Goal: Information Seeking & Learning: Find contact information

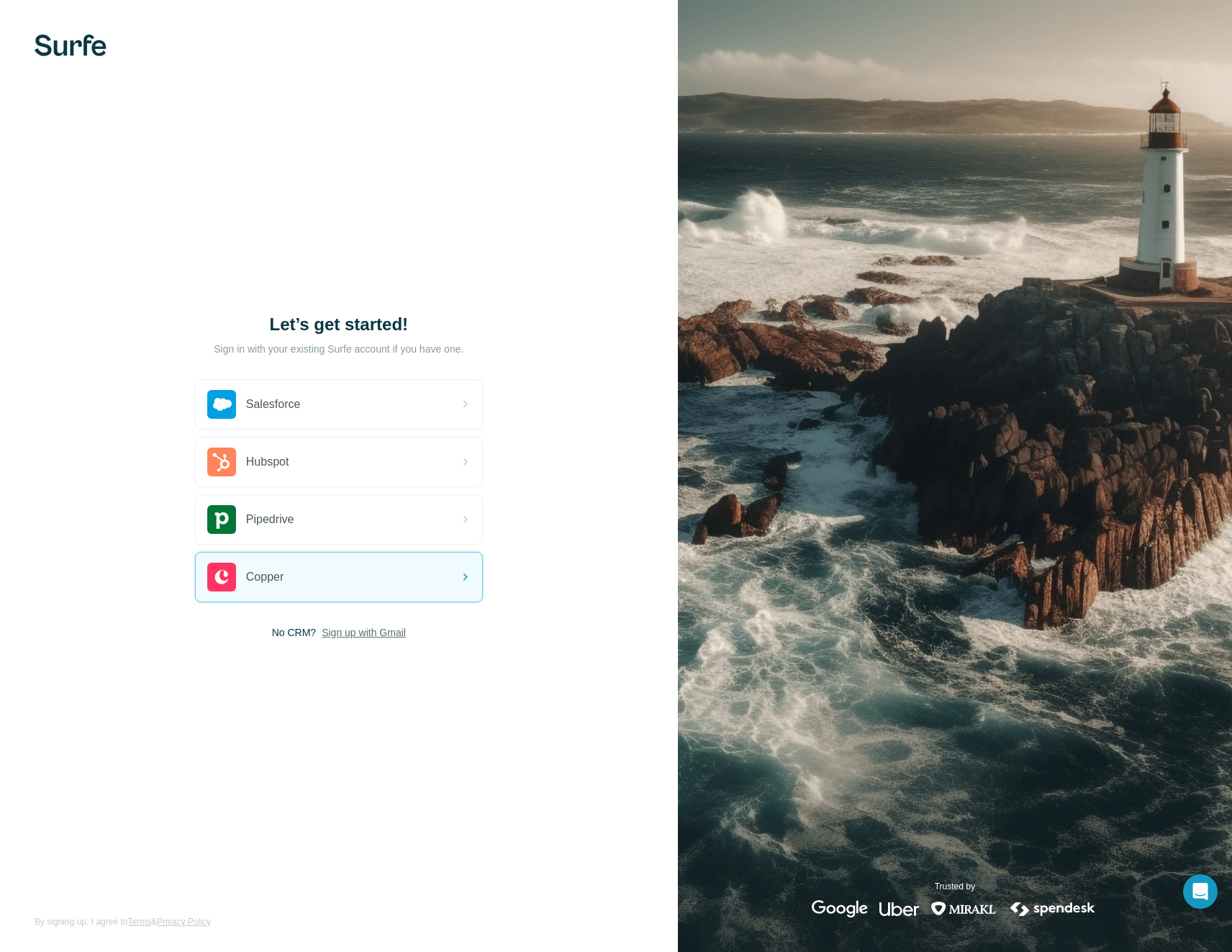
click at [391, 632] on span "Sign up with Gmail" at bounding box center [364, 632] width 84 height 14
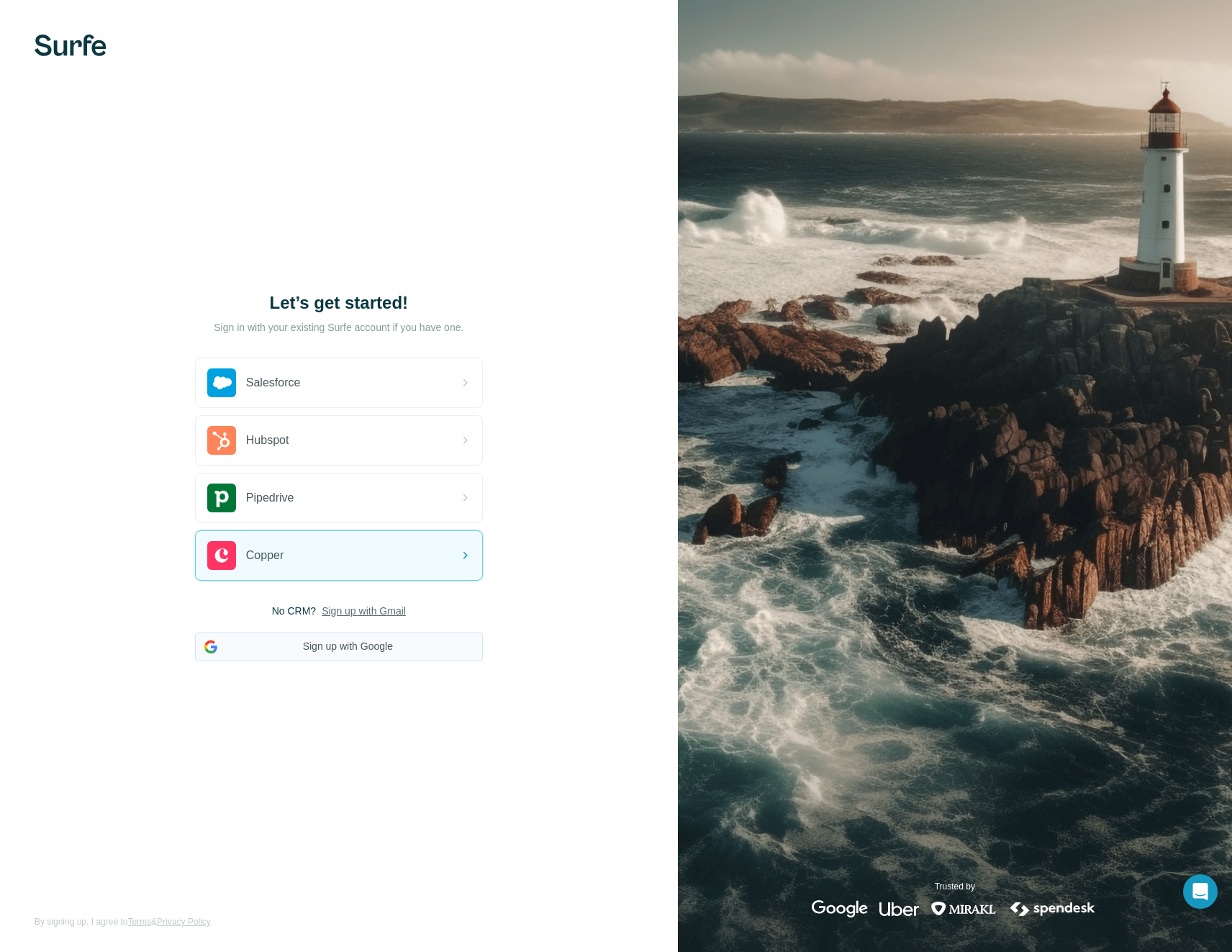
click at [391, 653] on button "Sign up with Google" at bounding box center [338, 647] width 288 height 29
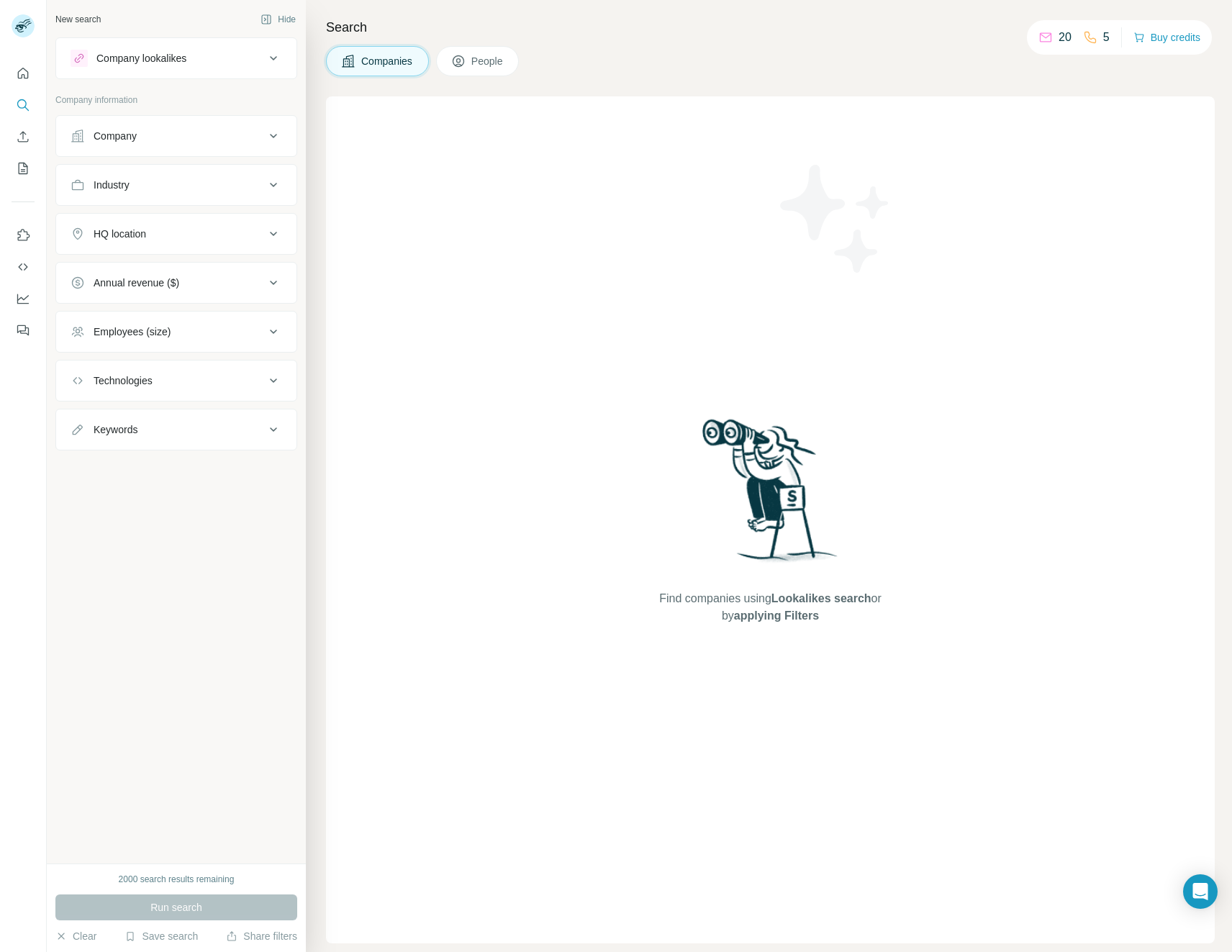
click at [177, 137] on div "Company" at bounding box center [168, 135] width 195 height 14
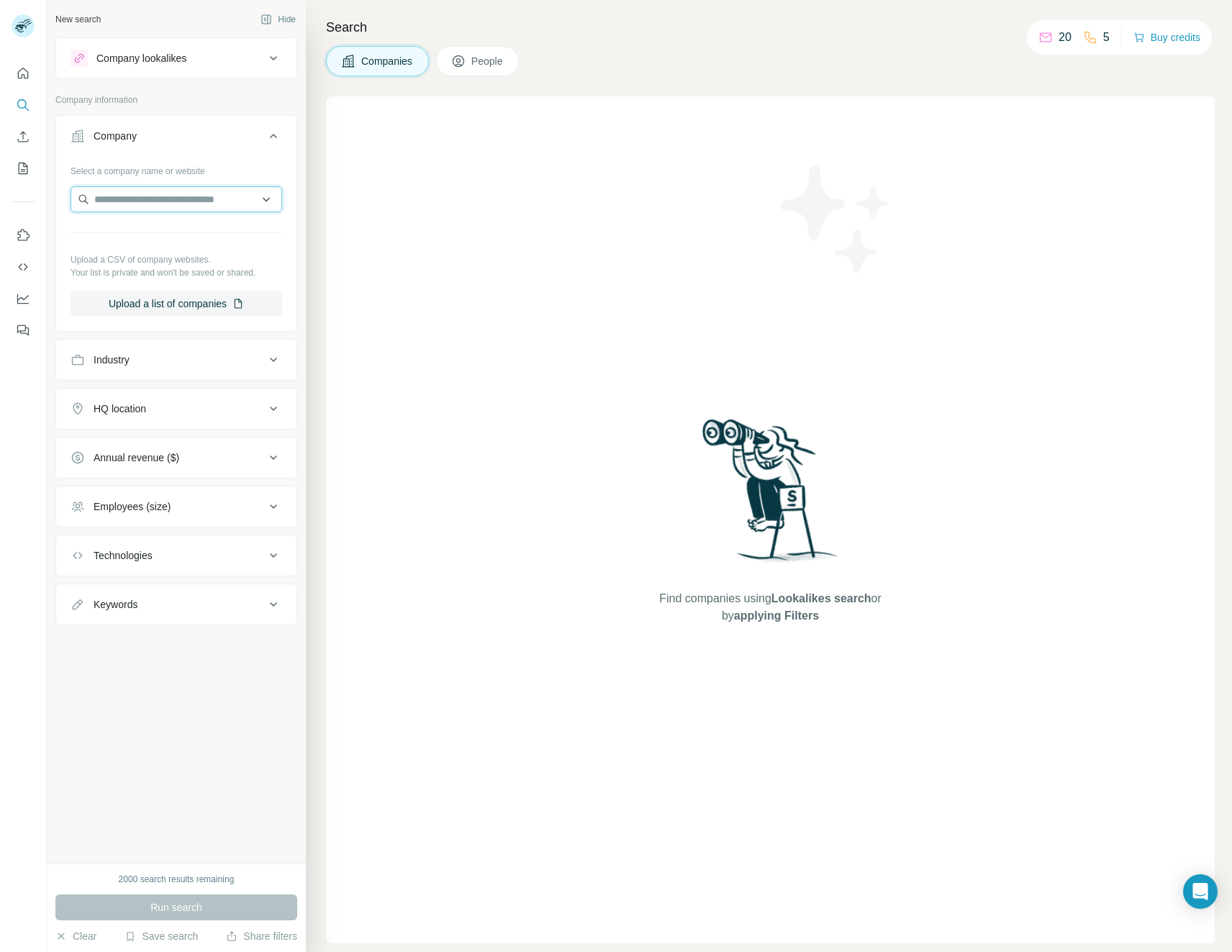
click at [203, 205] on input "text" at bounding box center [176, 198] width 212 height 26
click at [477, 58] on span "People" at bounding box center [488, 60] width 34 height 14
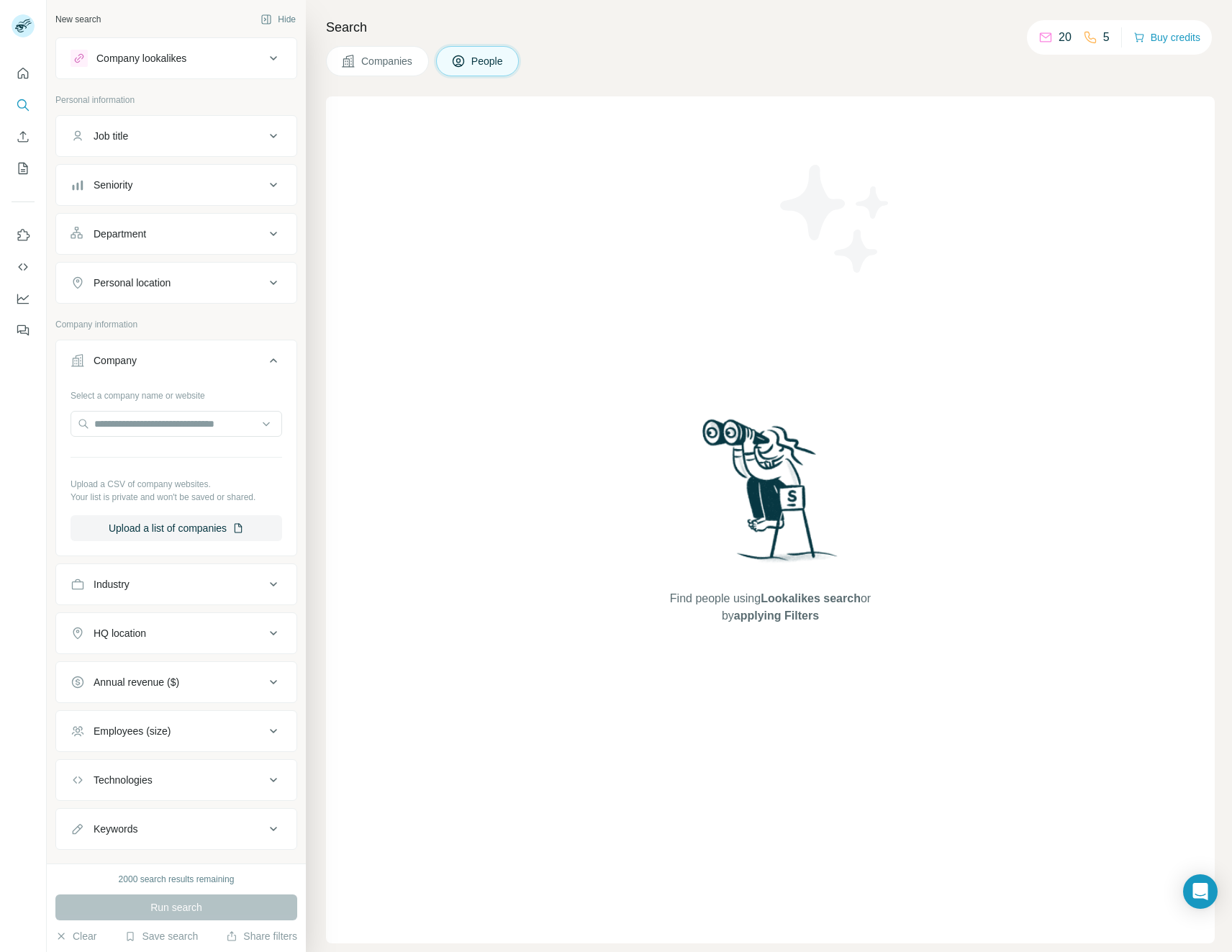
click at [1057, 38] on div "20" at bounding box center [1055, 37] width 34 height 17
click at [19, 238] on icon "Use Surfe on LinkedIn" at bounding box center [23, 235] width 14 height 14
click at [122, 54] on div "Company lookalikes" at bounding box center [142, 58] width 90 height 14
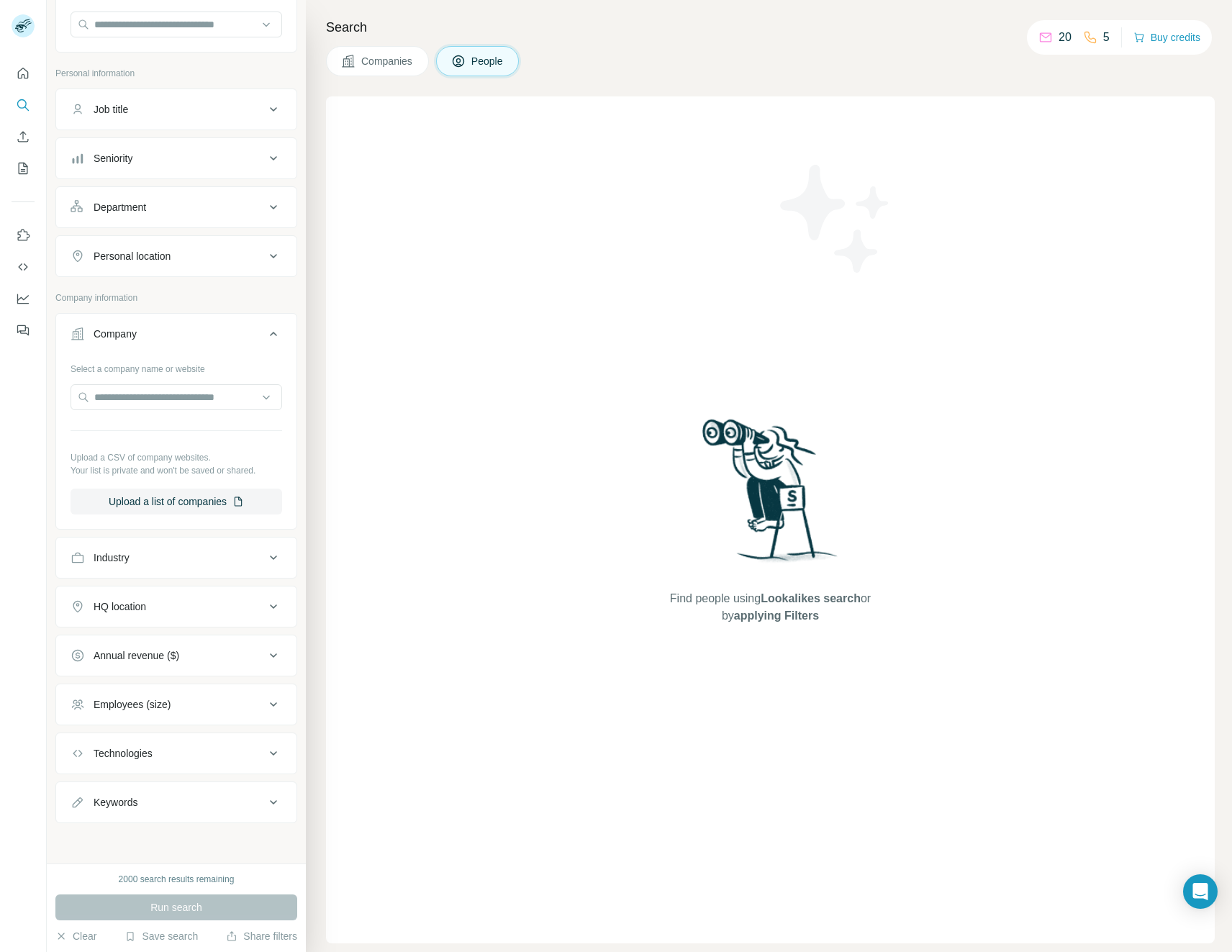
scroll to position [67, 0]
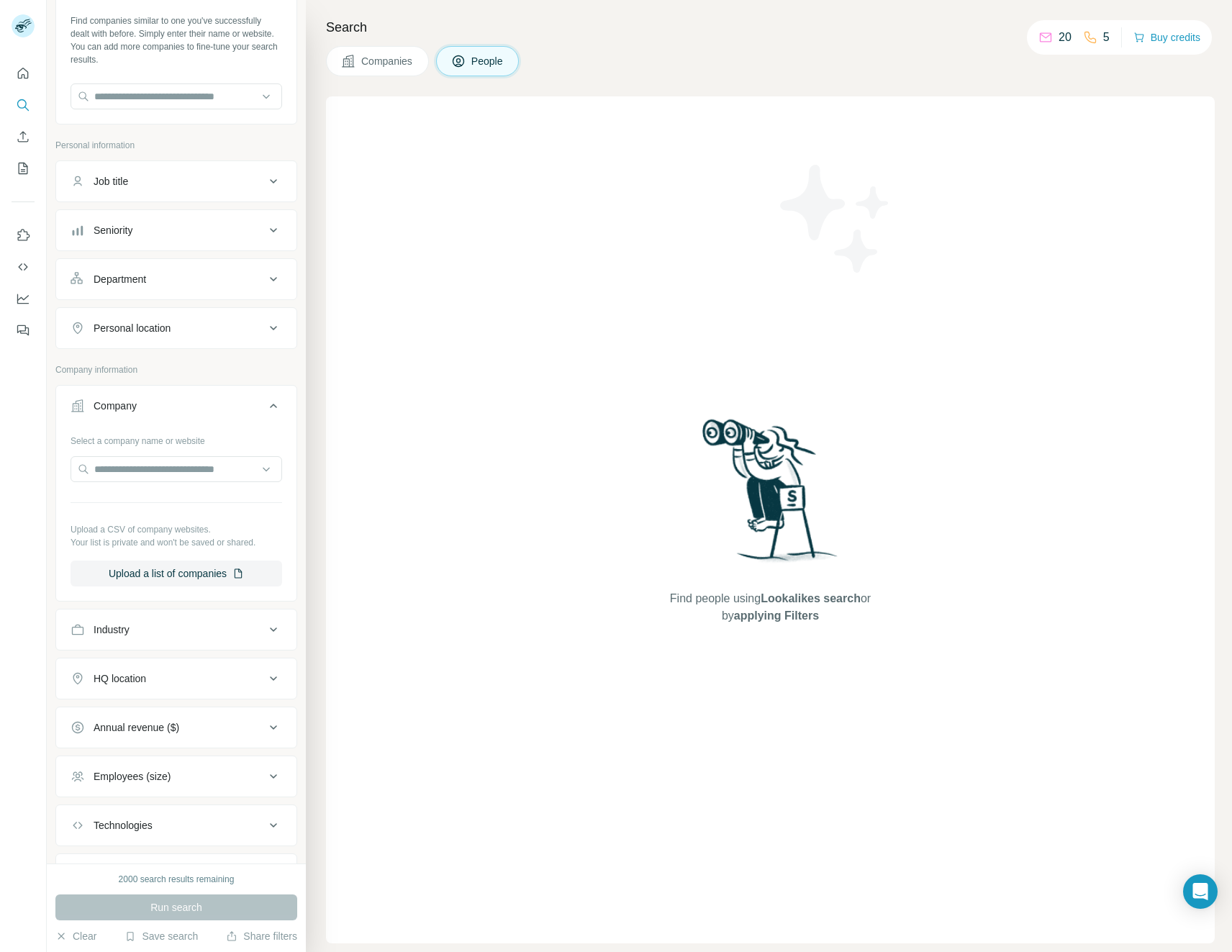
click at [239, 329] on div "Personal location" at bounding box center [168, 328] width 195 height 14
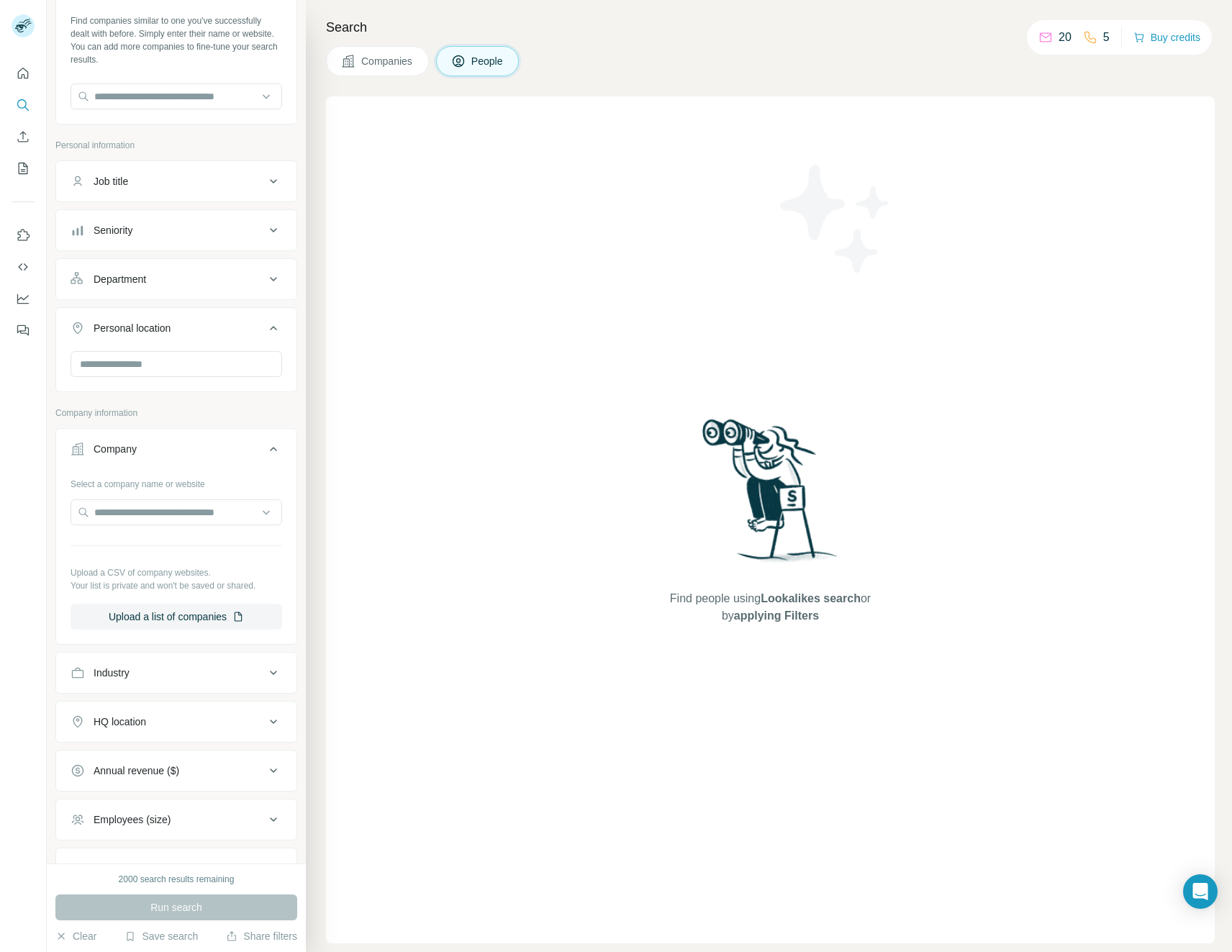
click at [198, 179] on div "Job title" at bounding box center [168, 181] width 195 height 14
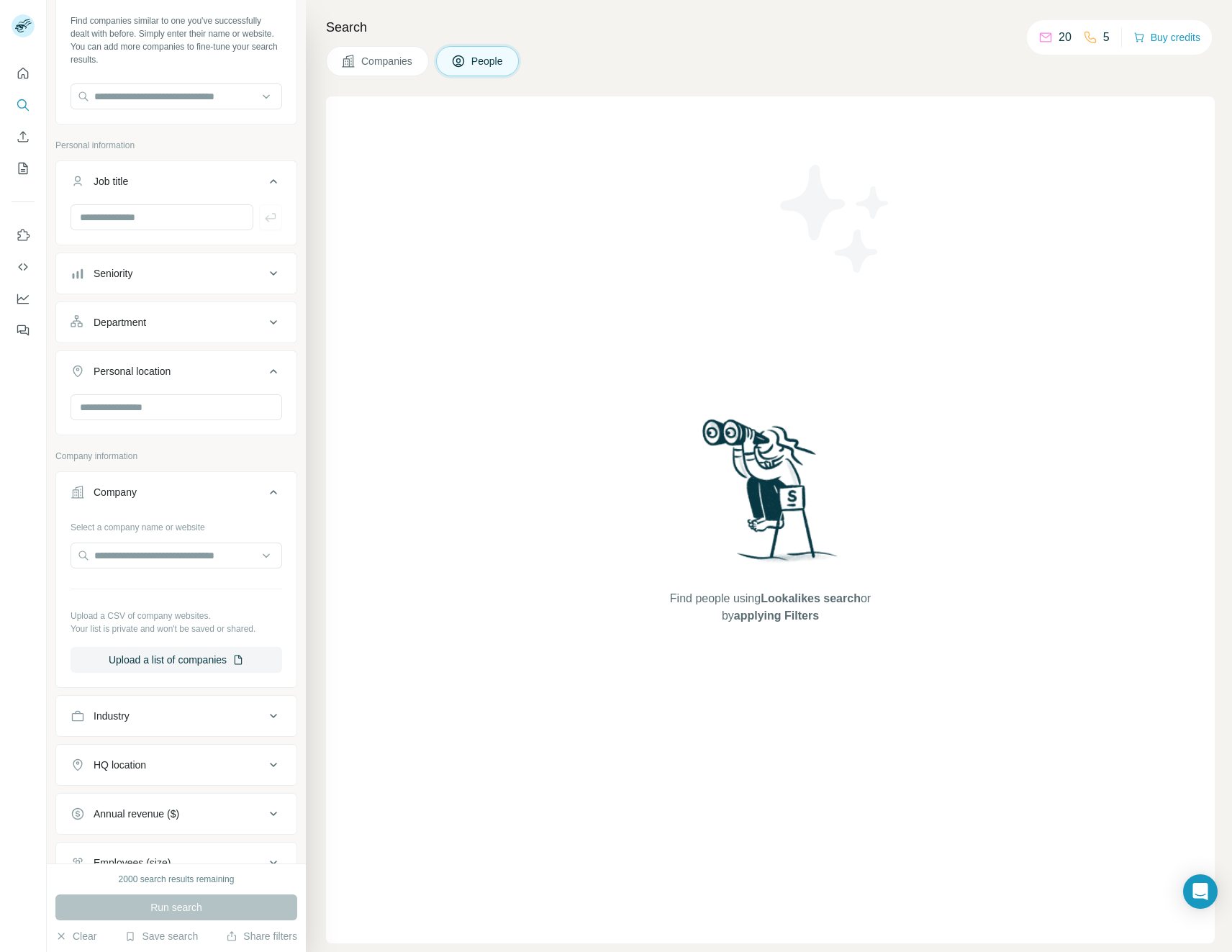
click at [495, 60] on span "People" at bounding box center [488, 60] width 34 height 14
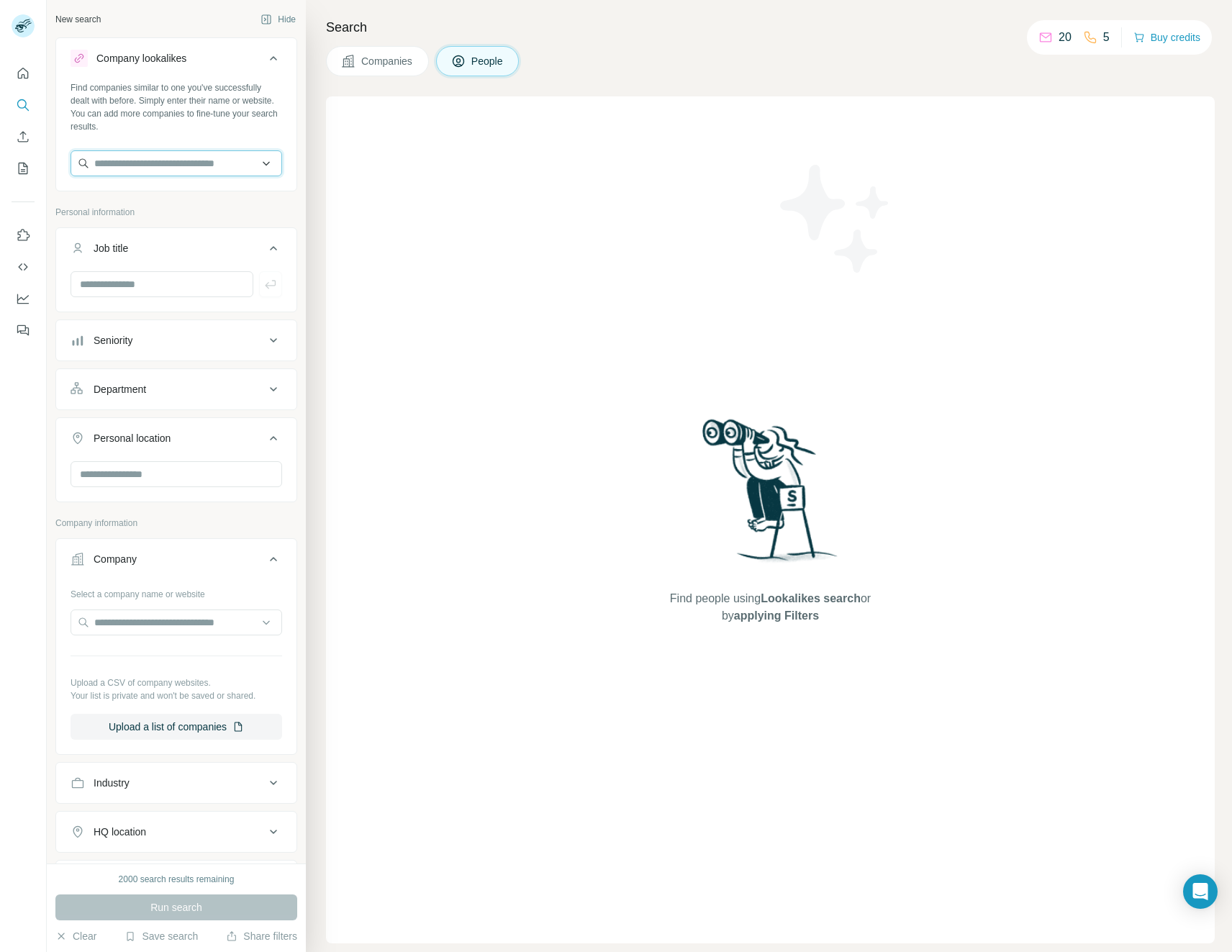
click at [126, 160] on input "text" at bounding box center [176, 163] width 212 height 26
type input "*"
click at [25, 79] on icon "Quick start" at bounding box center [23, 73] width 11 height 11
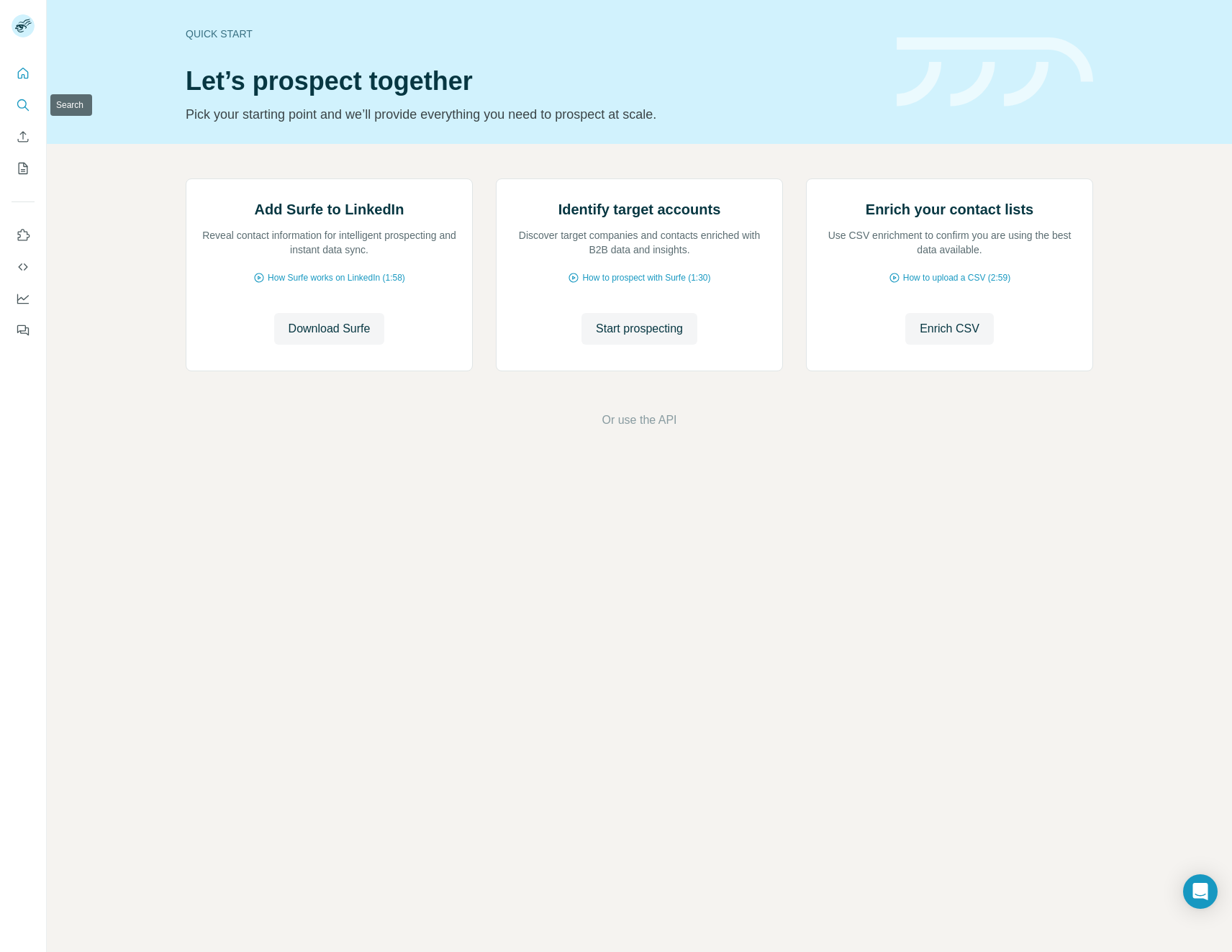
click at [19, 114] on button "Search" at bounding box center [23, 104] width 23 height 26
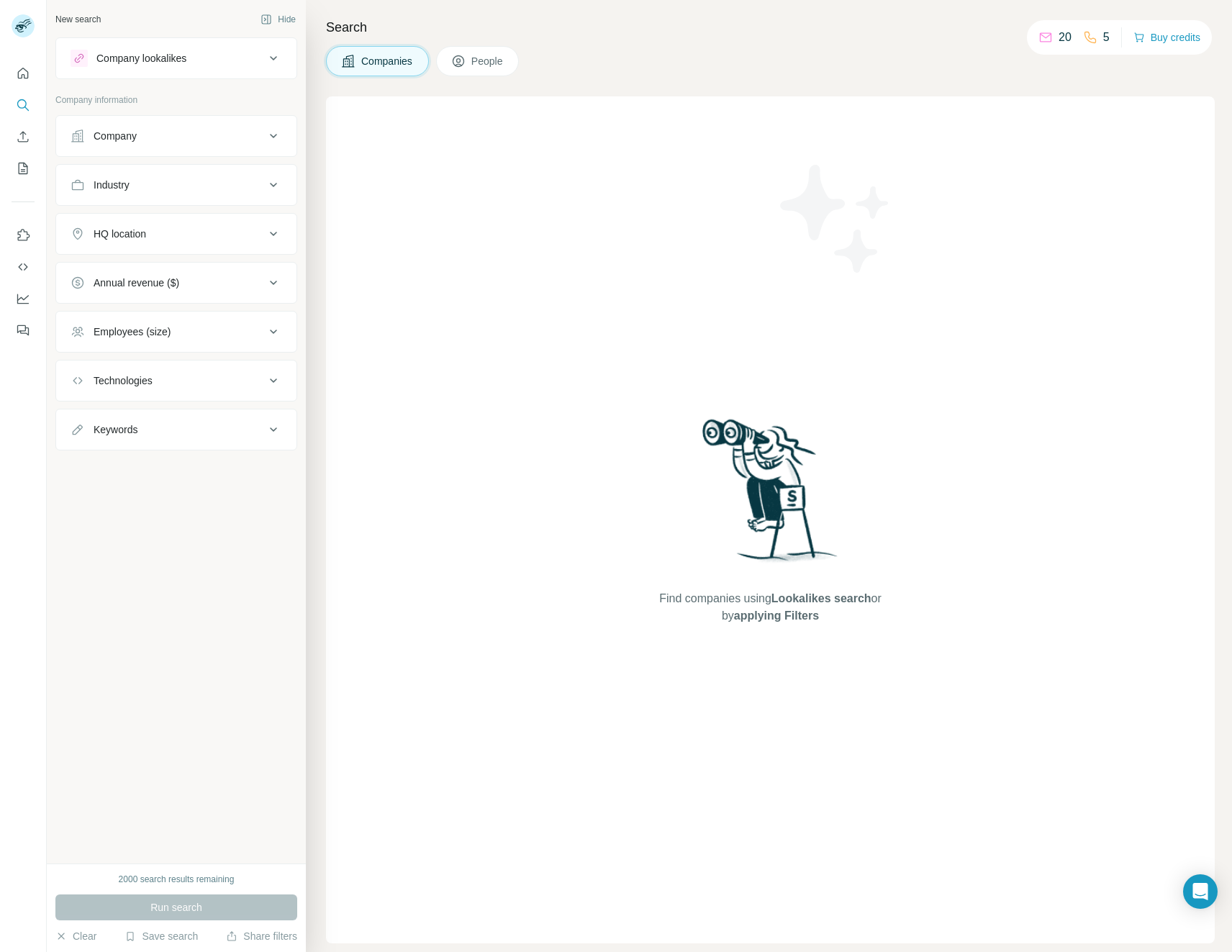
click at [100, 128] on button "Company" at bounding box center [176, 136] width 241 height 35
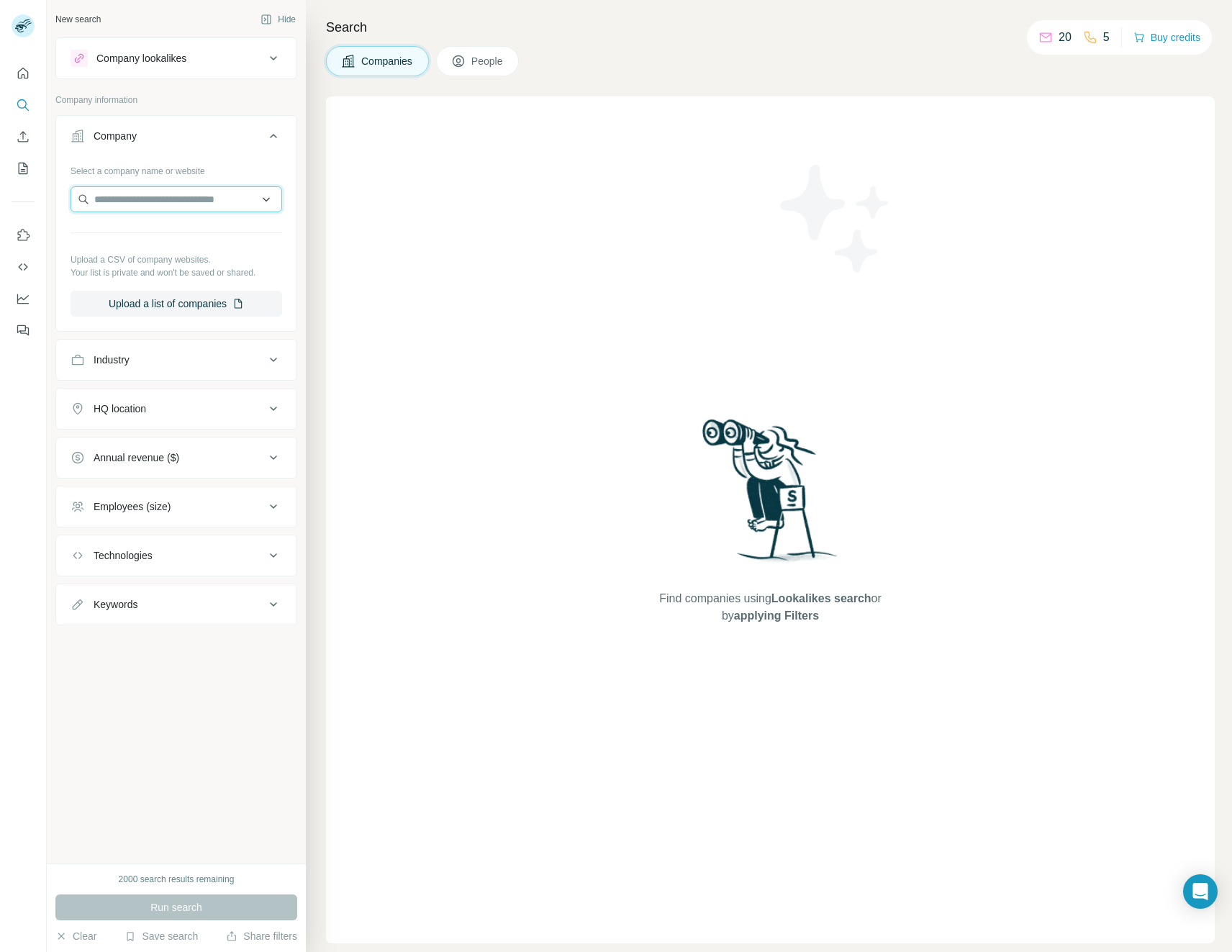
click at [157, 206] on input "text" at bounding box center [176, 198] width 212 height 26
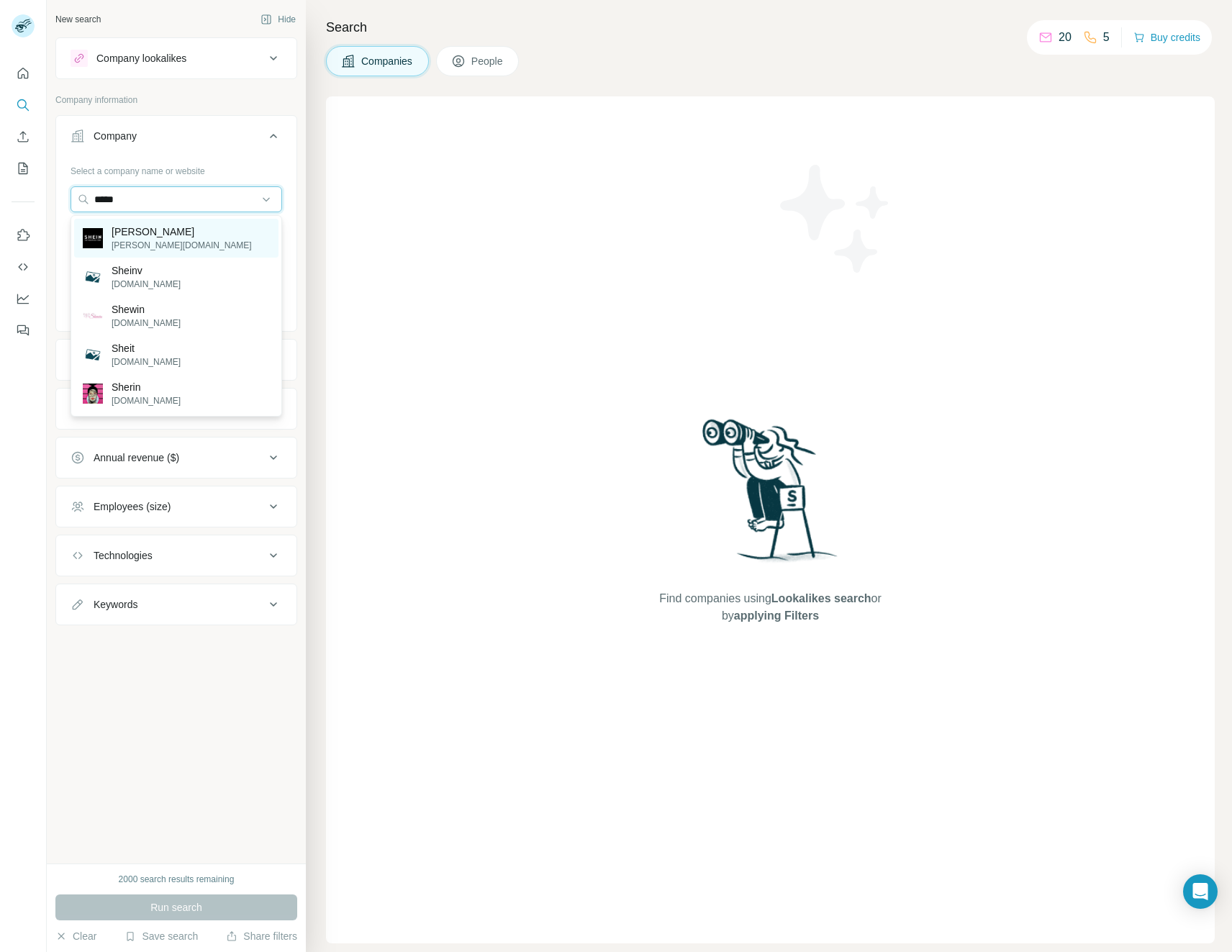
type input "*****"
click at [174, 220] on div "Shein [DOMAIN_NAME]" at bounding box center [175, 238] width 204 height 39
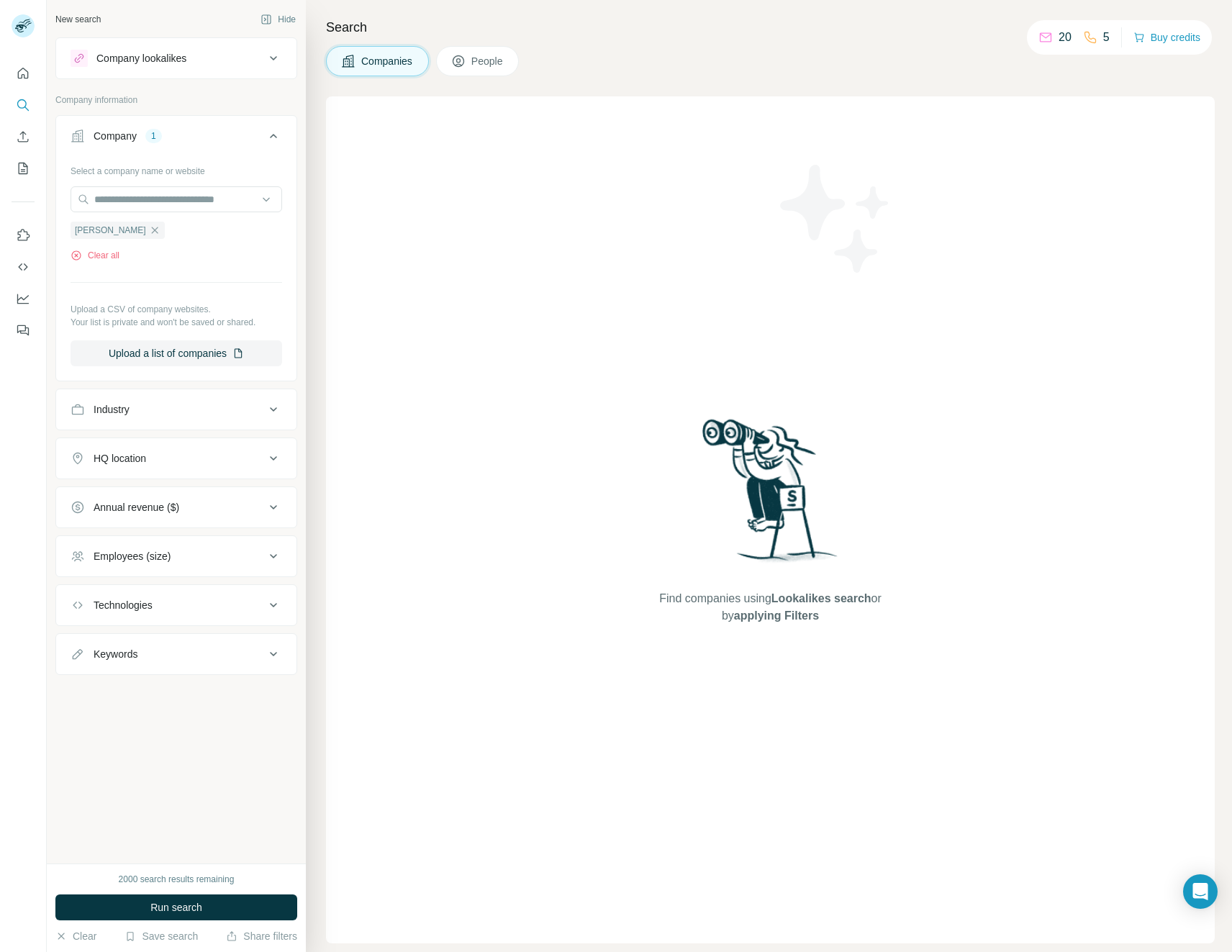
click at [156, 58] on div "Company lookalikes" at bounding box center [142, 58] width 90 height 14
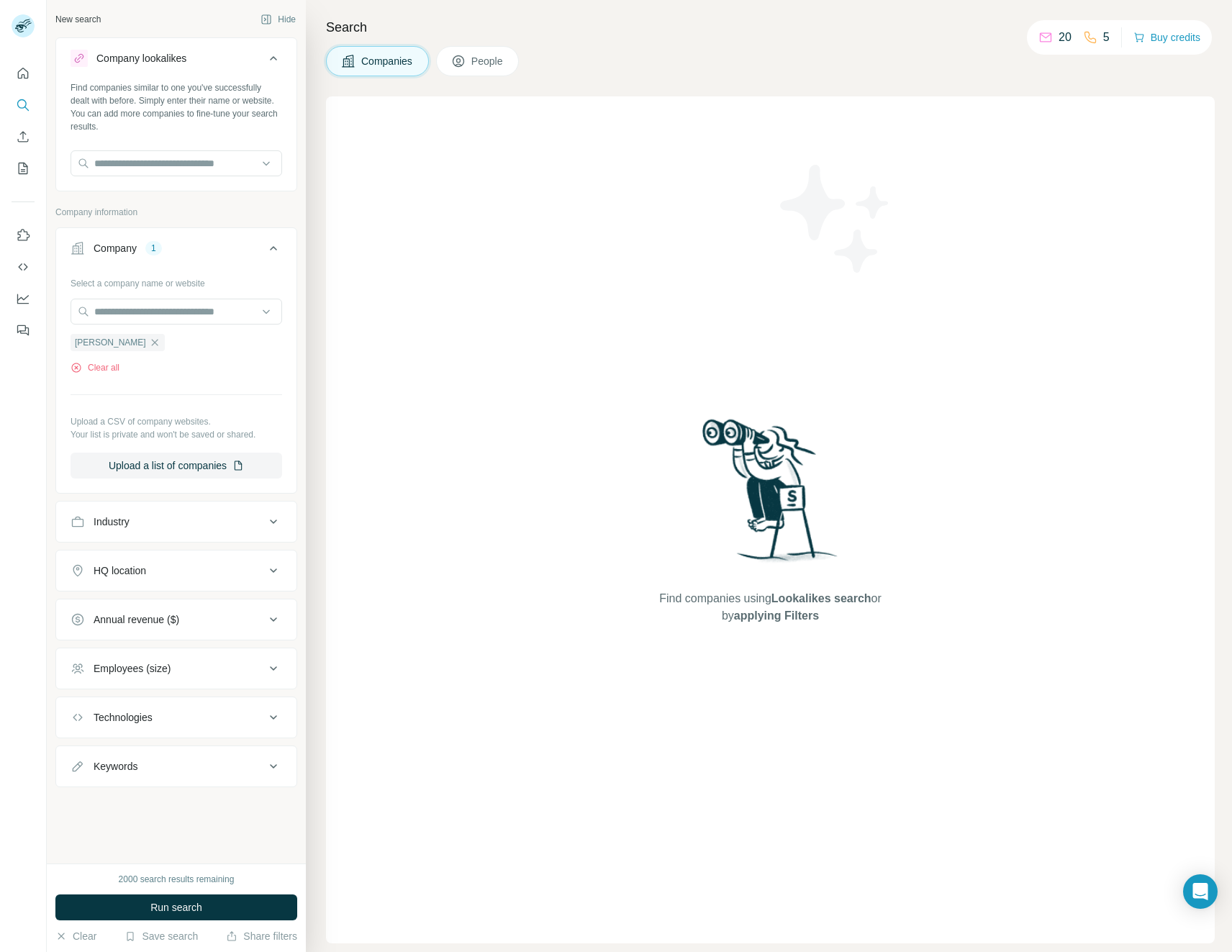
click at [177, 150] on div "Find companies similar to one you've successfully dealt with before. Simply ent…" at bounding box center [176, 134] width 241 height 106
click at [178, 159] on input "text" at bounding box center [176, 163] width 212 height 26
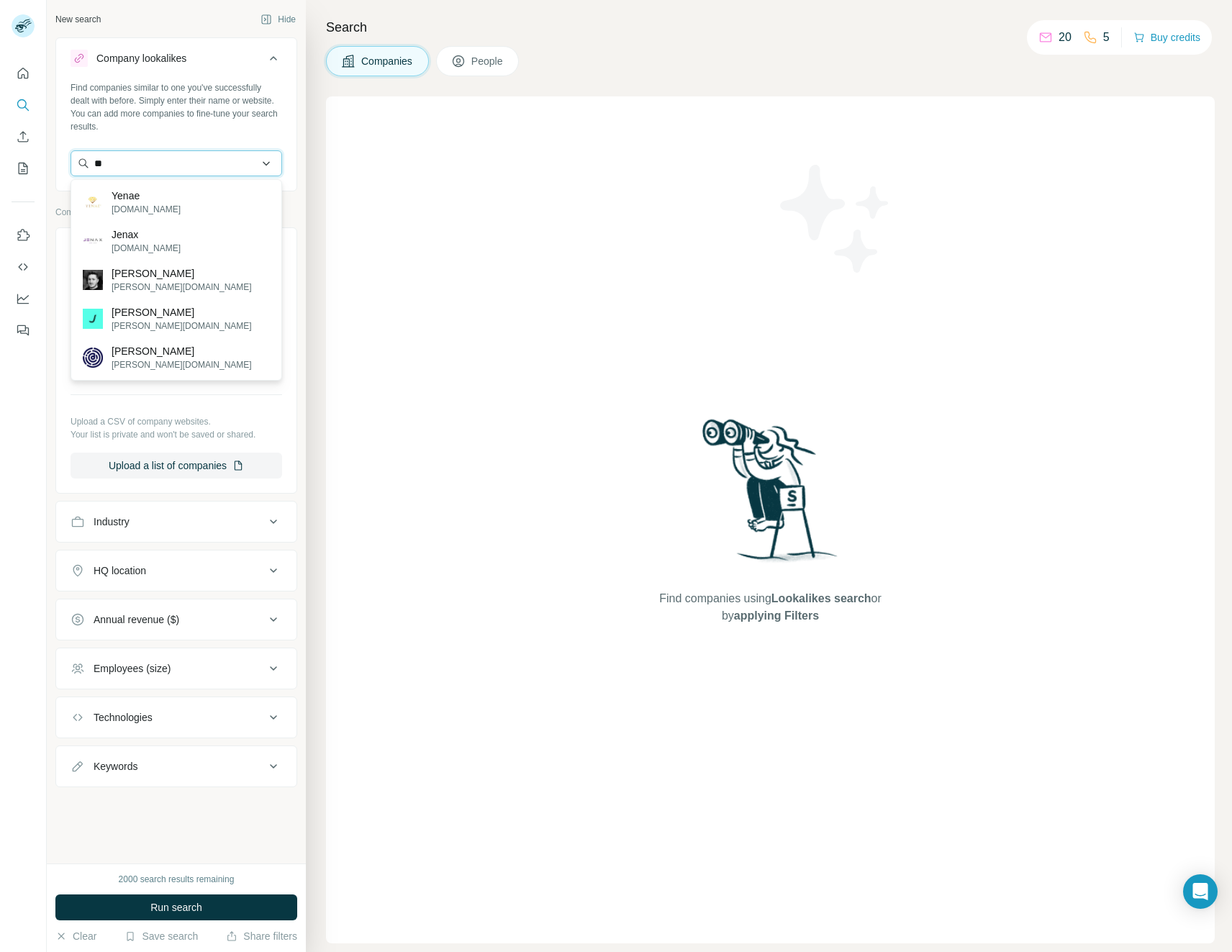
type input "*"
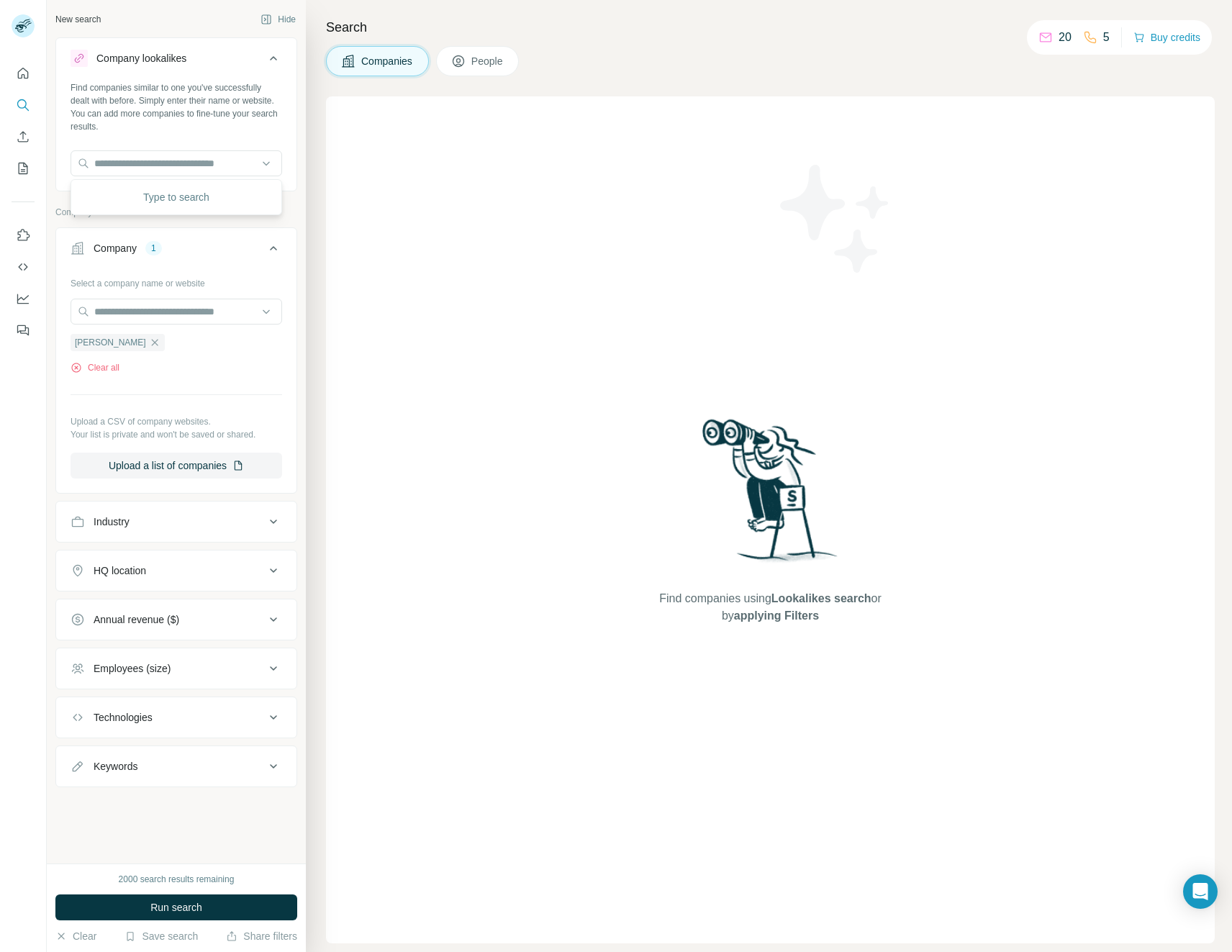
click at [678, 223] on div "Find companies using Lookalikes search or by applying Filters" at bounding box center [771, 520] width 259 height 847
click at [212, 657] on button "Employees (size)" at bounding box center [176, 668] width 241 height 35
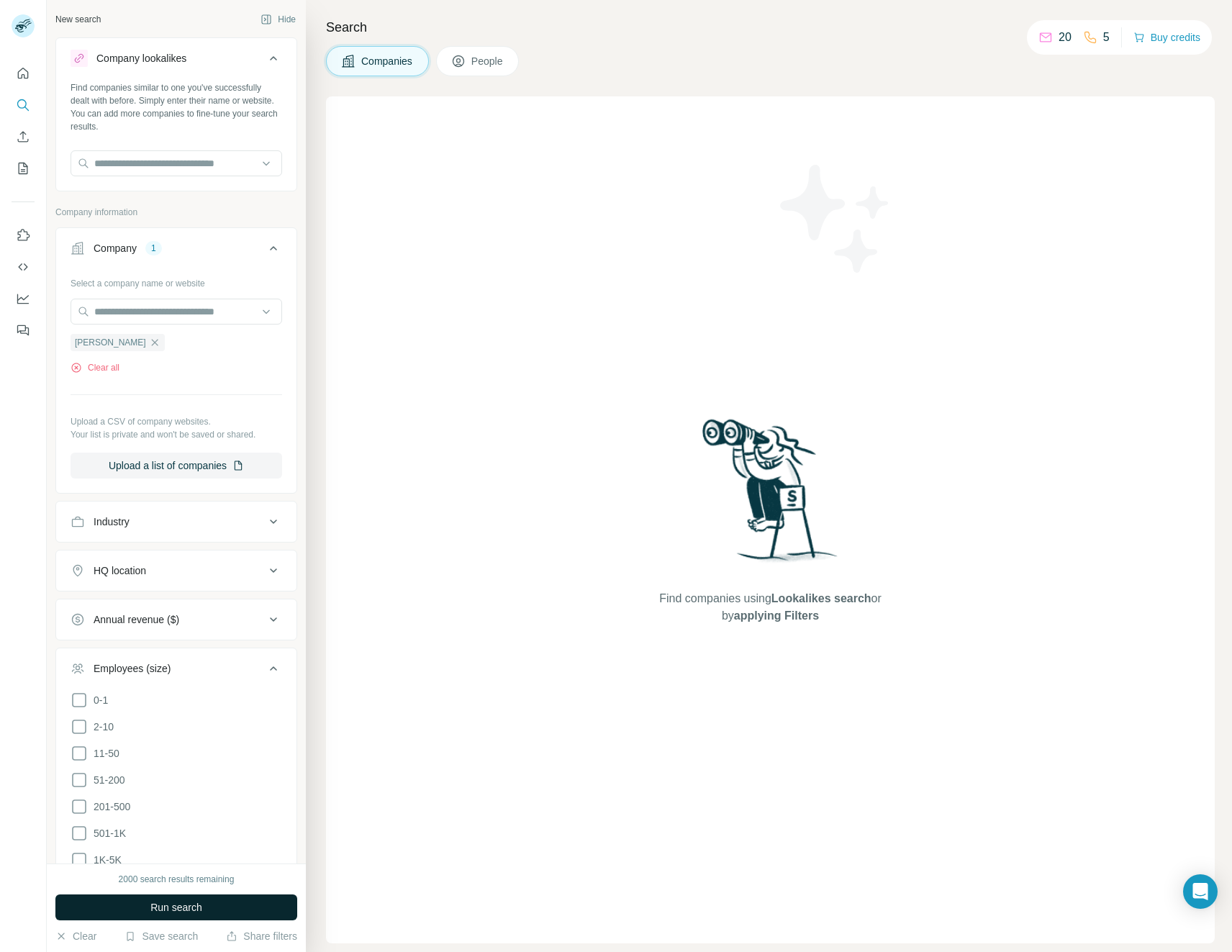
click at [226, 908] on button "Run search" at bounding box center [176, 907] width 242 height 26
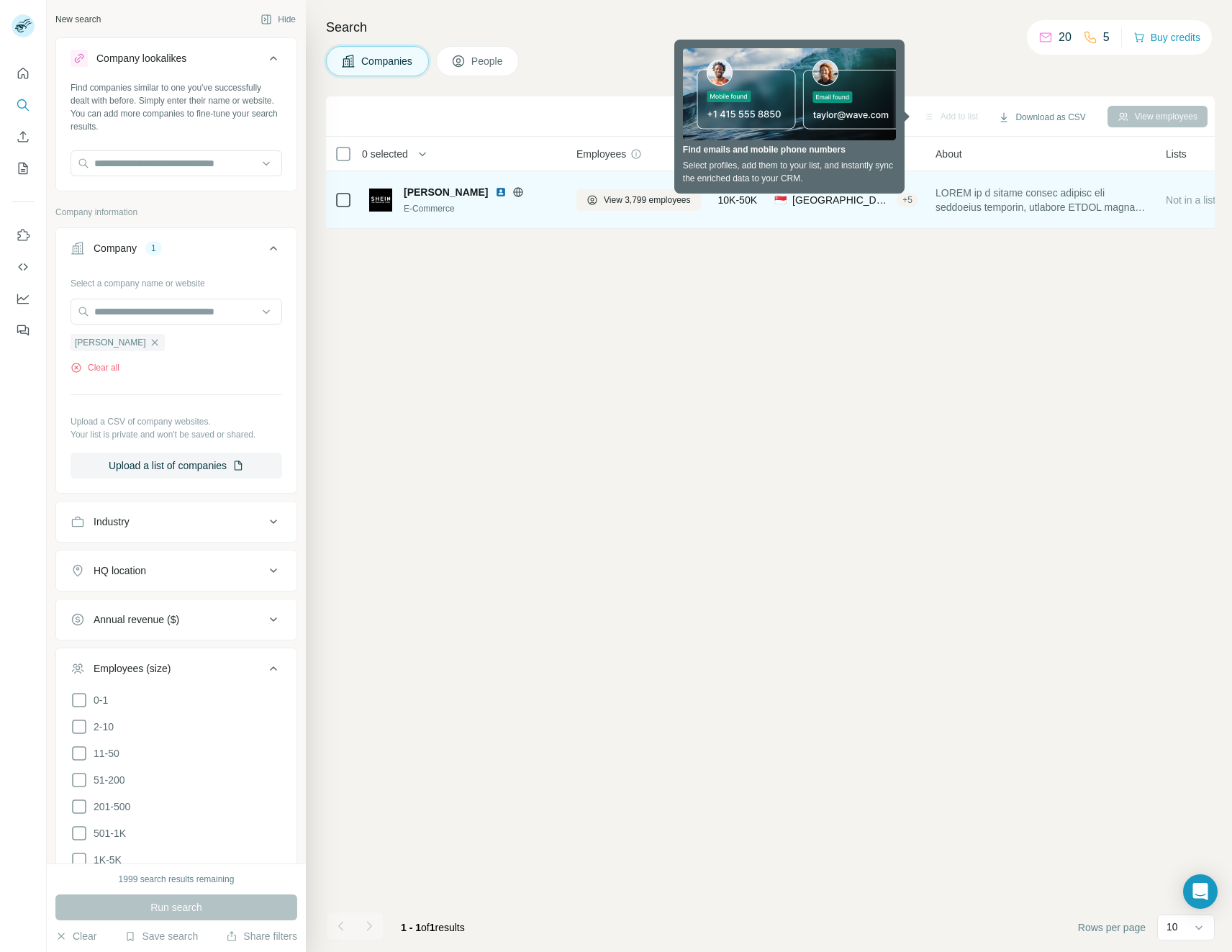
click at [411, 196] on span "[PERSON_NAME]" at bounding box center [446, 192] width 84 height 14
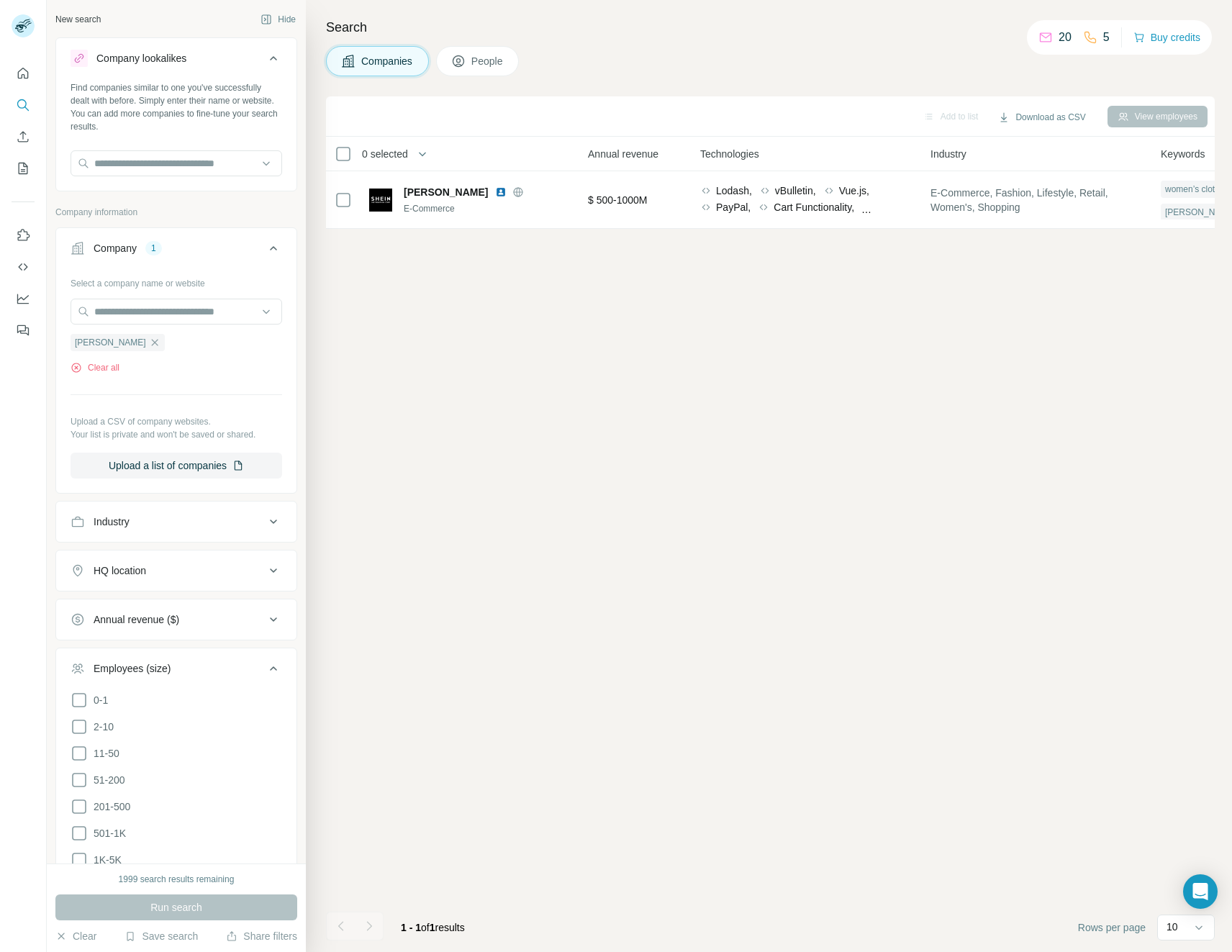
scroll to position [0, 862]
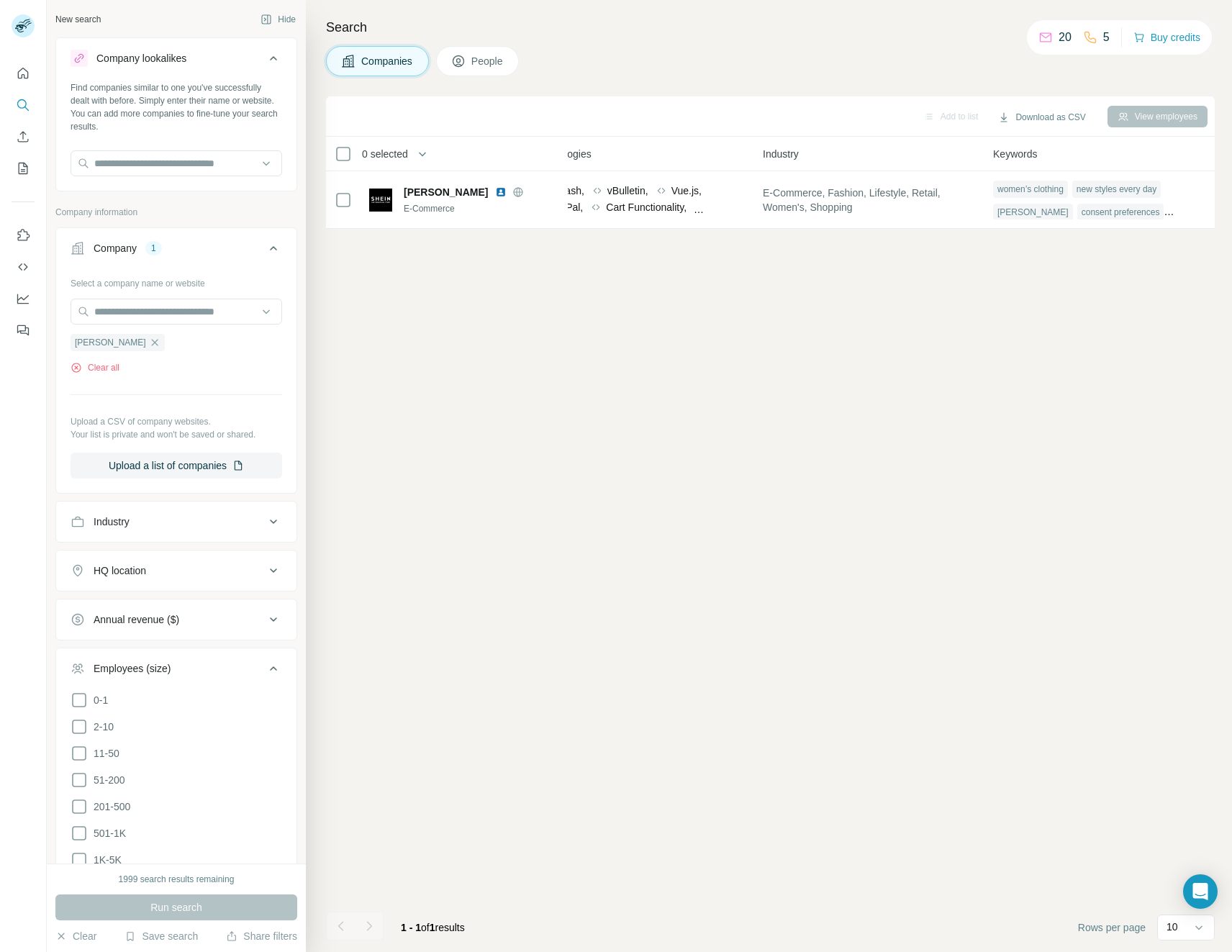
click at [1178, 112] on div "View employees" at bounding box center [1157, 116] width 100 height 22
click at [1151, 105] on button "View employees" at bounding box center [1157, 116] width 100 height 22
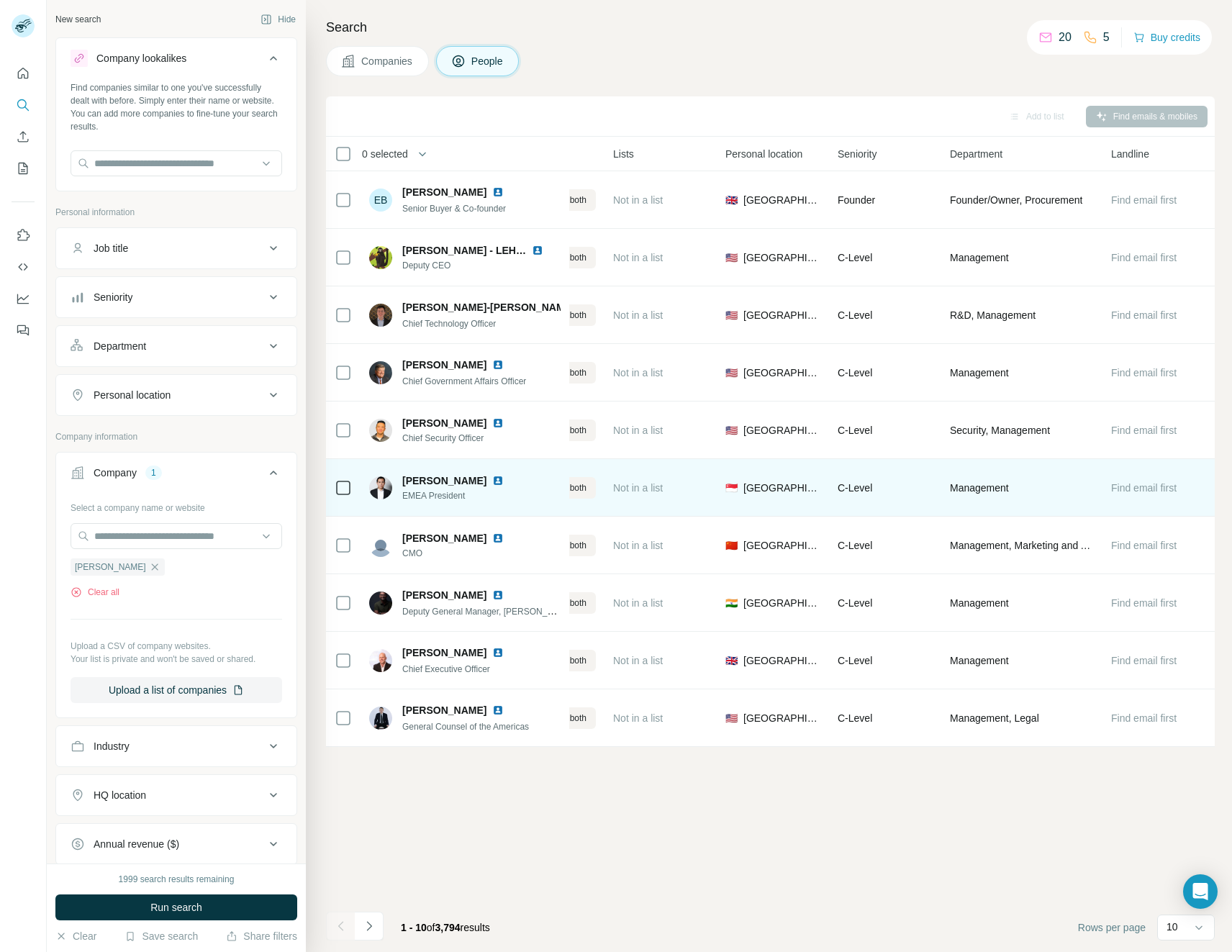
scroll to position [0, 357]
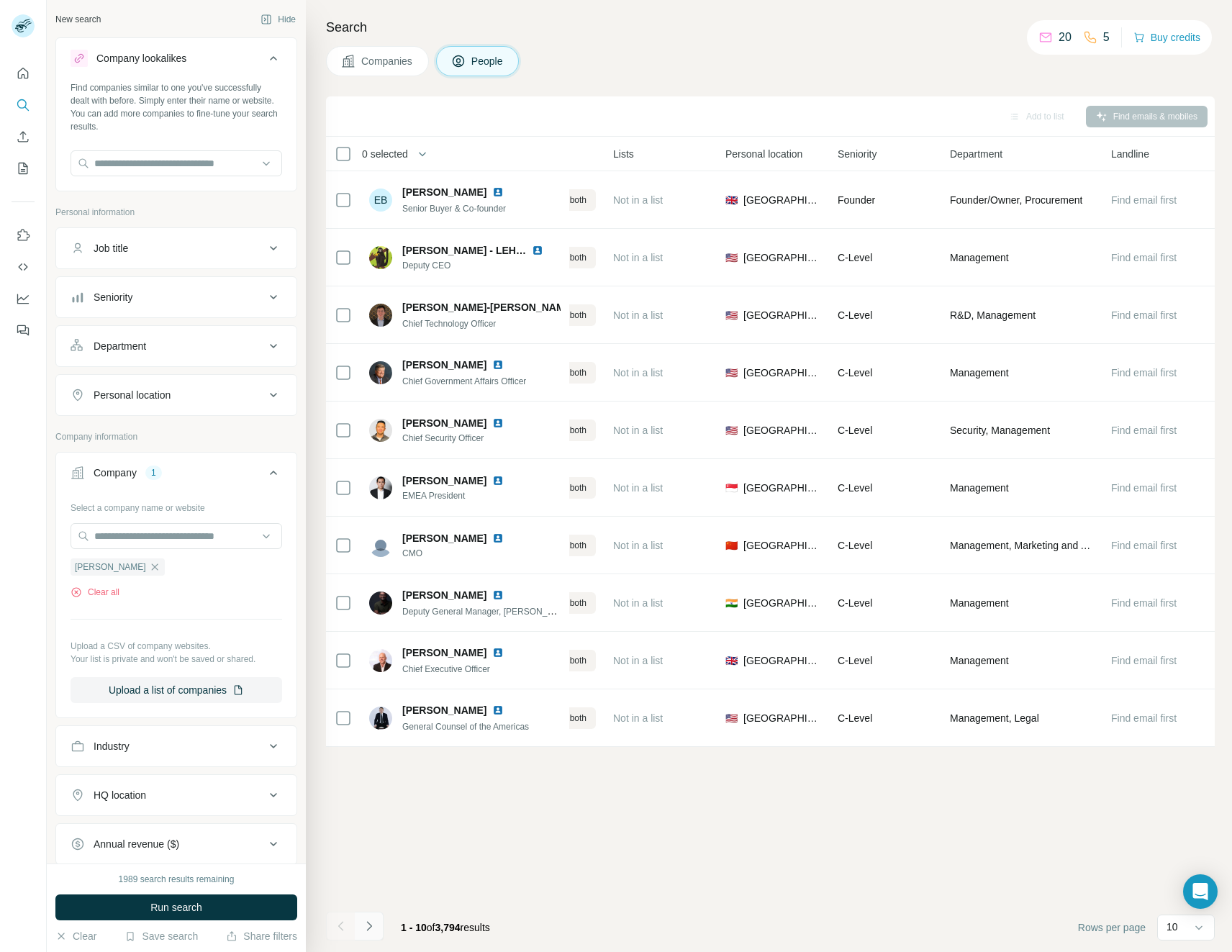
click at [373, 929] on icon "Navigate to next page" at bounding box center [369, 925] width 14 height 14
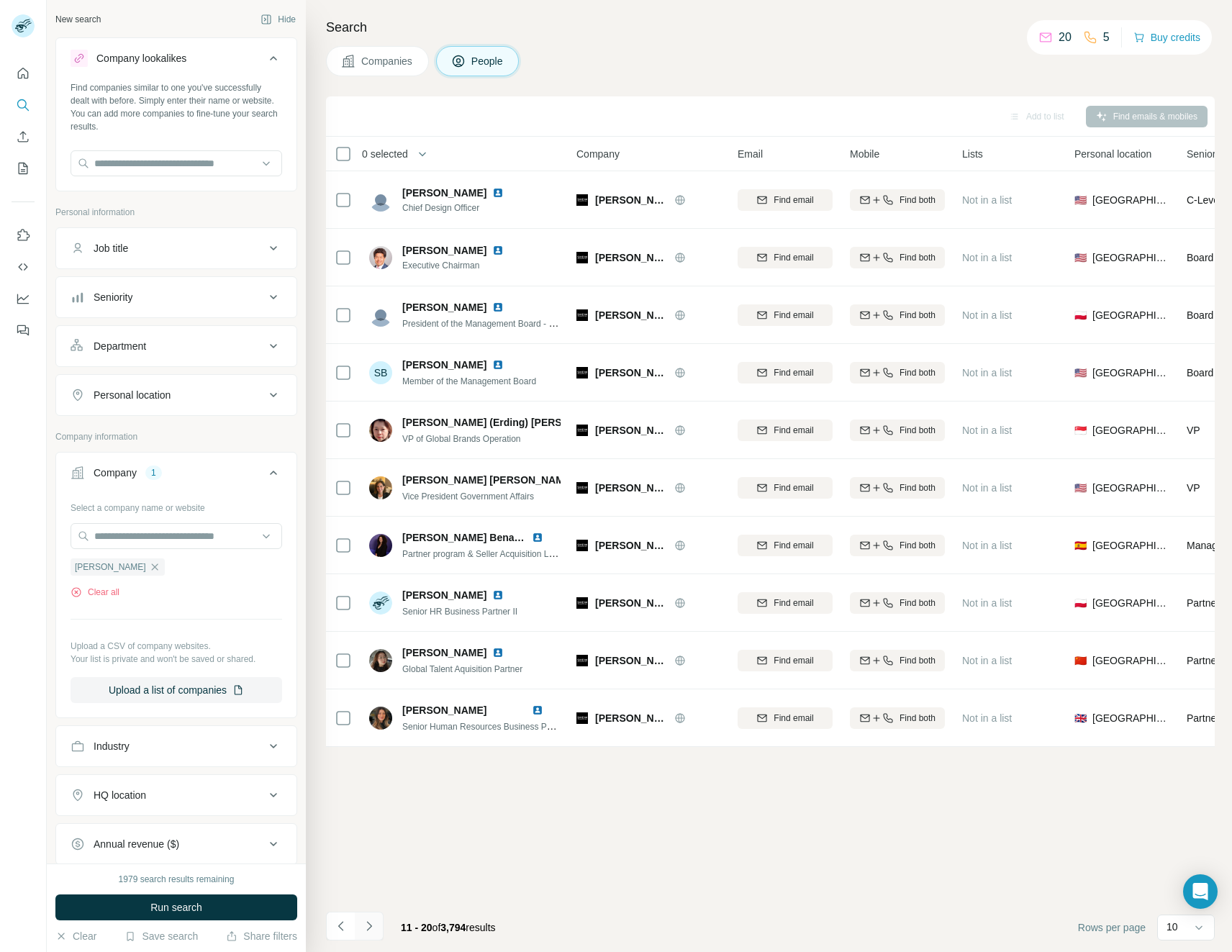
click at [373, 929] on icon "Navigate to next page" at bounding box center [369, 925] width 14 height 14
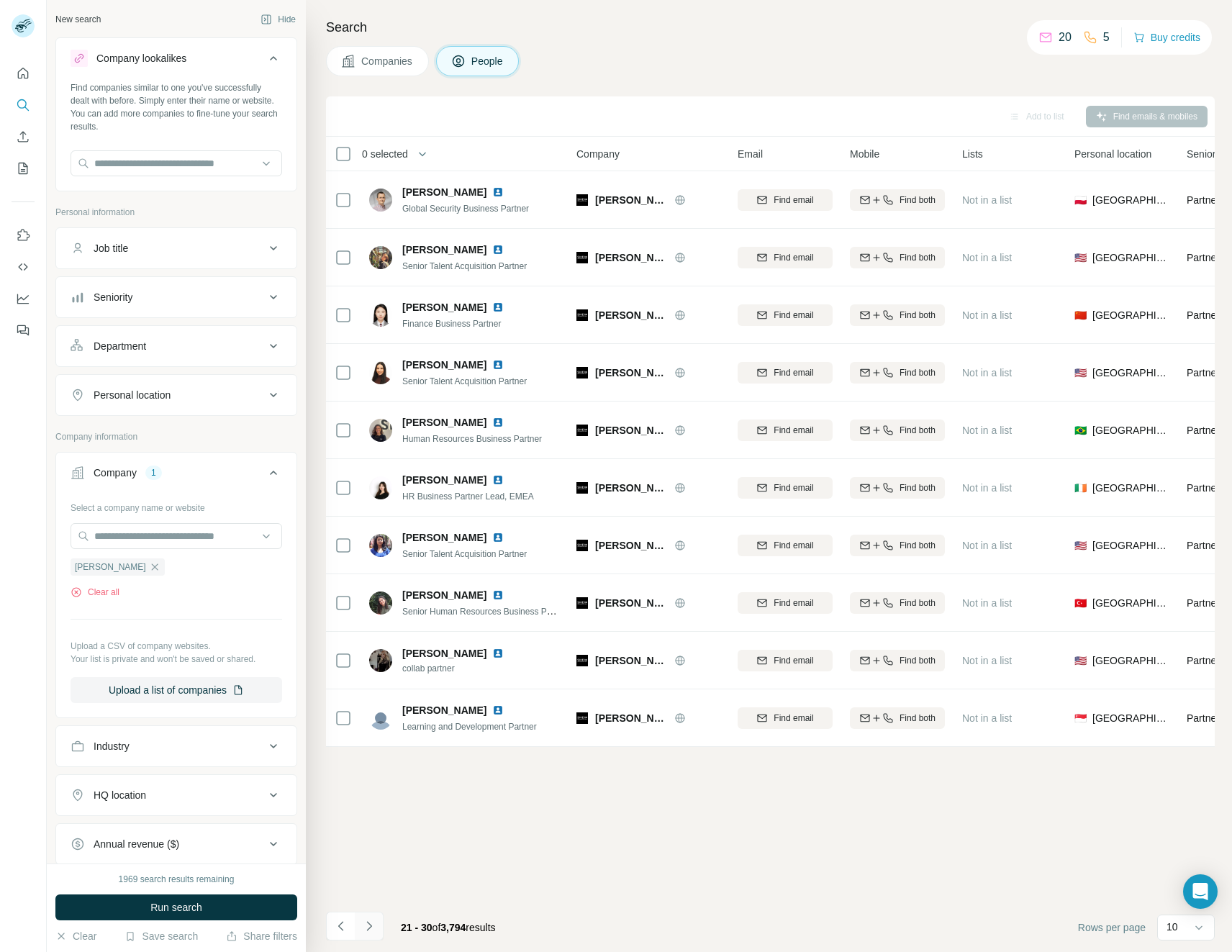
click at [373, 929] on icon "Navigate to next page" at bounding box center [369, 925] width 14 height 14
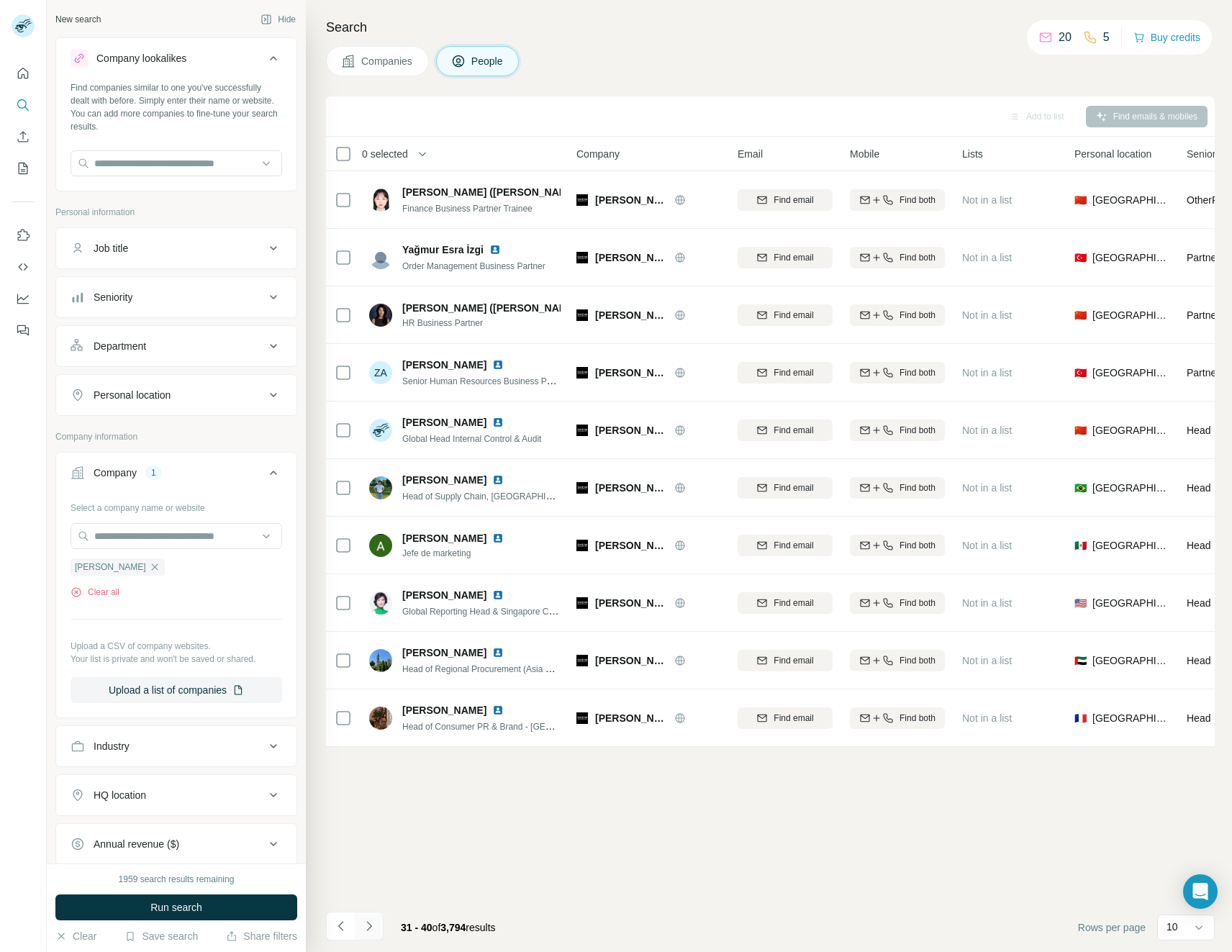
click at [373, 929] on icon "Navigate to next page" at bounding box center [369, 925] width 14 height 14
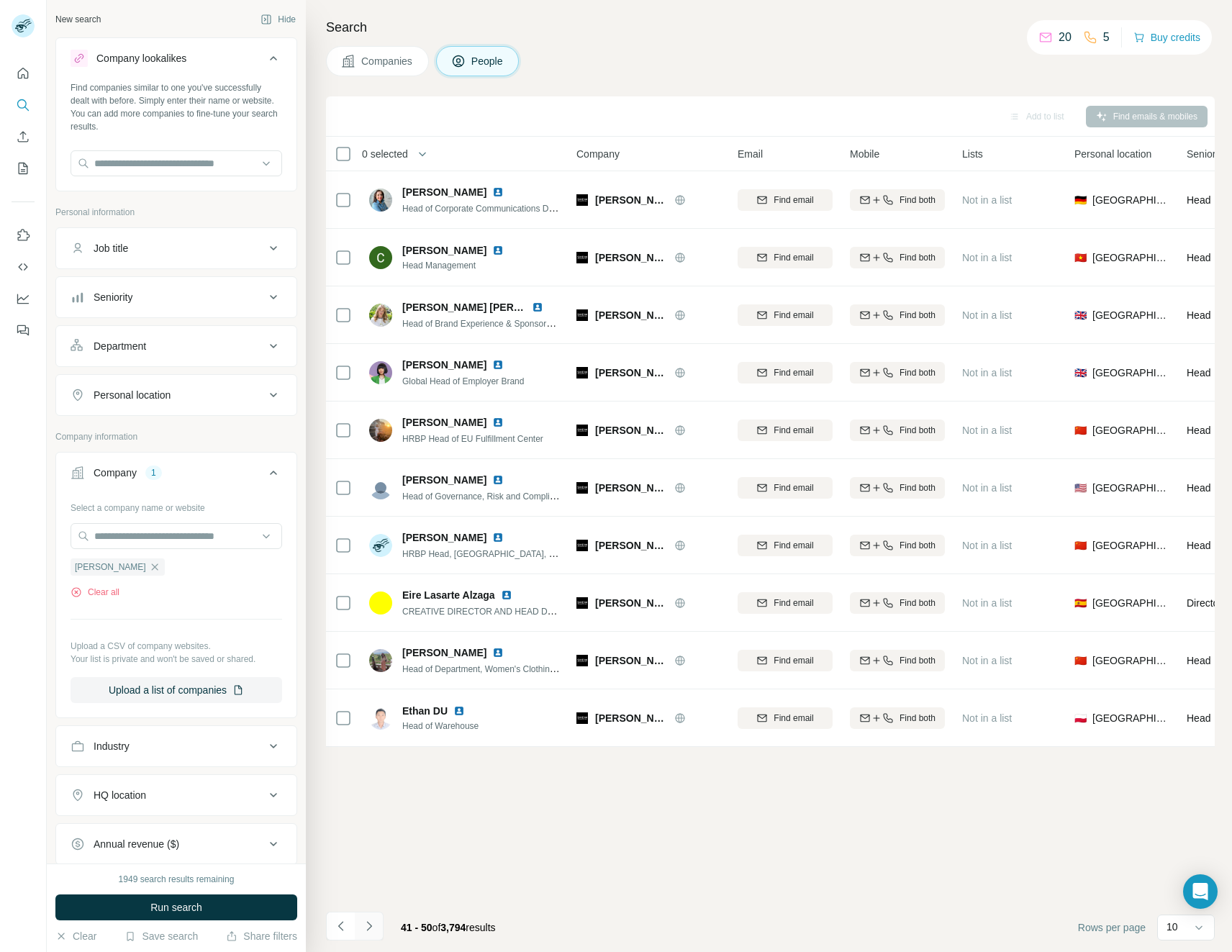
click at [373, 929] on icon "Navigate to next page" at bounding box center [369, 925] width 14 height 14
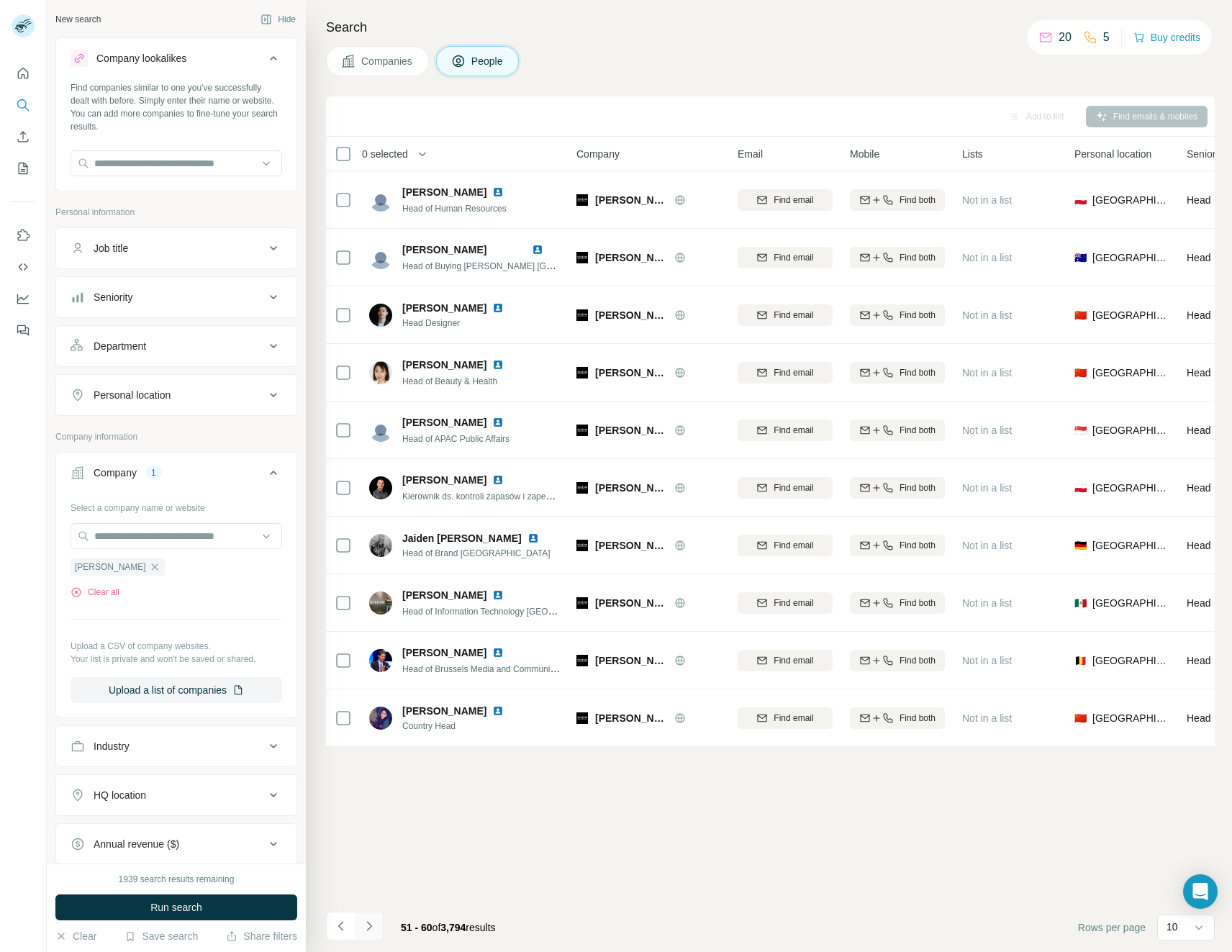
click at [373, 929] on icon "Navigate to next page" at bounding box center [369, 925] width 14 height 14
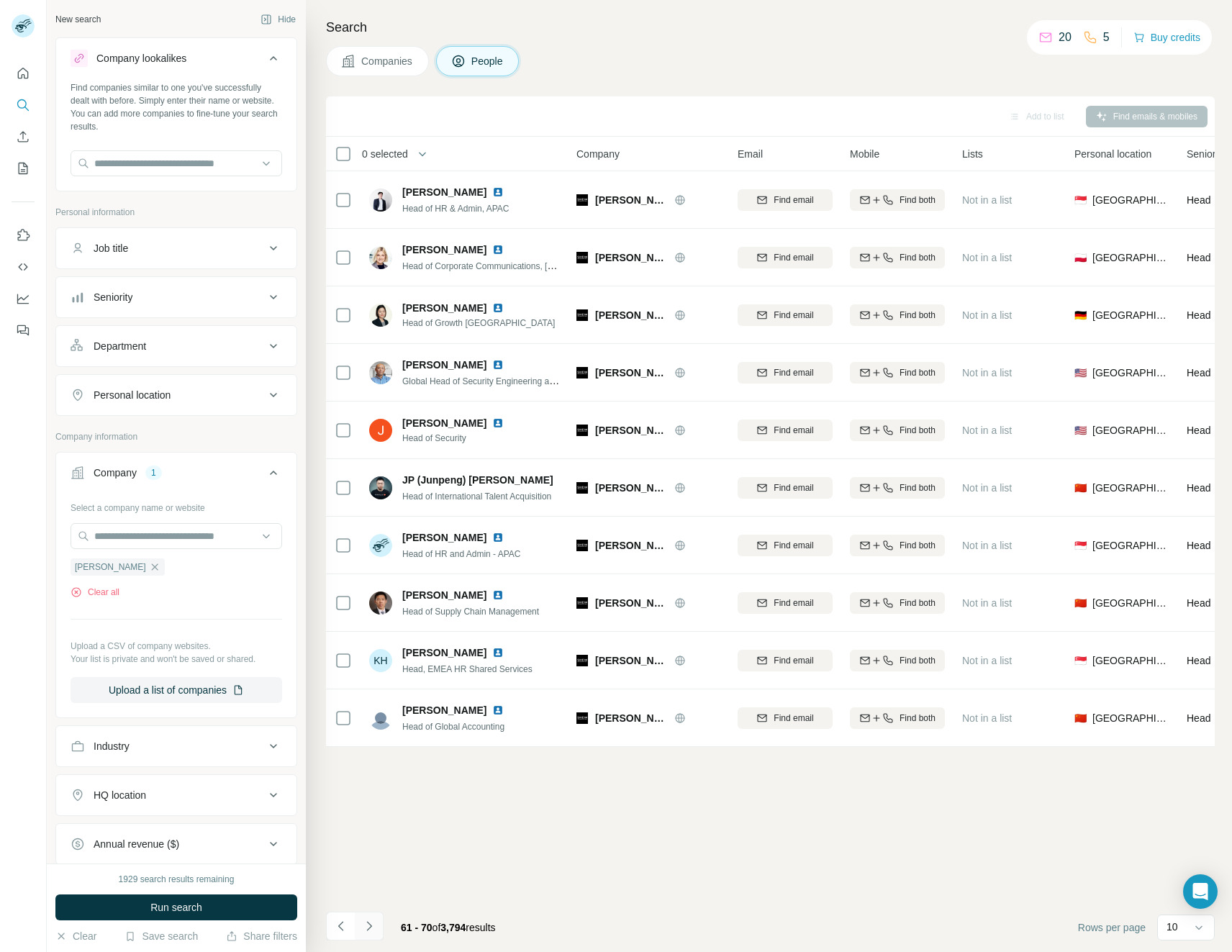
click at [373, 929] on icon "Navigate to next page" at bounding box center [369, 925] width 14 height 14
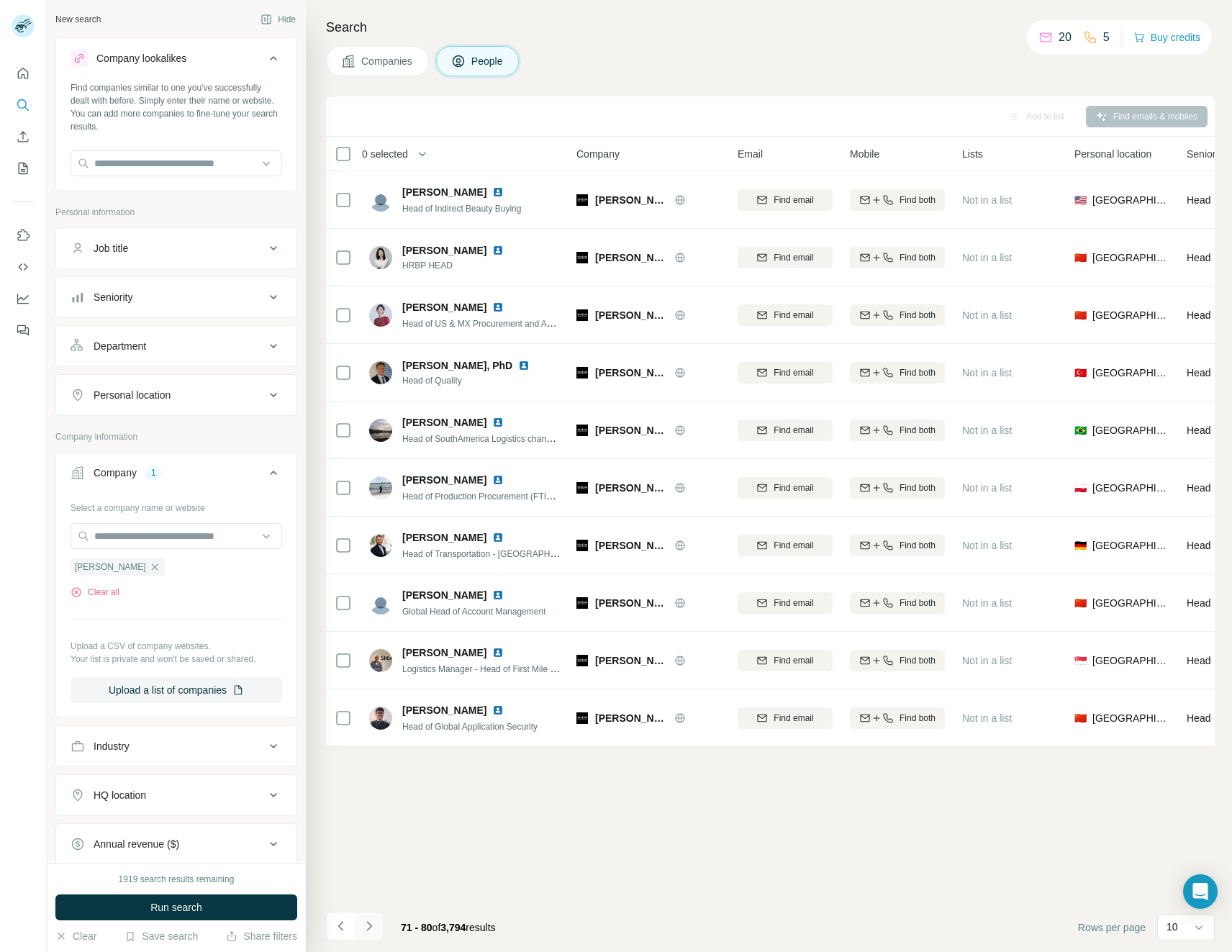
click at [373, 929] on icon "Navigate to next page" at bounding box center [369, 925] width 14 height 14
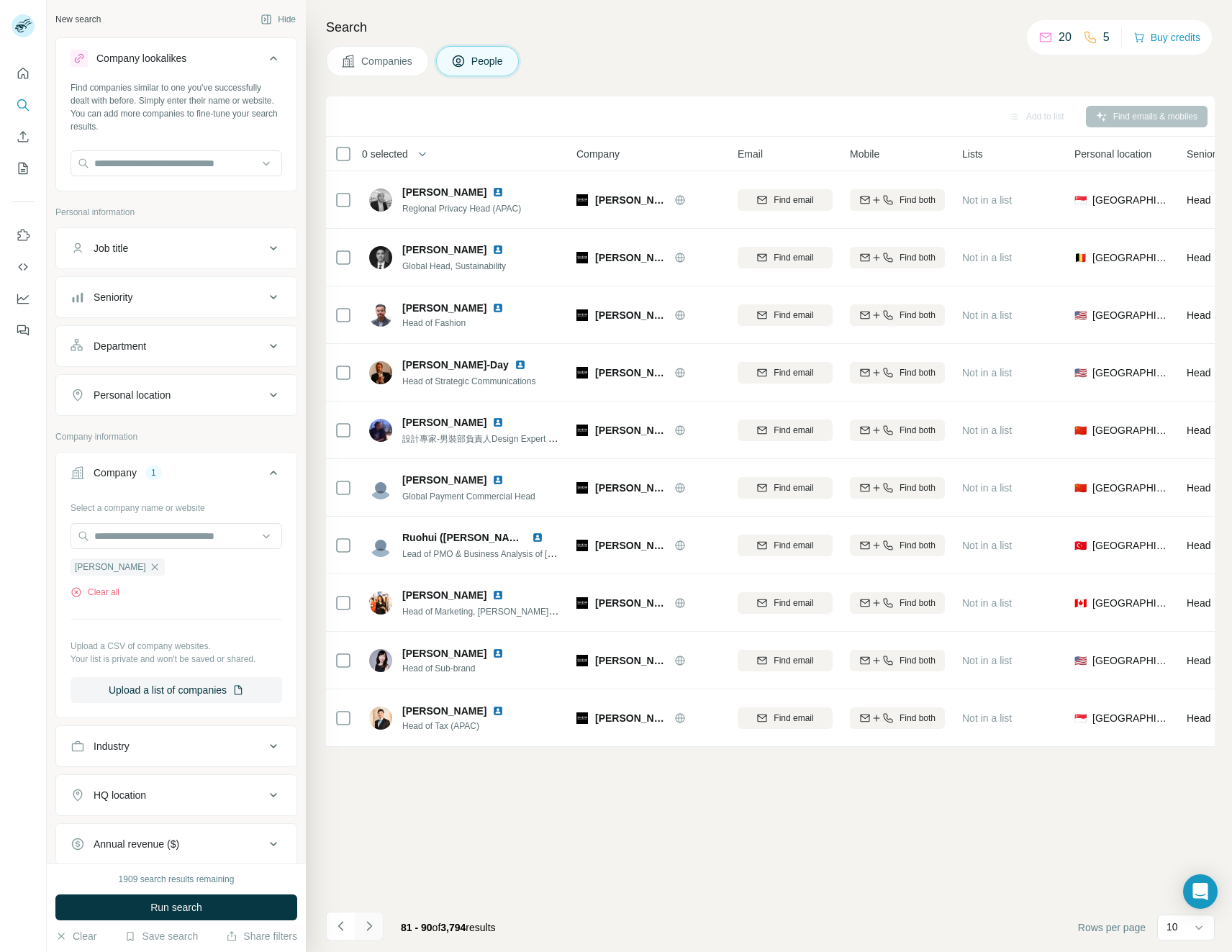
click at [373, 929] on icon "Navigate to next page" at bounding box center [369, 925] width 14 height 14
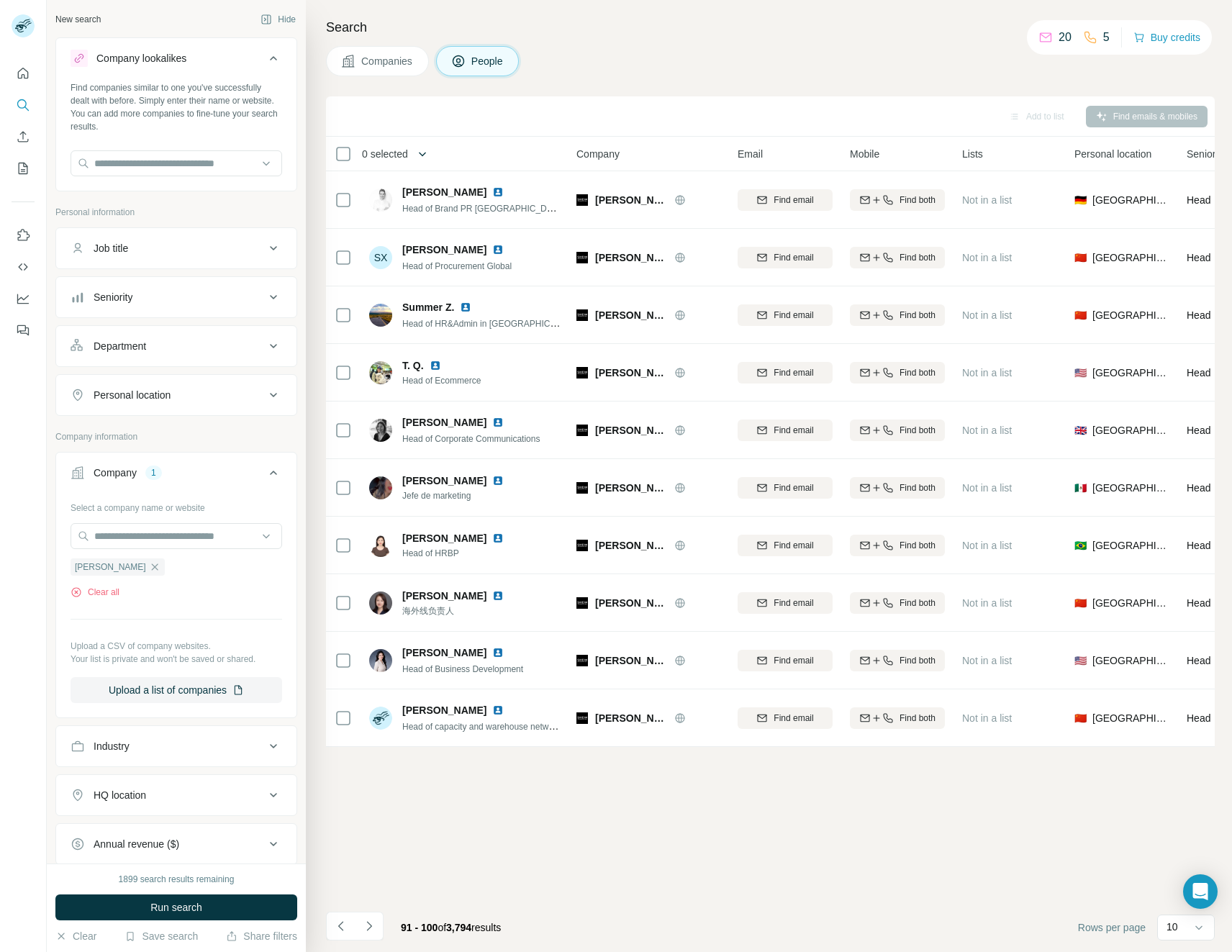
click at [422, 151] on icon "button" at bounding box center [422, 153] width 14 height 14
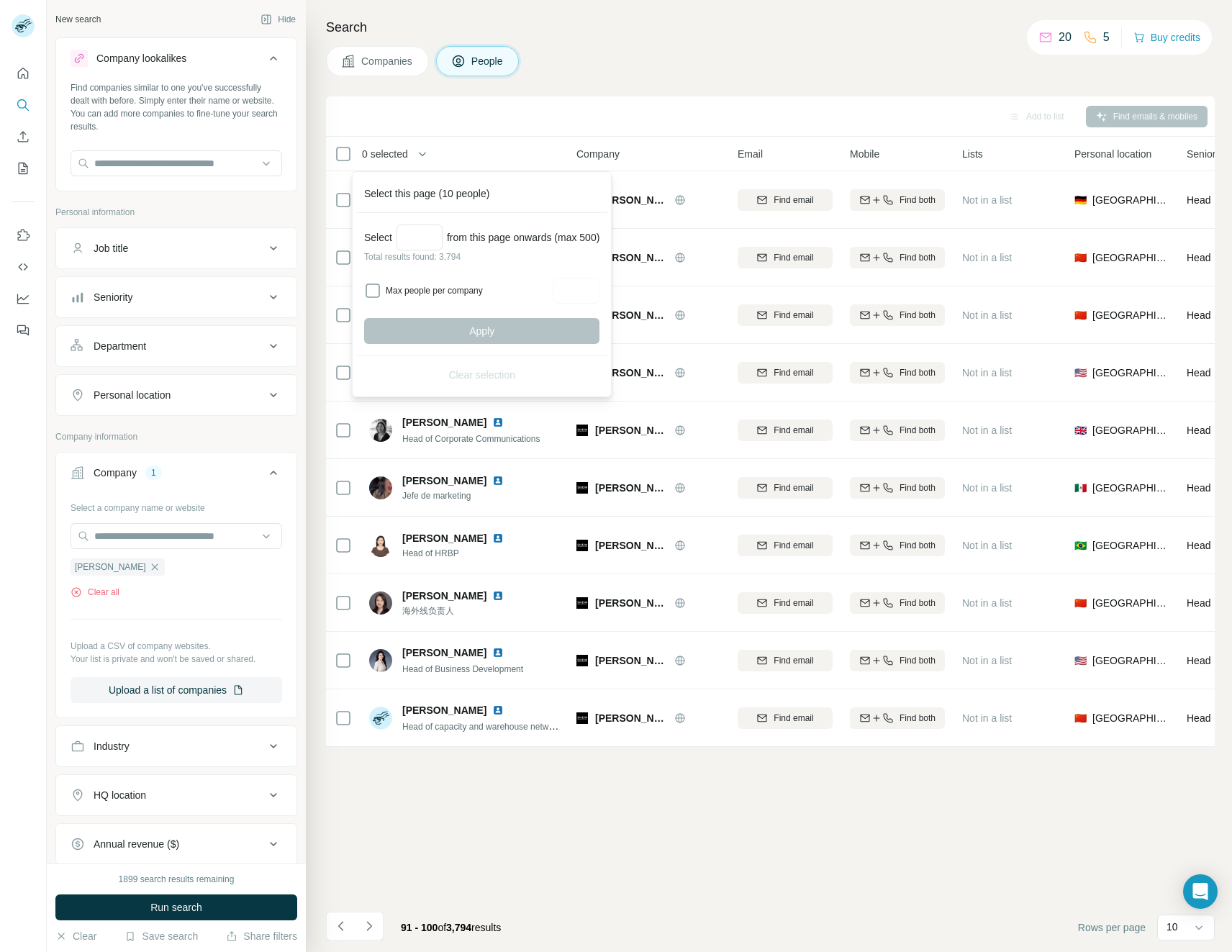
click at [540, 786] on div "Add to list Find emails & mobiles 0 selected People Company Email Mobile Lists …" at bounding box center [770, 524] width 889 height 855
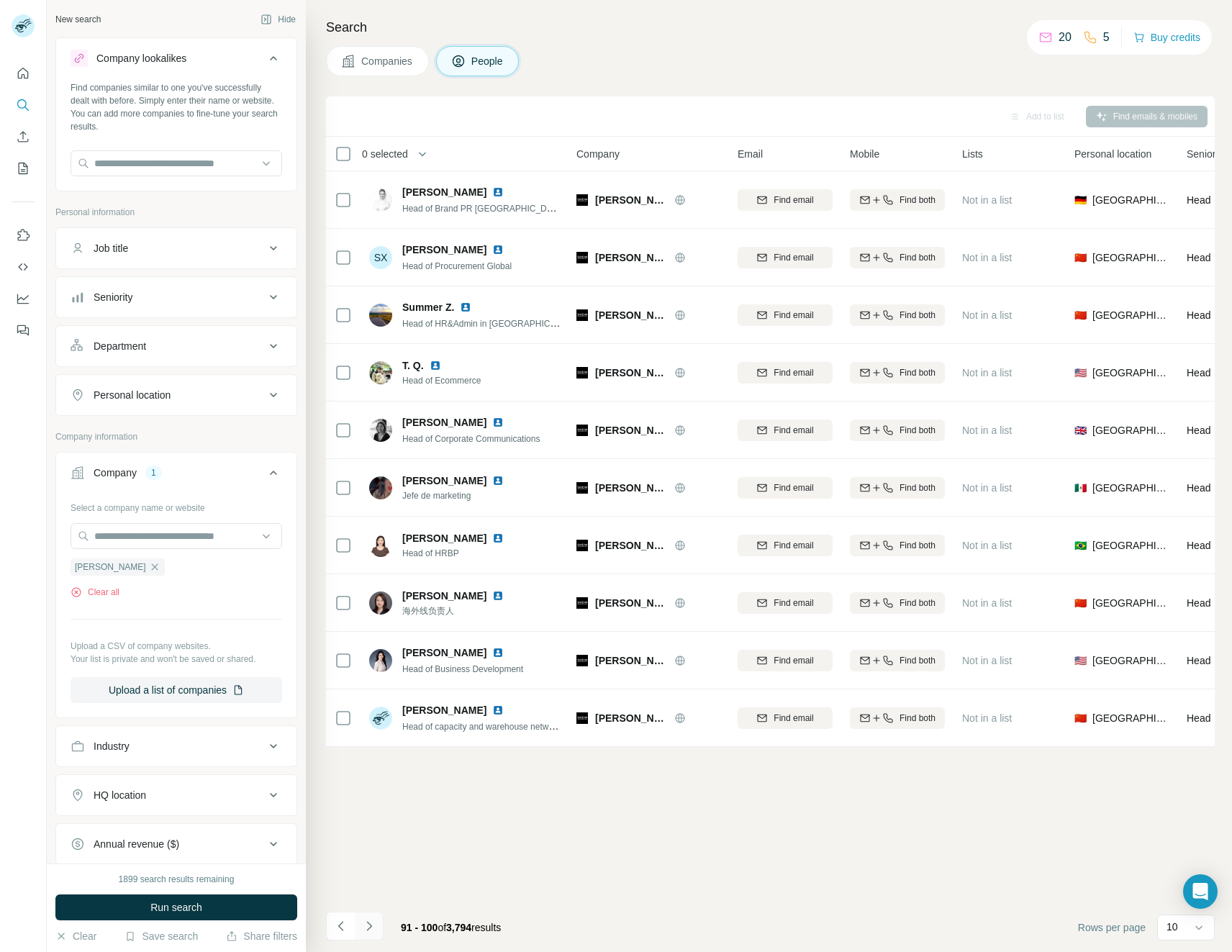
click at [368, 921] on icon "Navigate to next page" at bounding box center [369, 925] width 14 height 14
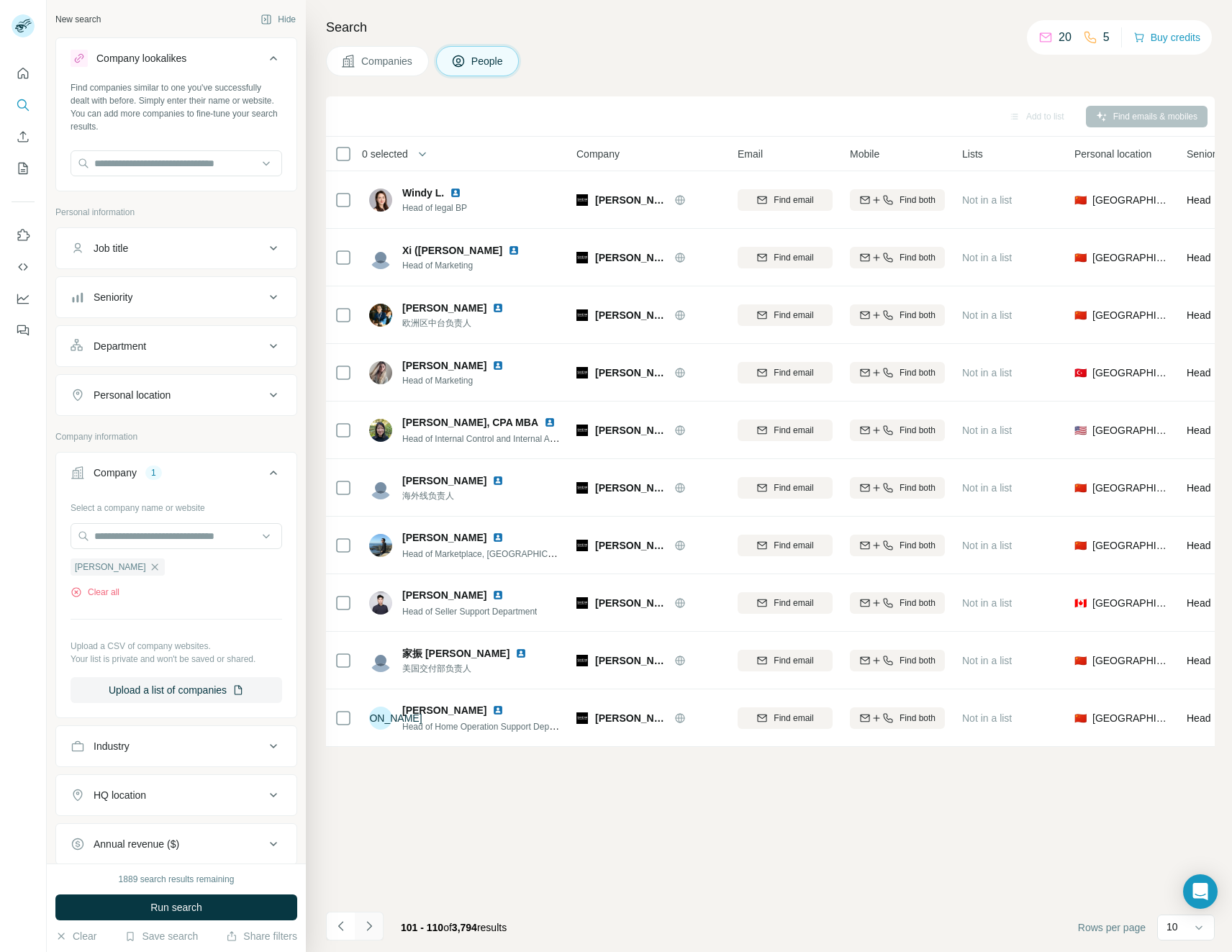
click at [368, 921] on icon "Navigate to next page" at bounding box center [369, 925] width 14 height 14
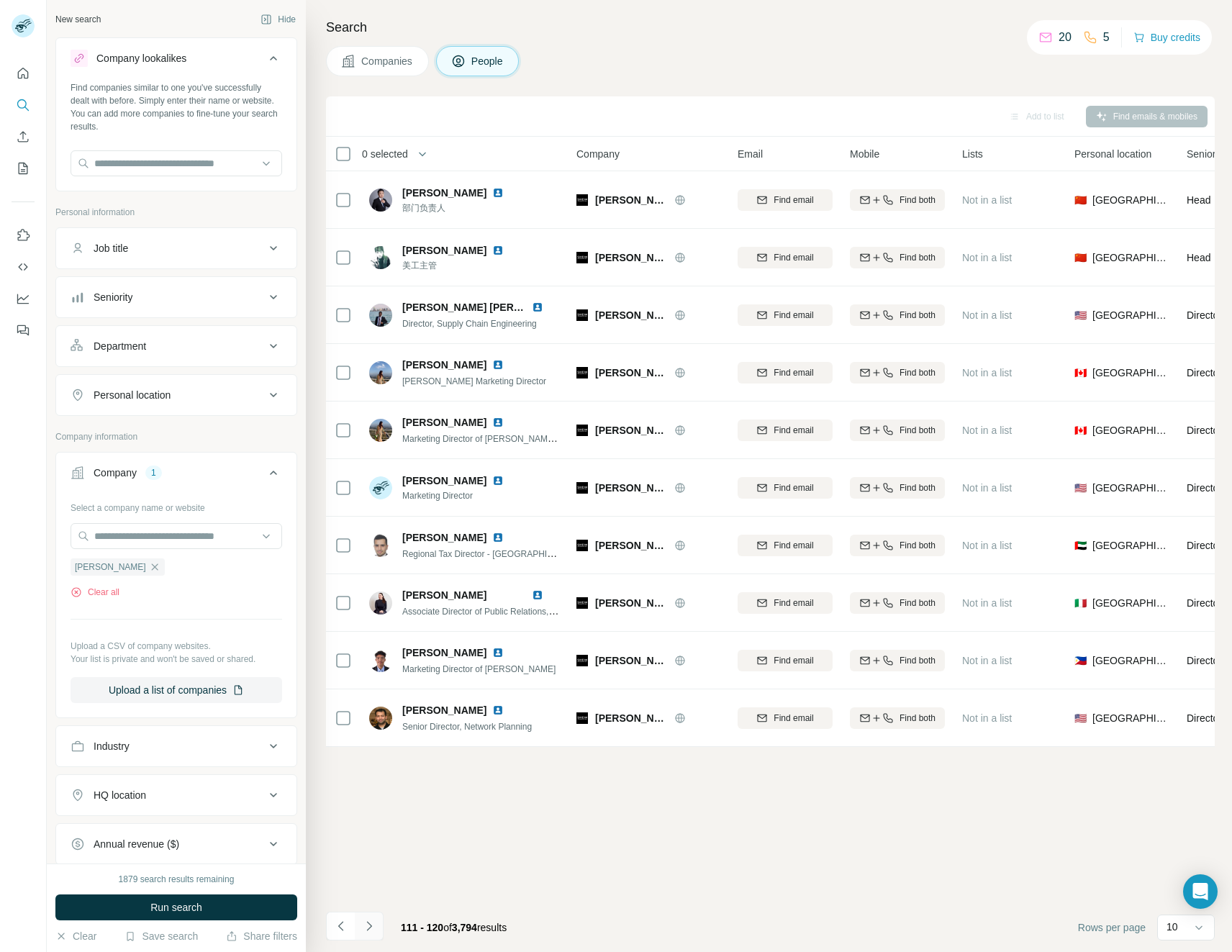
click at [368, 922] on icon "Navigate to next page" at bounding box center [369, 925] width 14 height 14
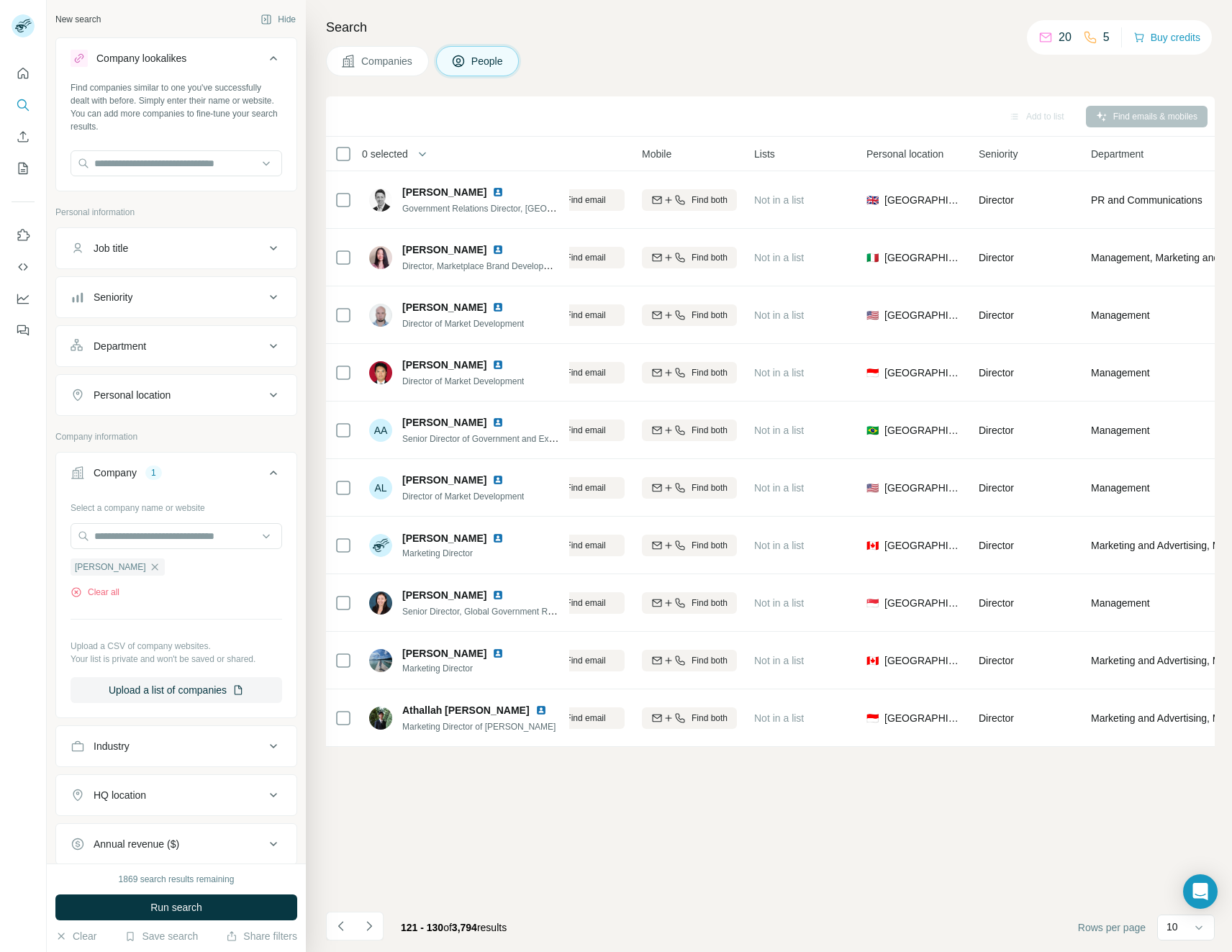
scroll to position [0, 209]
click at [157, 789] on div "HQ location" at bounding box center [168, 795] width 195 height 14
click at [269, 395] on icon at bounding box center [273, 395] width 8 height 5
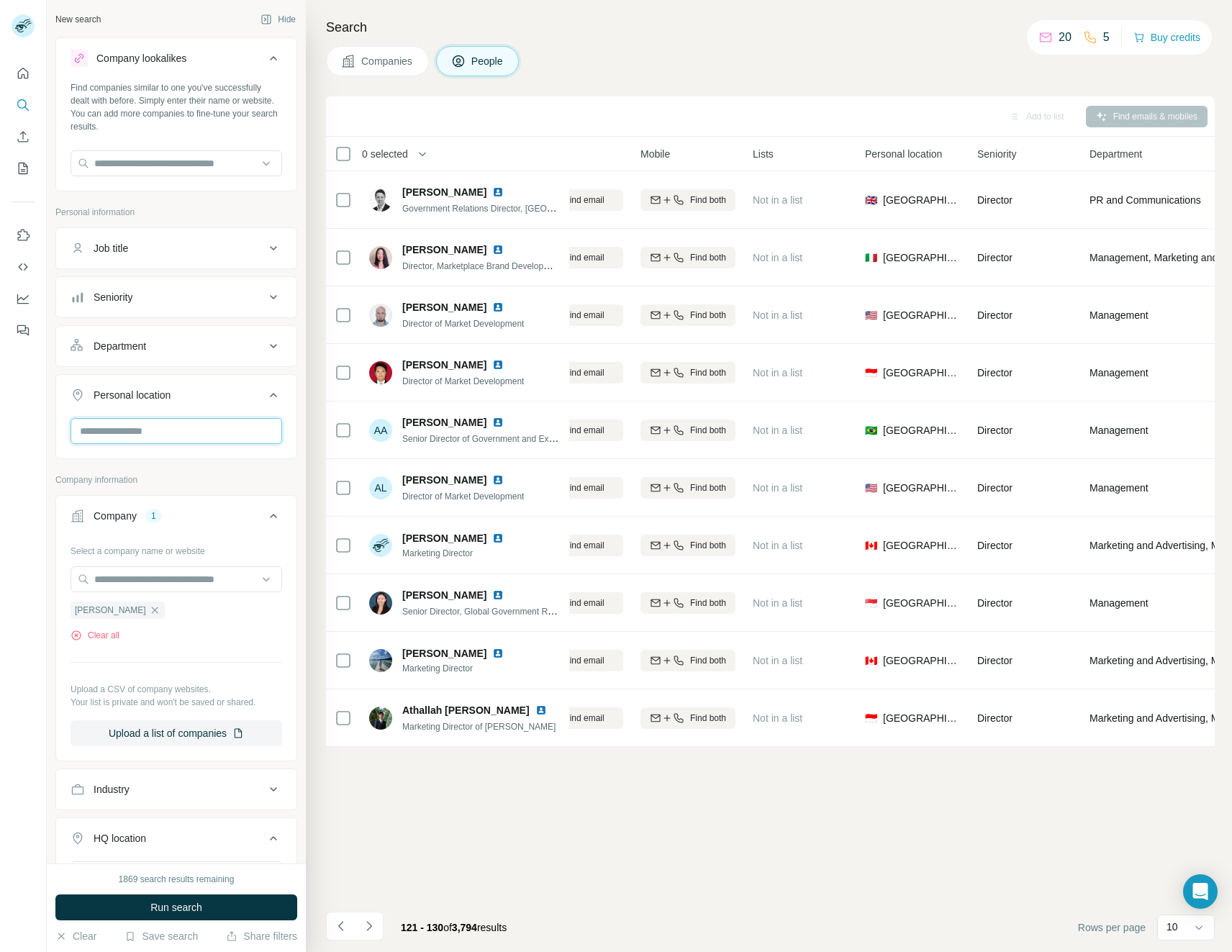
click at [239, 435] on input "text" at bounding box center [176, 430] width 212 height 26
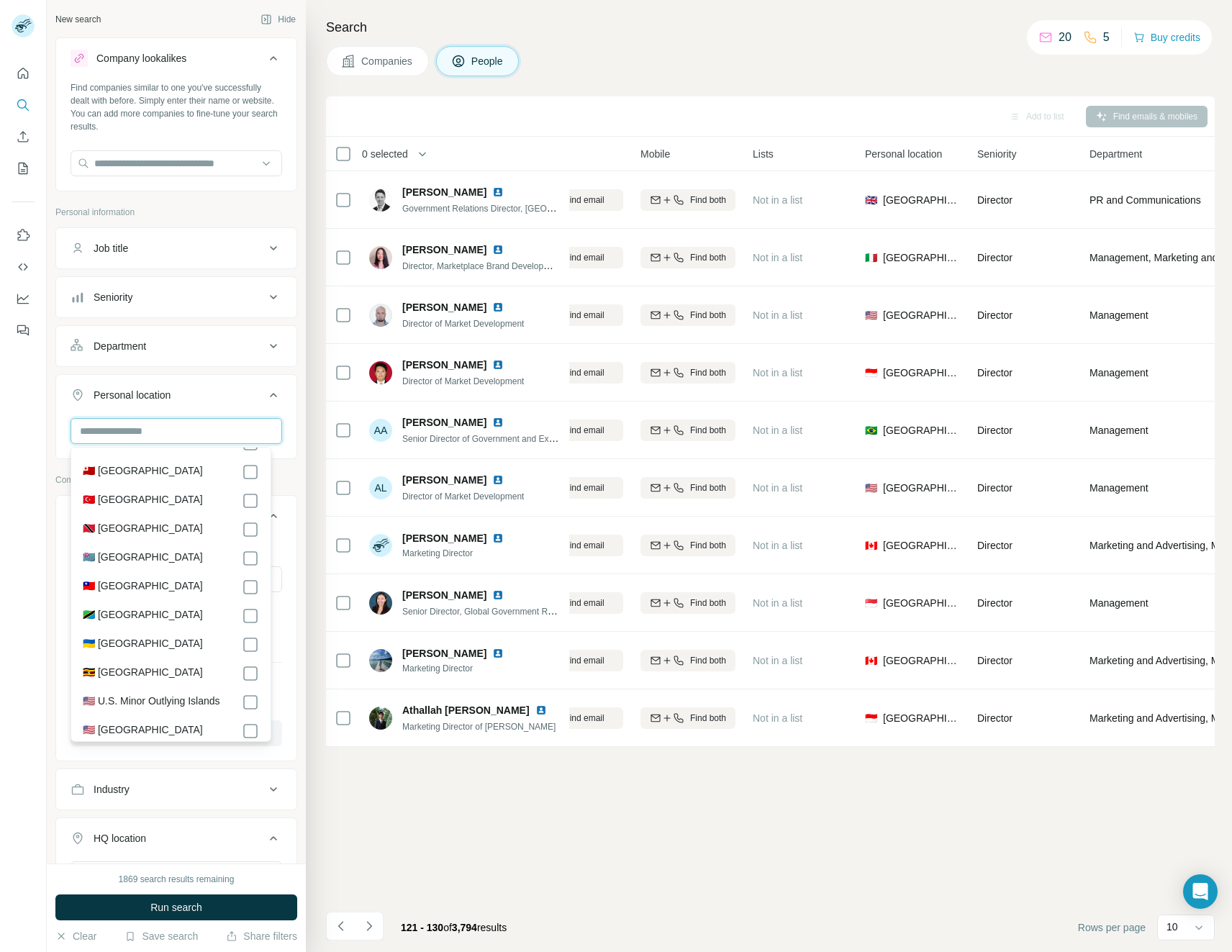
scroll to position [6548, 0]
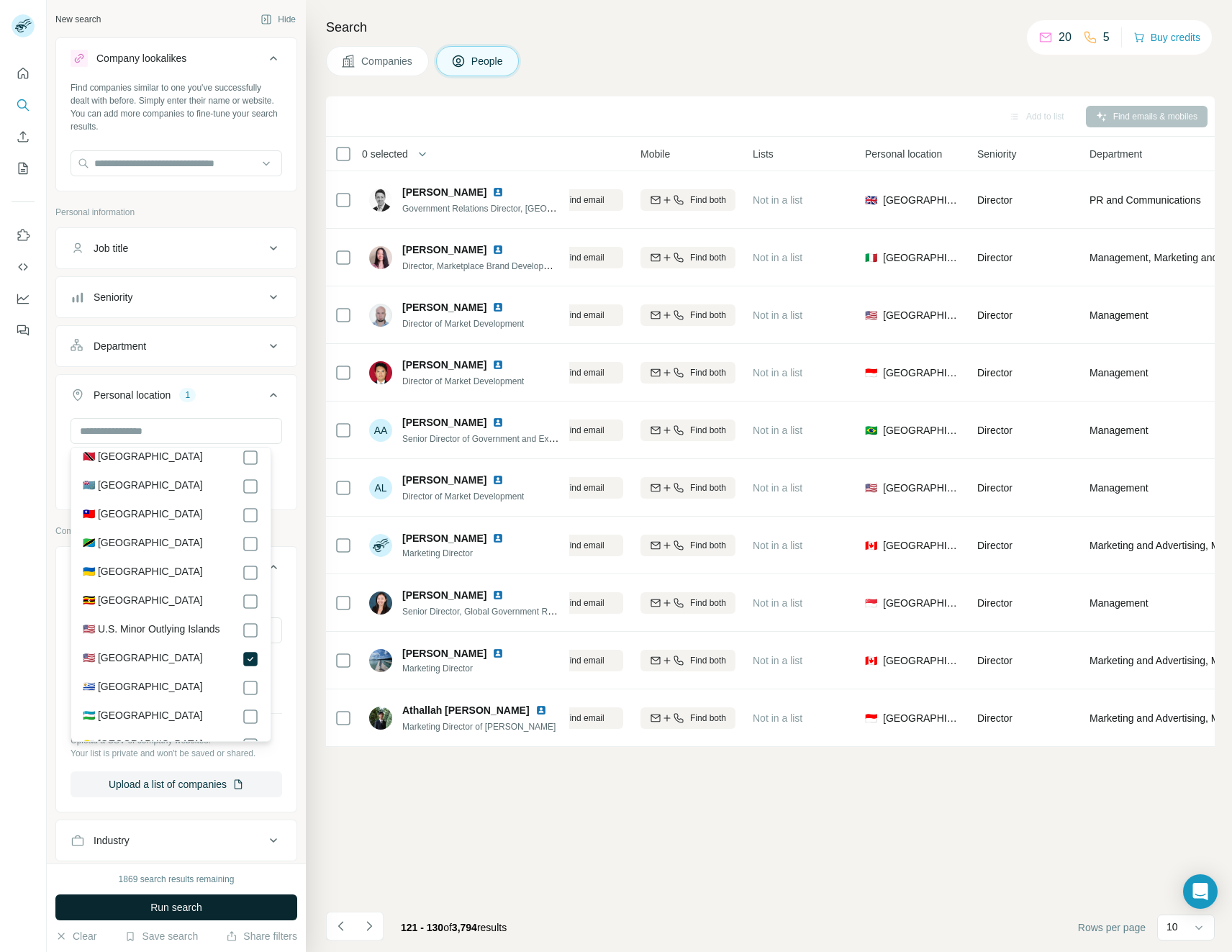
click at [241, 900] on button "Run search" at bounding box center [176, 907] width 242 height 26
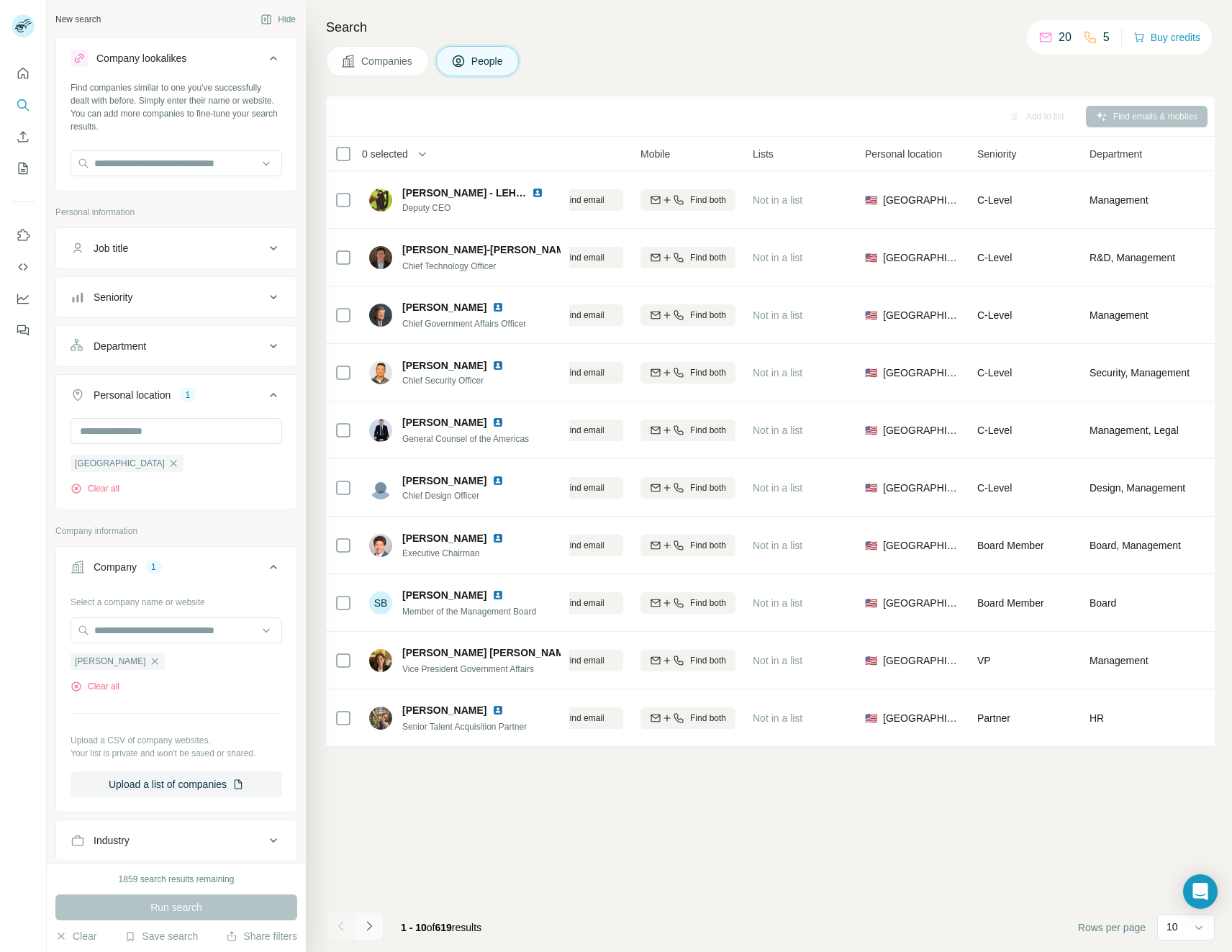
click at [373, 931] on icon "Navigate to next page" at bounding box center [369, 925] width 14 height 14
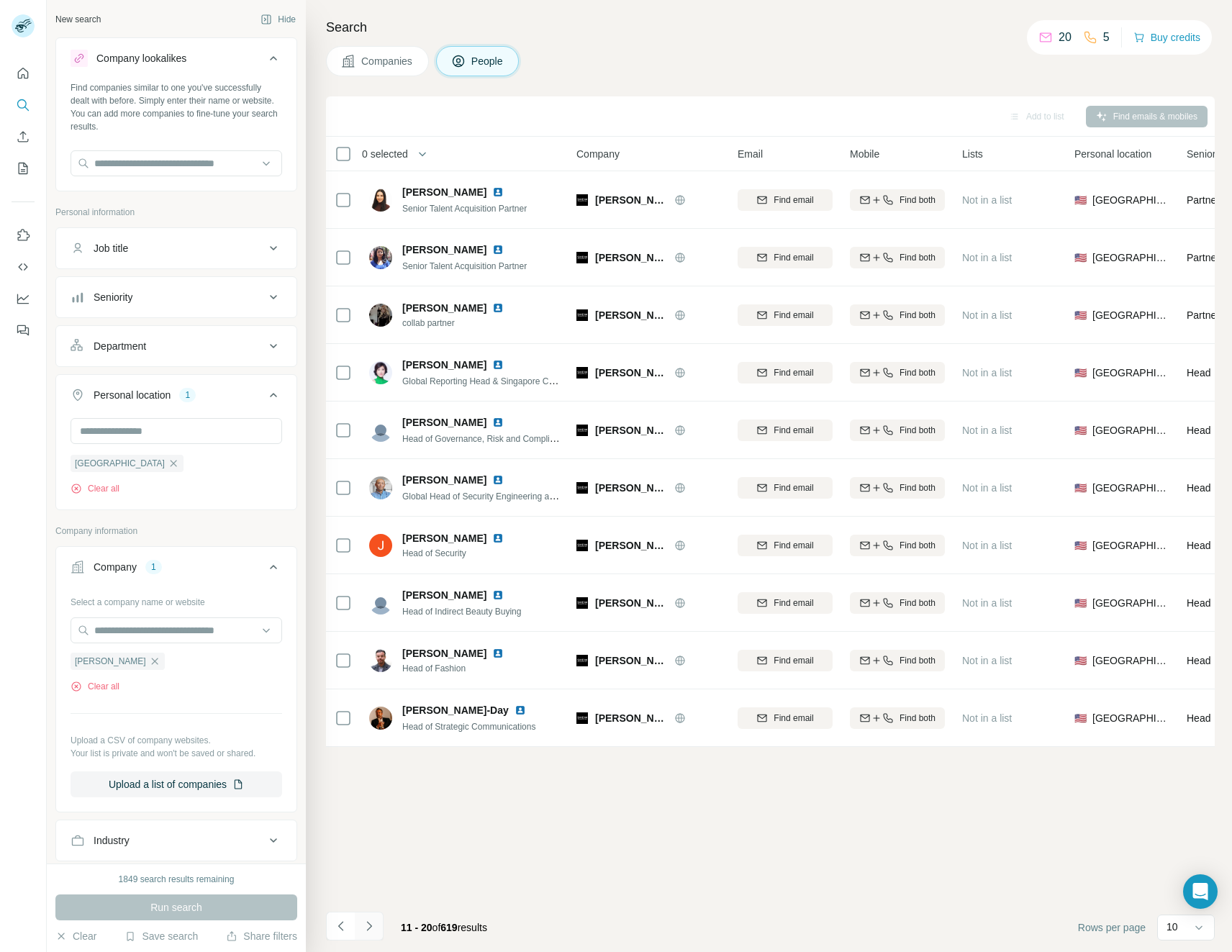
click at [373, 931] on icon "Navigate to next page" at bounding box center [369, 925] width 14 height 14
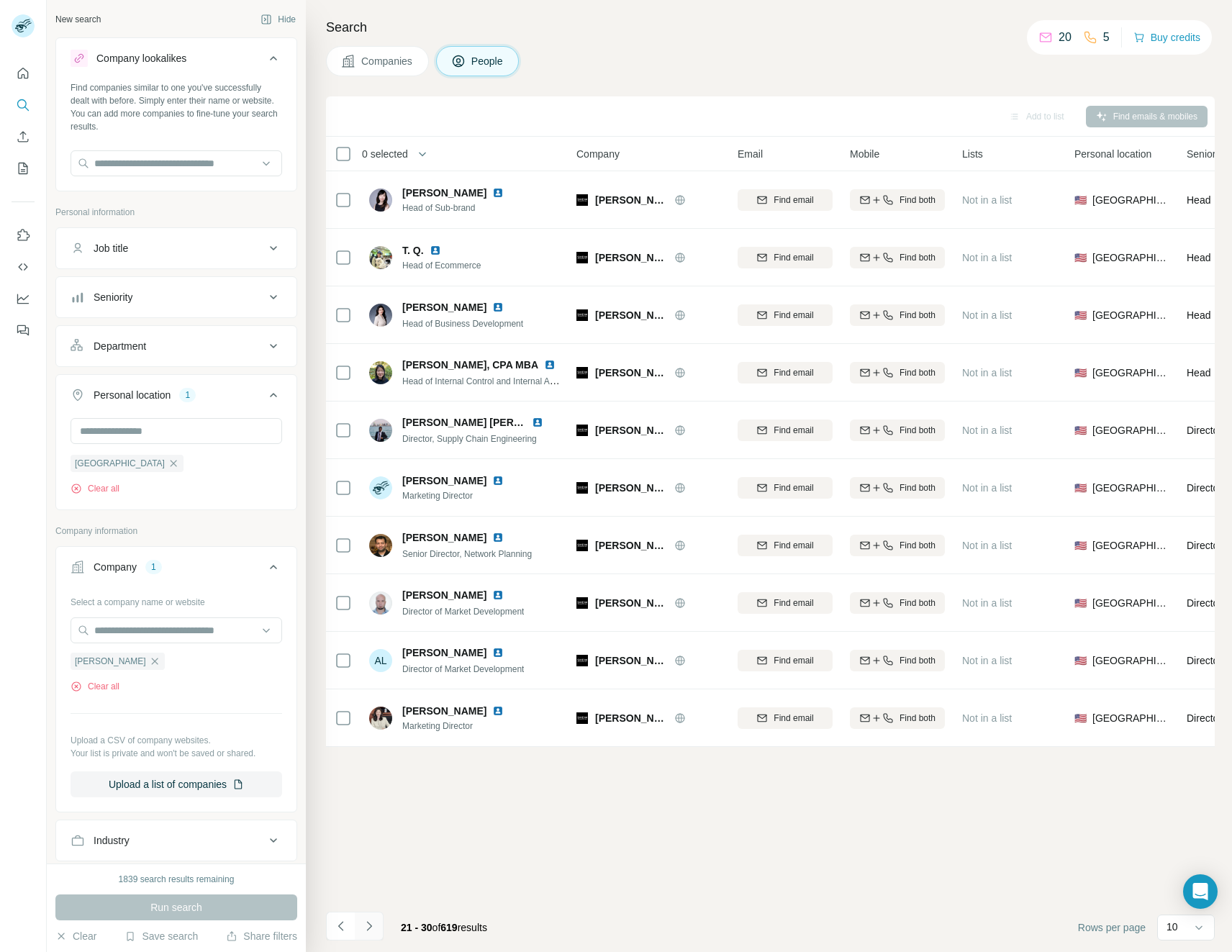
click at [373, 931] on icon "Navigate to next page" at bounding box center [369, 925] width 14 height 14
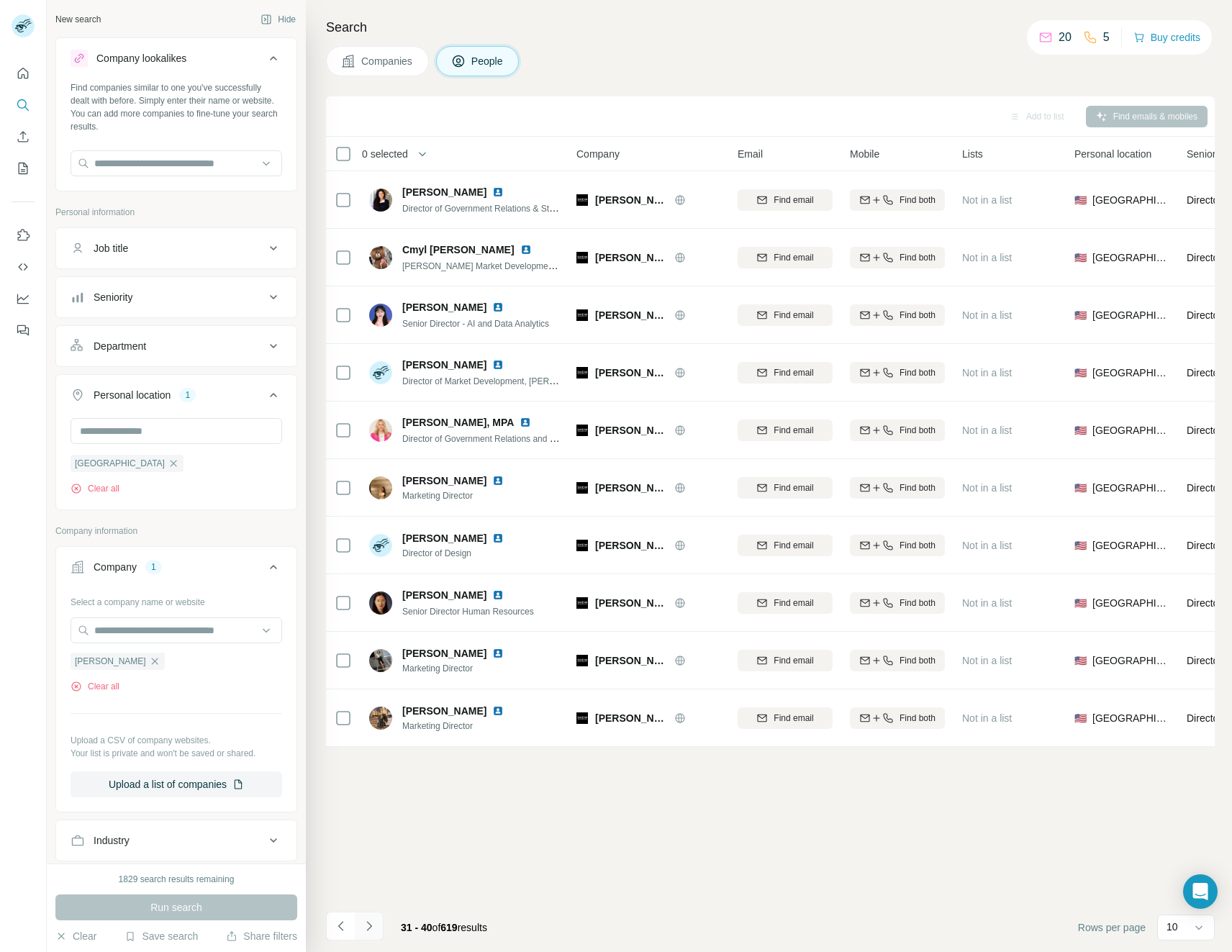
click at [373, 931] on icon "Navigate to next page" at bounding box center [369, 925] width 14 height 14
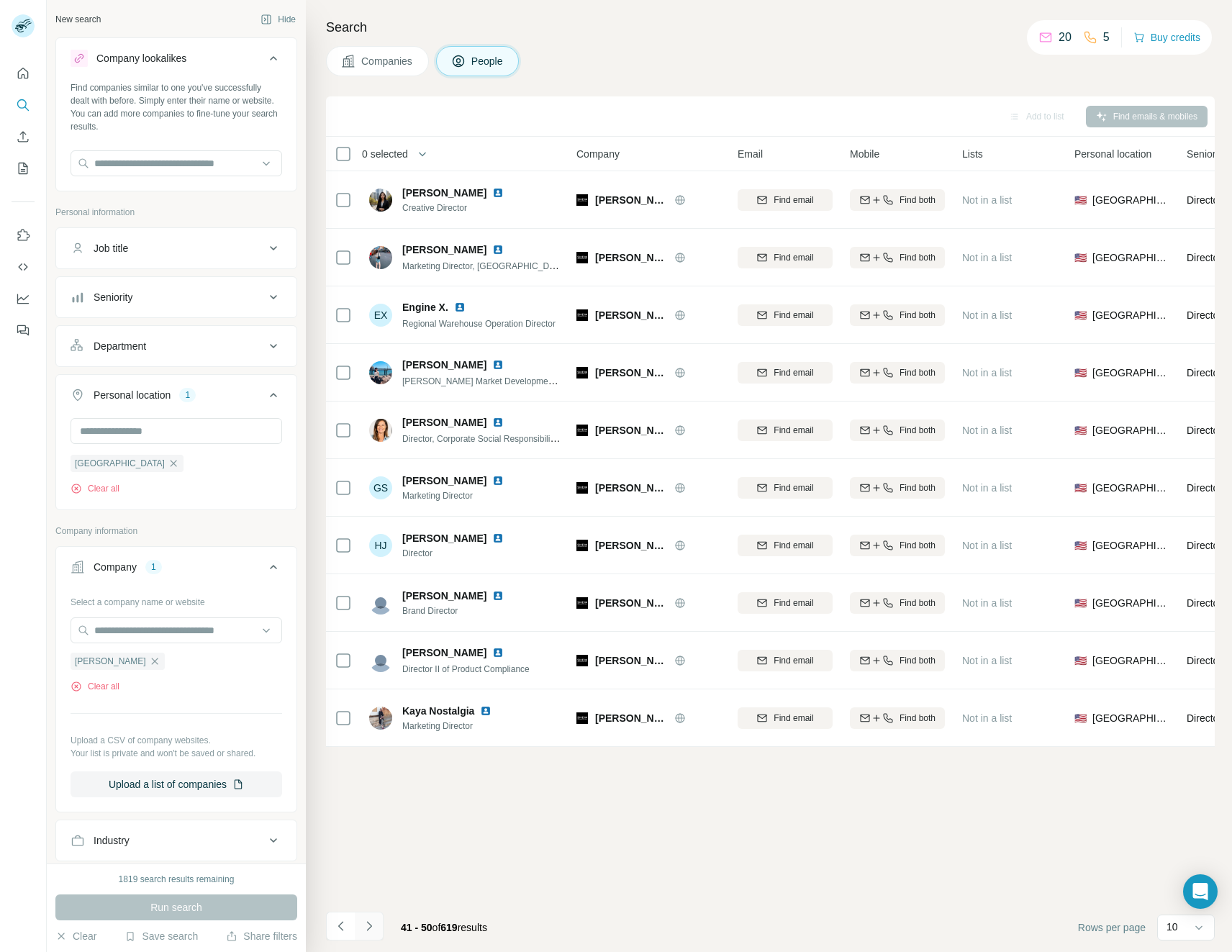
click at [373, 931] on icon "Navigate to next page" at bounding box center [369, 925] width 14 height 14
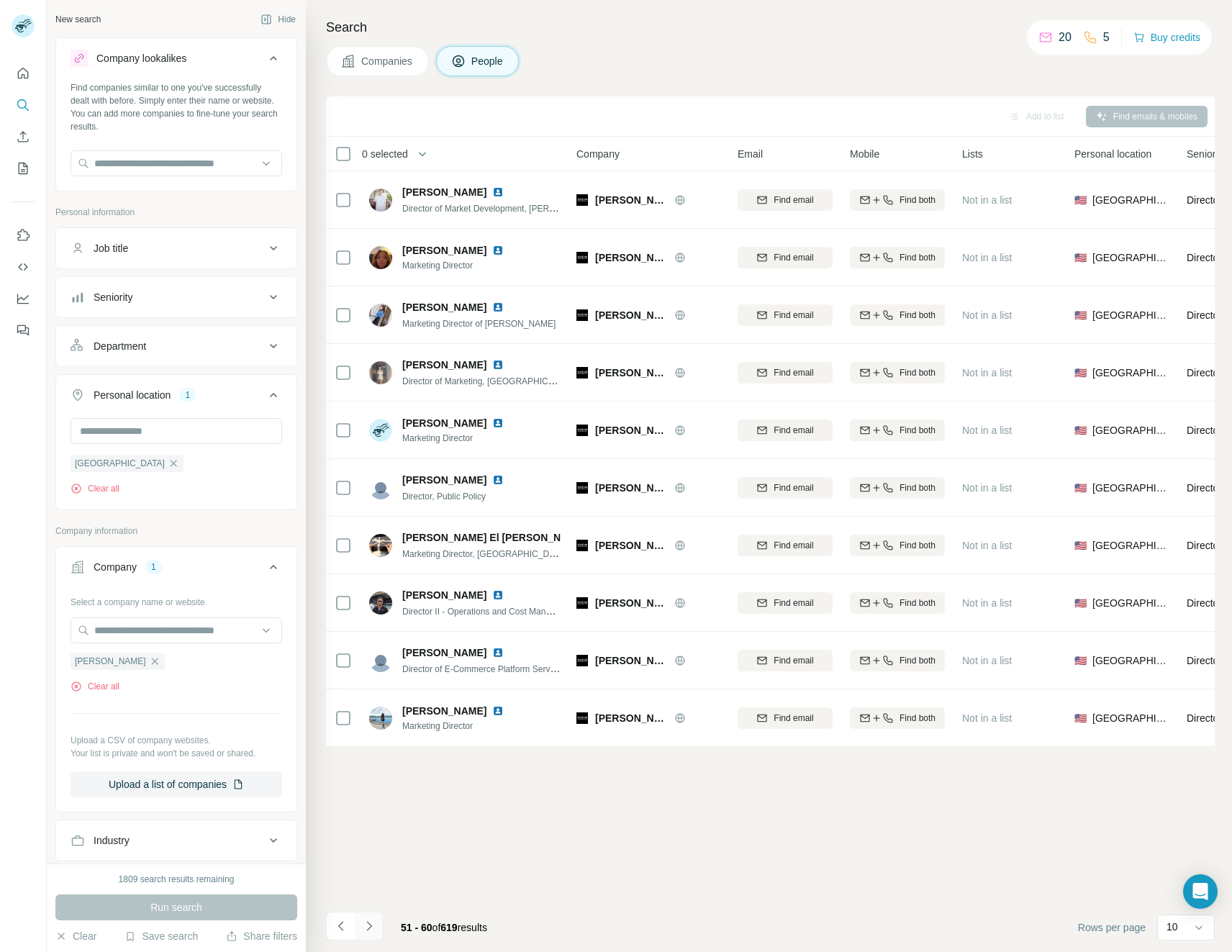
click at [373, 931] on icon "Navigate to next page" at bounding box center [369, 925] width 14 height 14
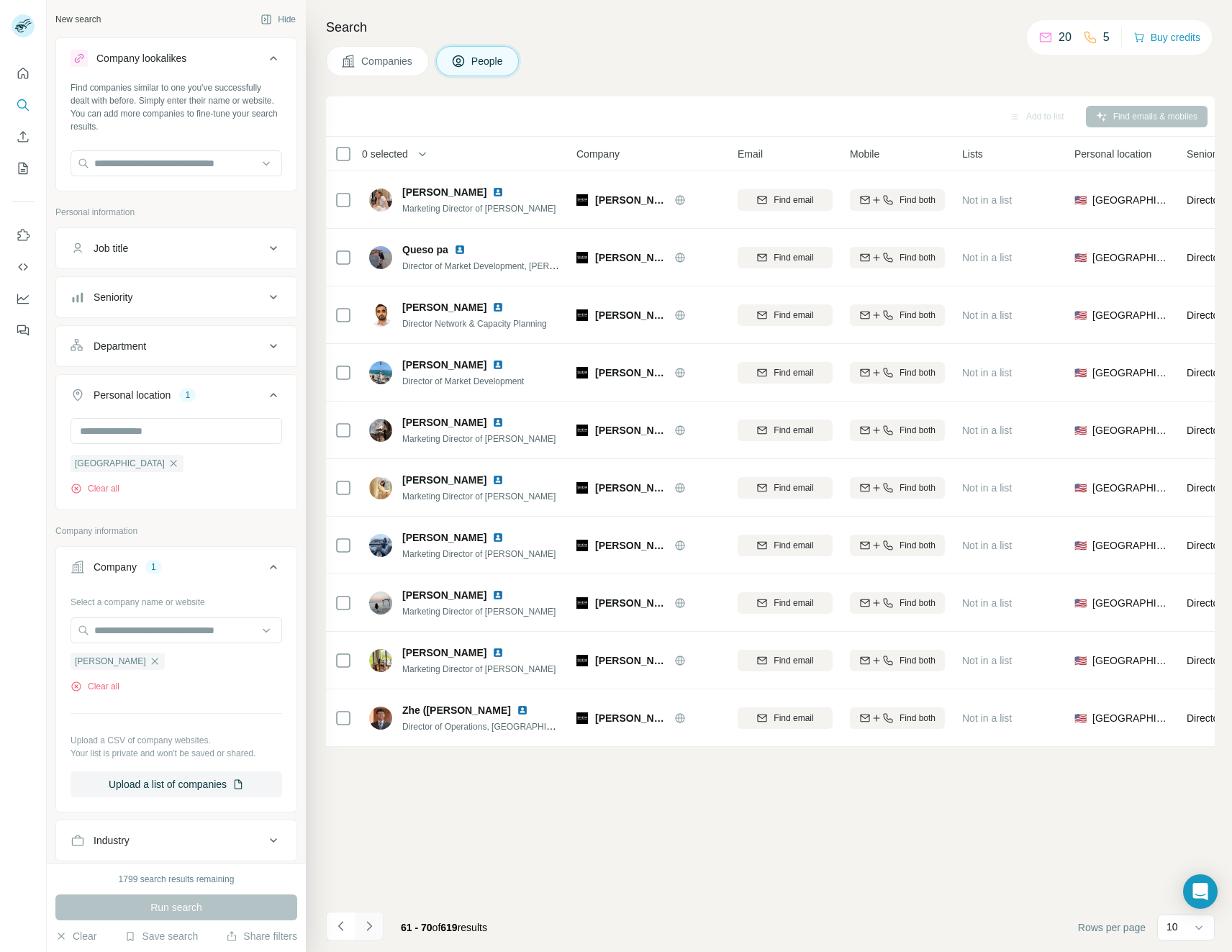
click at [373, 931] on icon "Navigate to next page" at bounding box center [369, 925] width 14 height 14
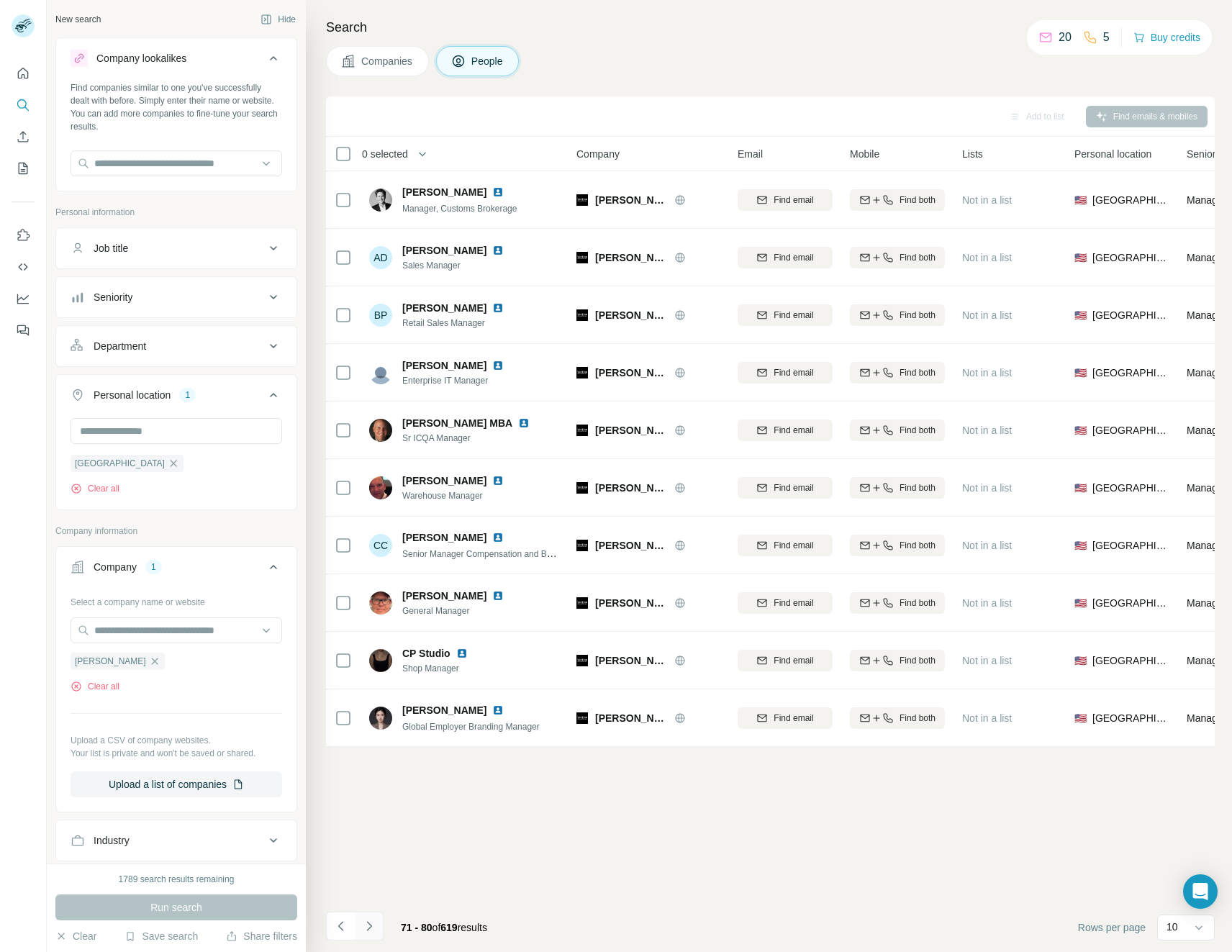
click at [373, 931] on icon "Navigate to next page" at bounding box center [369, 925] width 14 height 14
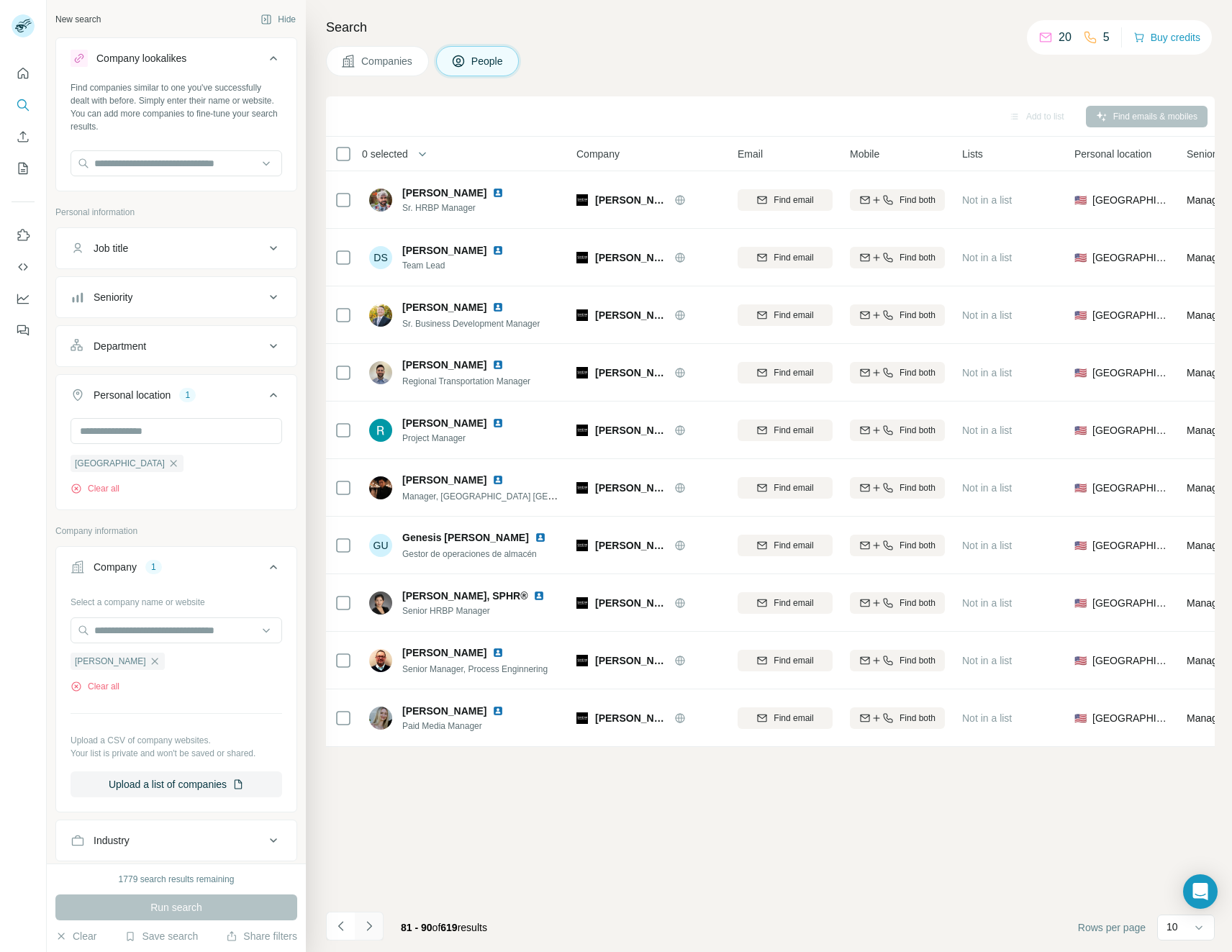
click at [373, 931] on icon "Navigate to next page" at bounding box center [369, 925] width 14 height 14
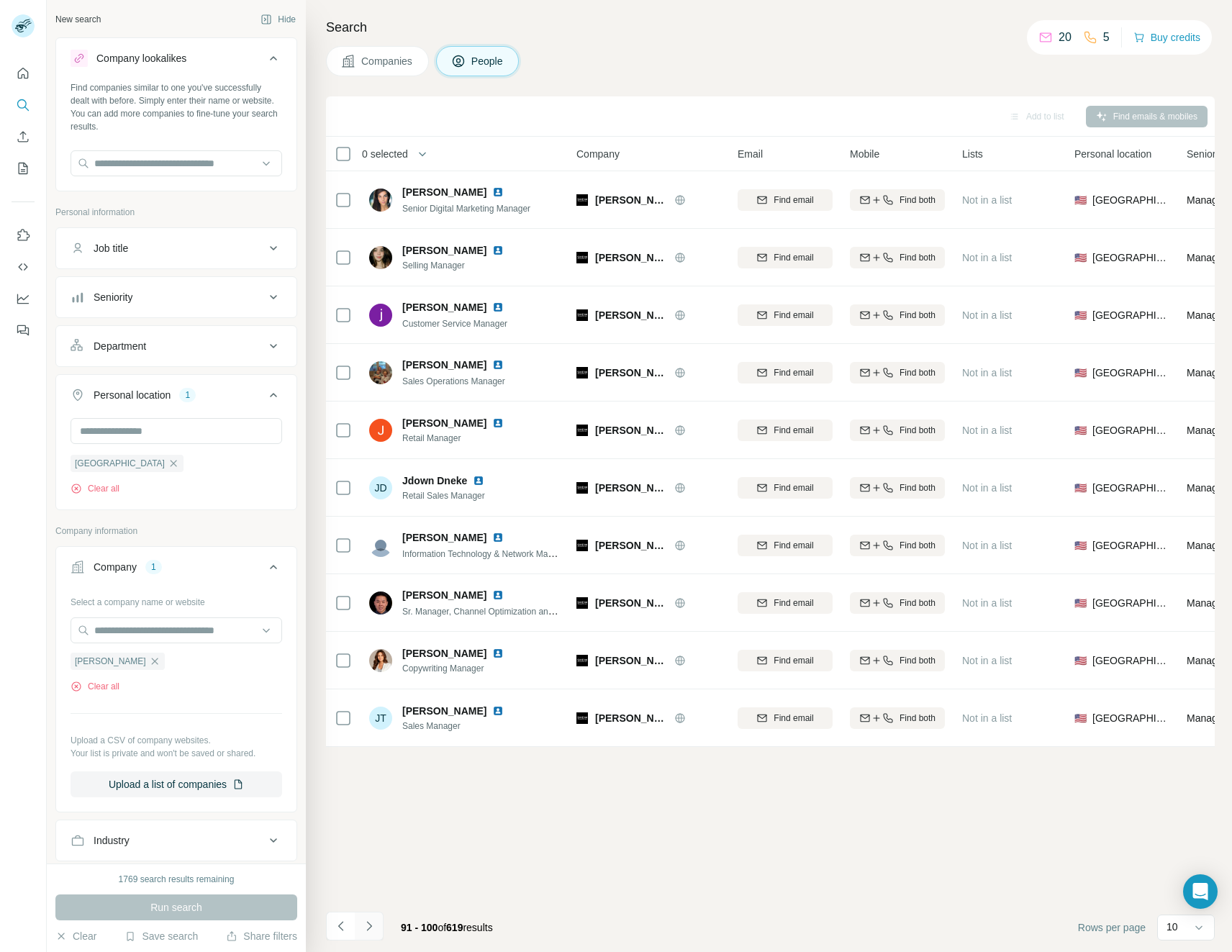
click at [373, 931] on icon "Navigate to next page" at bounding box center [369, 925] width 14 height 14
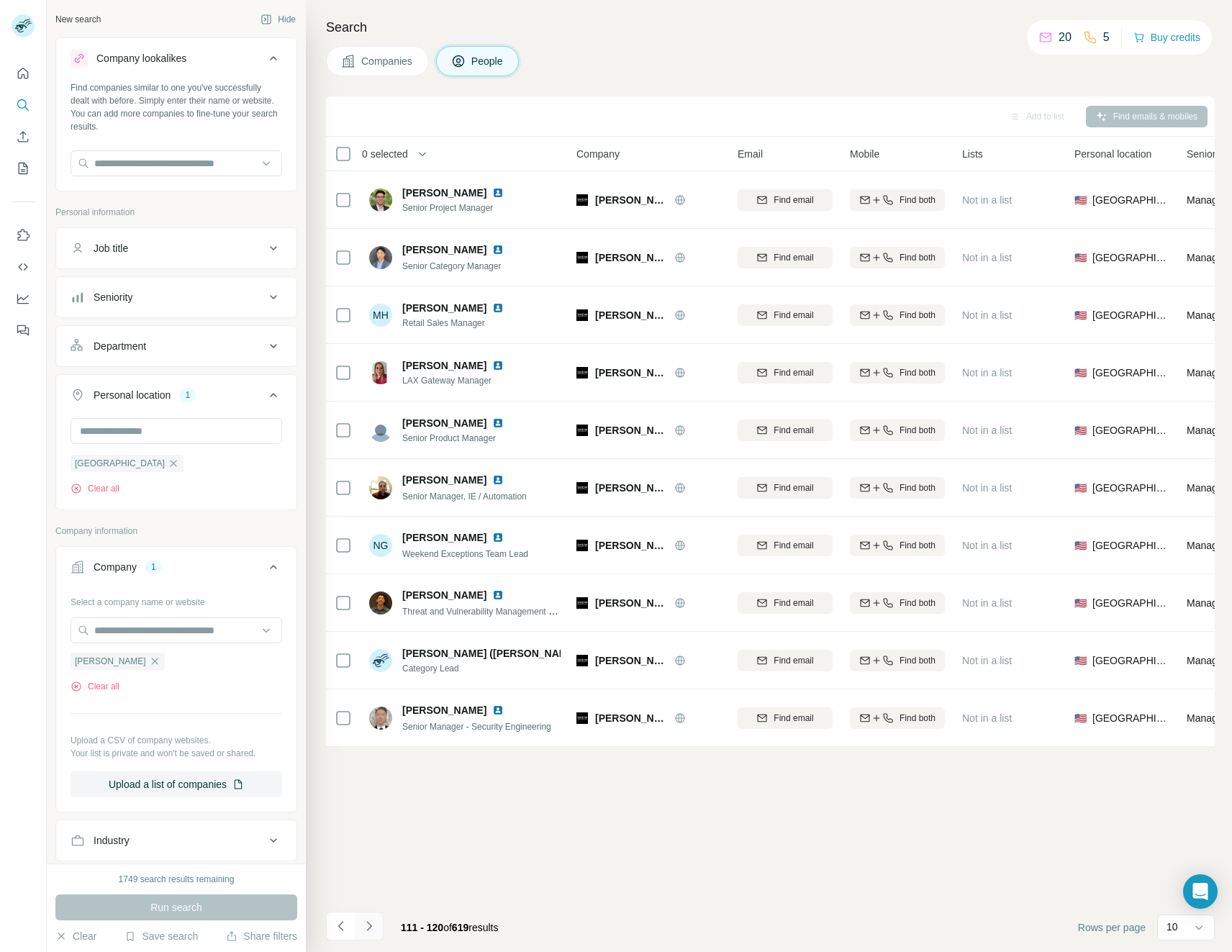
click at [373, 931] on icon "Navigate to next page" at bounding box center [369, 925] width 14 height 14
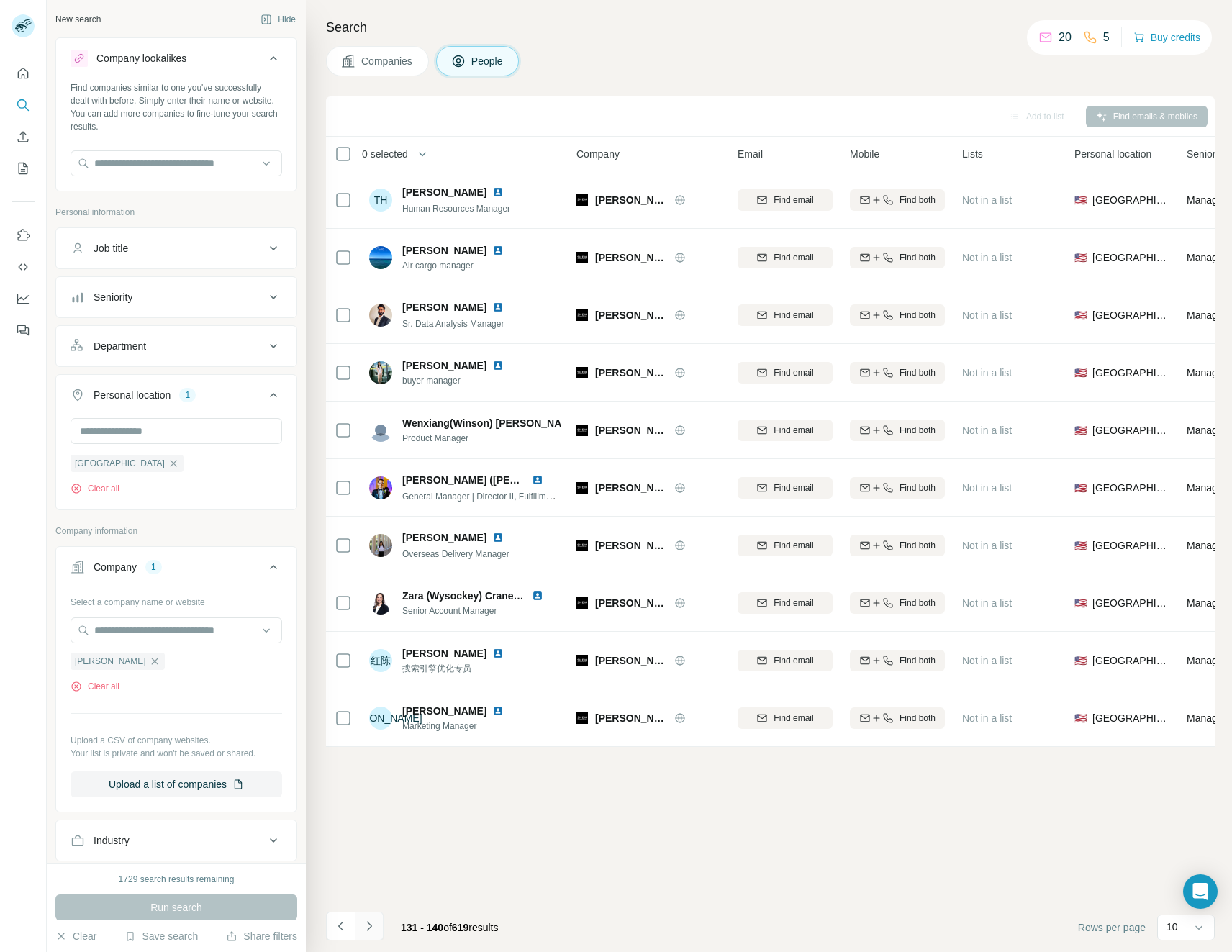
click at [373, 931] on icon "Navigate to next page" at bounding box center [369, 925] width 14 height 14
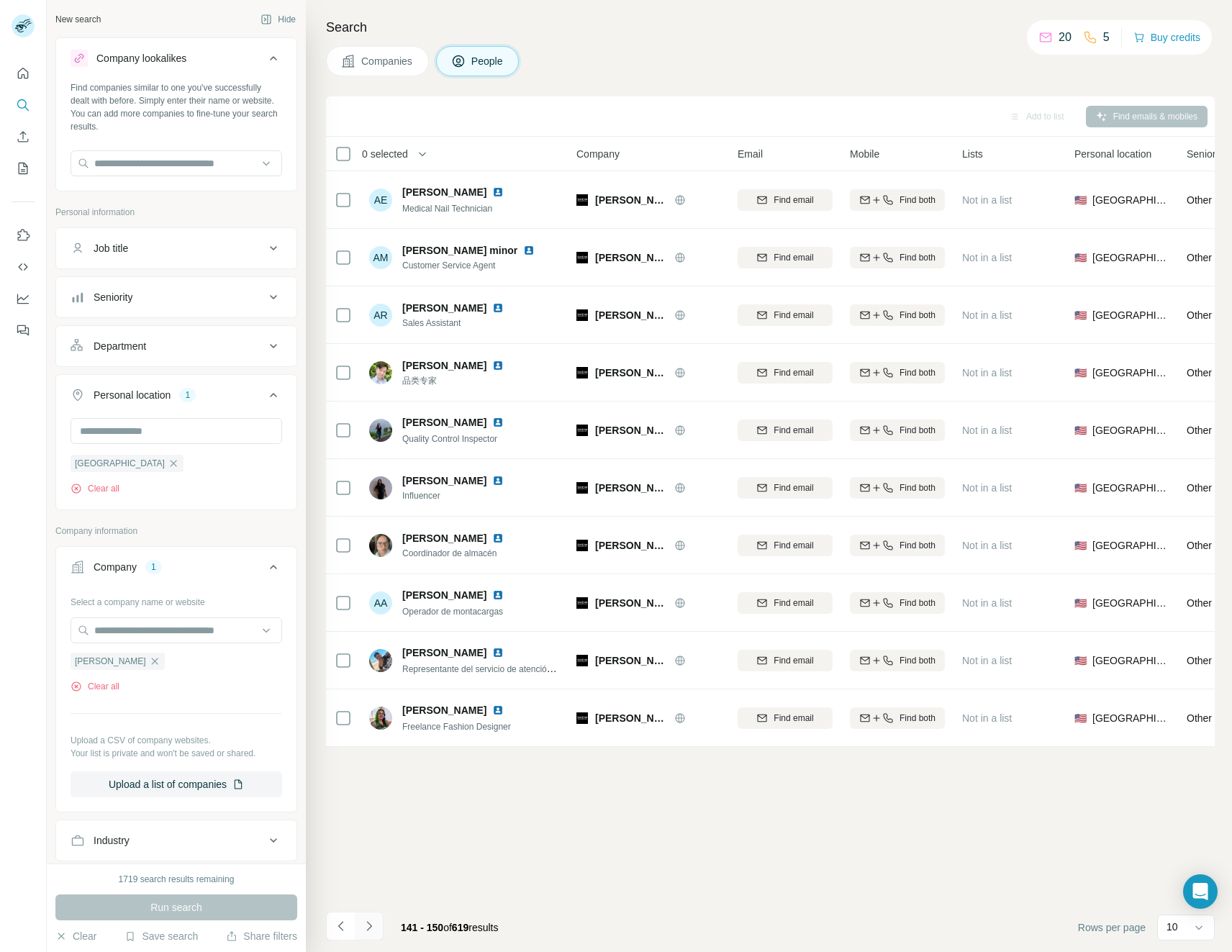
click at [371, 927] on icon "Navigate to next page" at bounding box center [368, 926] width 5 height 10
click at [371, 925] on icon "Navigate to next page" at bounding box center [368, 926] width 5 height 10
click at [383, 920] on button "Navigate to next page" at bounding box center [369, 926] width 29 height 29
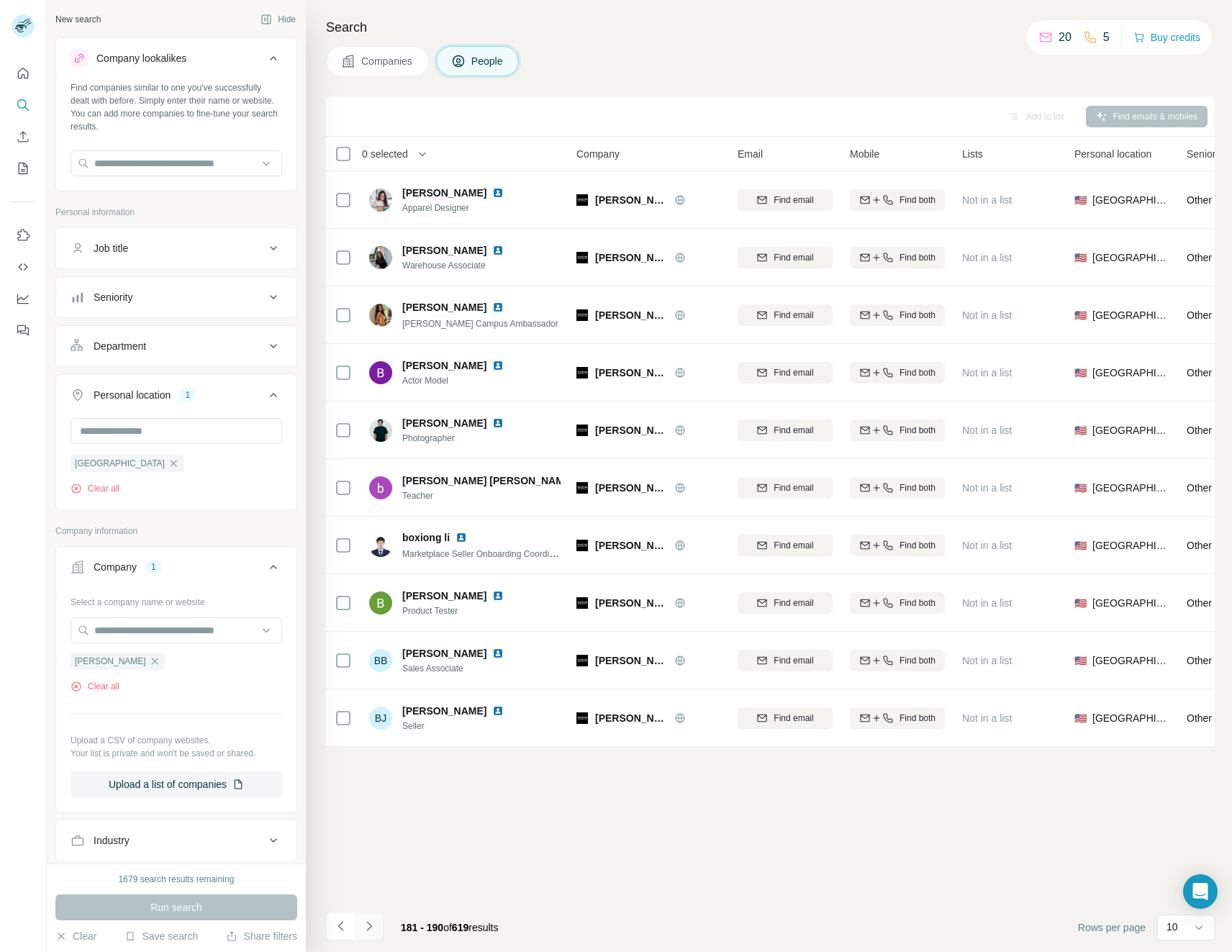
click at [383, 920] on button "Navigate to next page" at bounding box center [369, 926] width 29 height 29
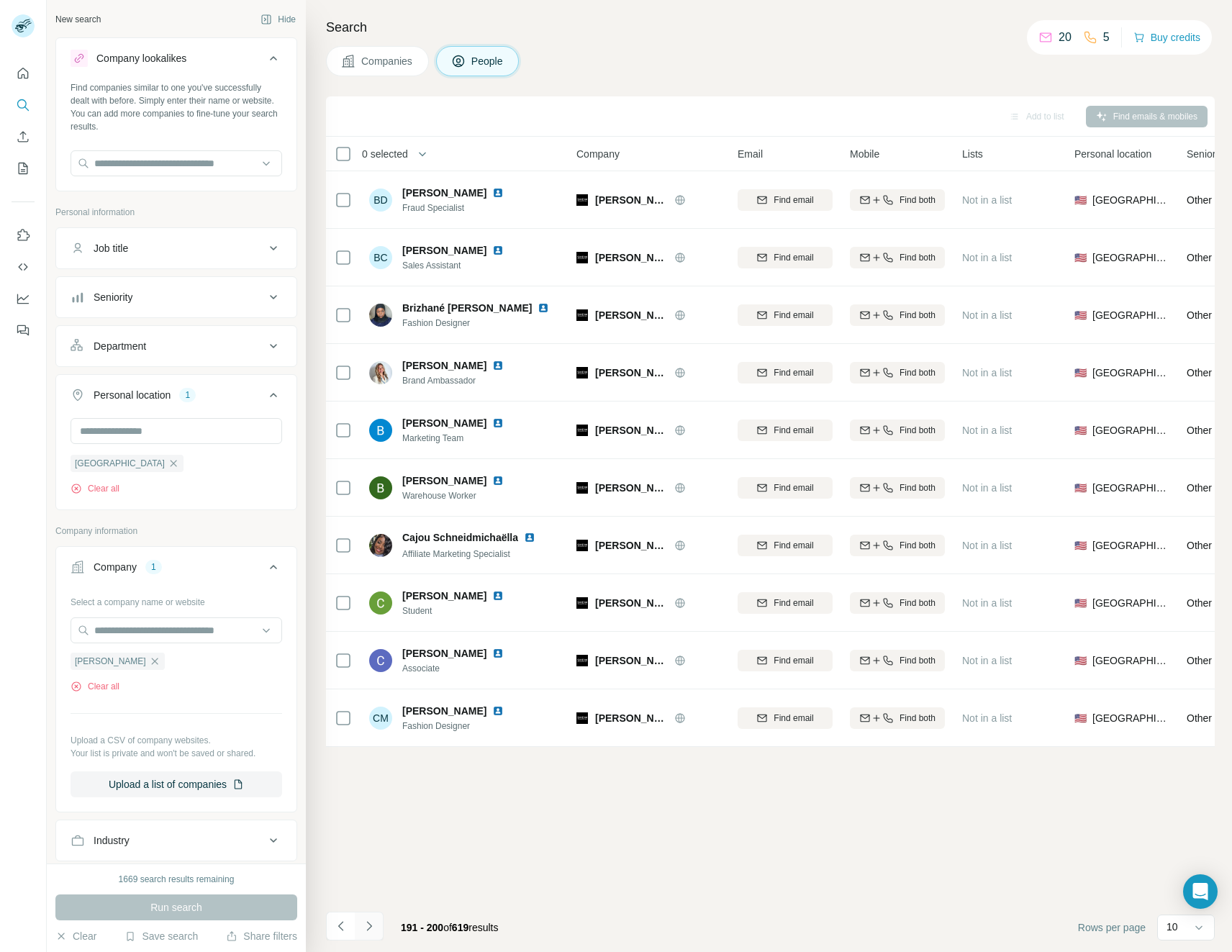
click at [383, 920] on button "Navigate to next page" at bounding box center [369, 926] width 29 height 29
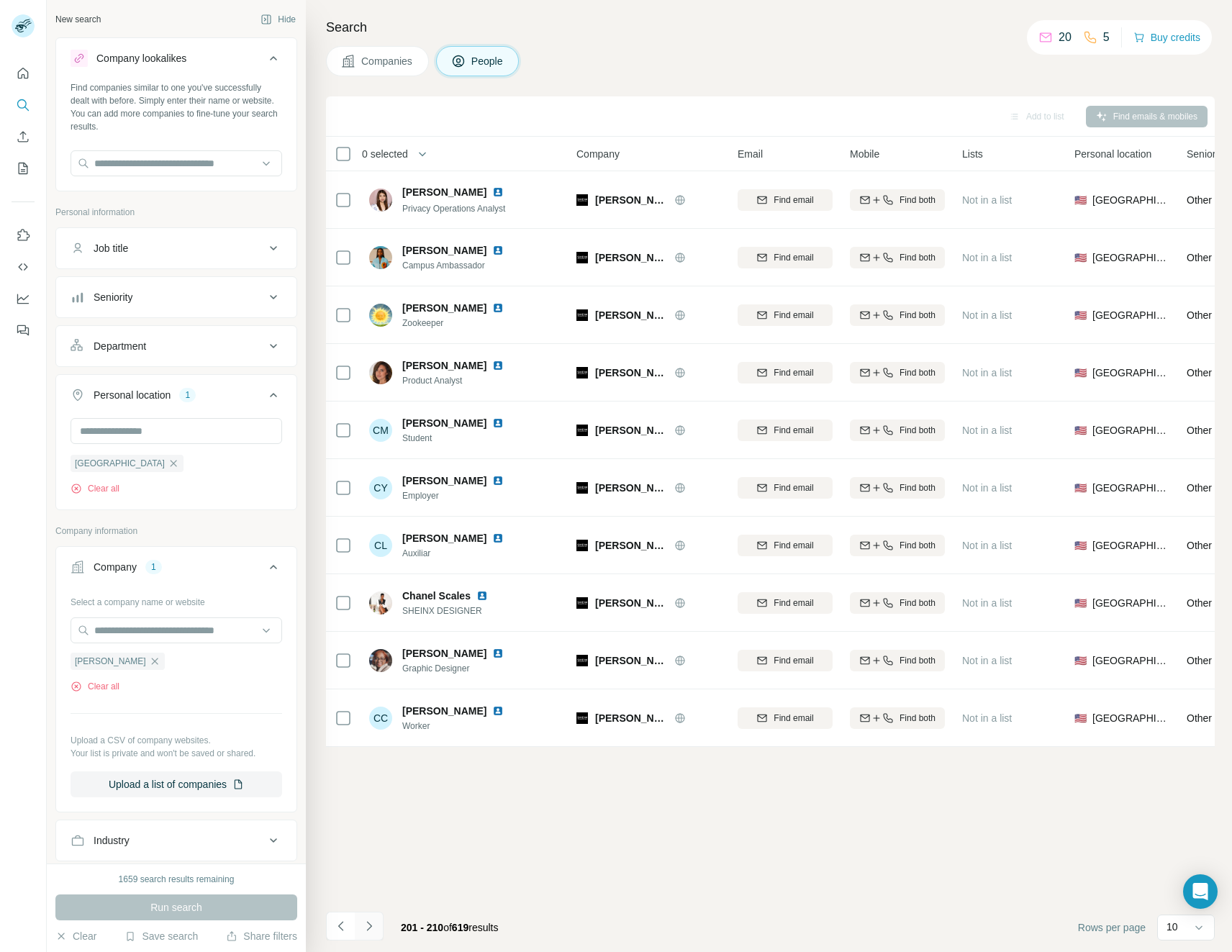
click at [383, 920] on button "Navigate to next page" at bounding box center [369, 926] width 29 height 29
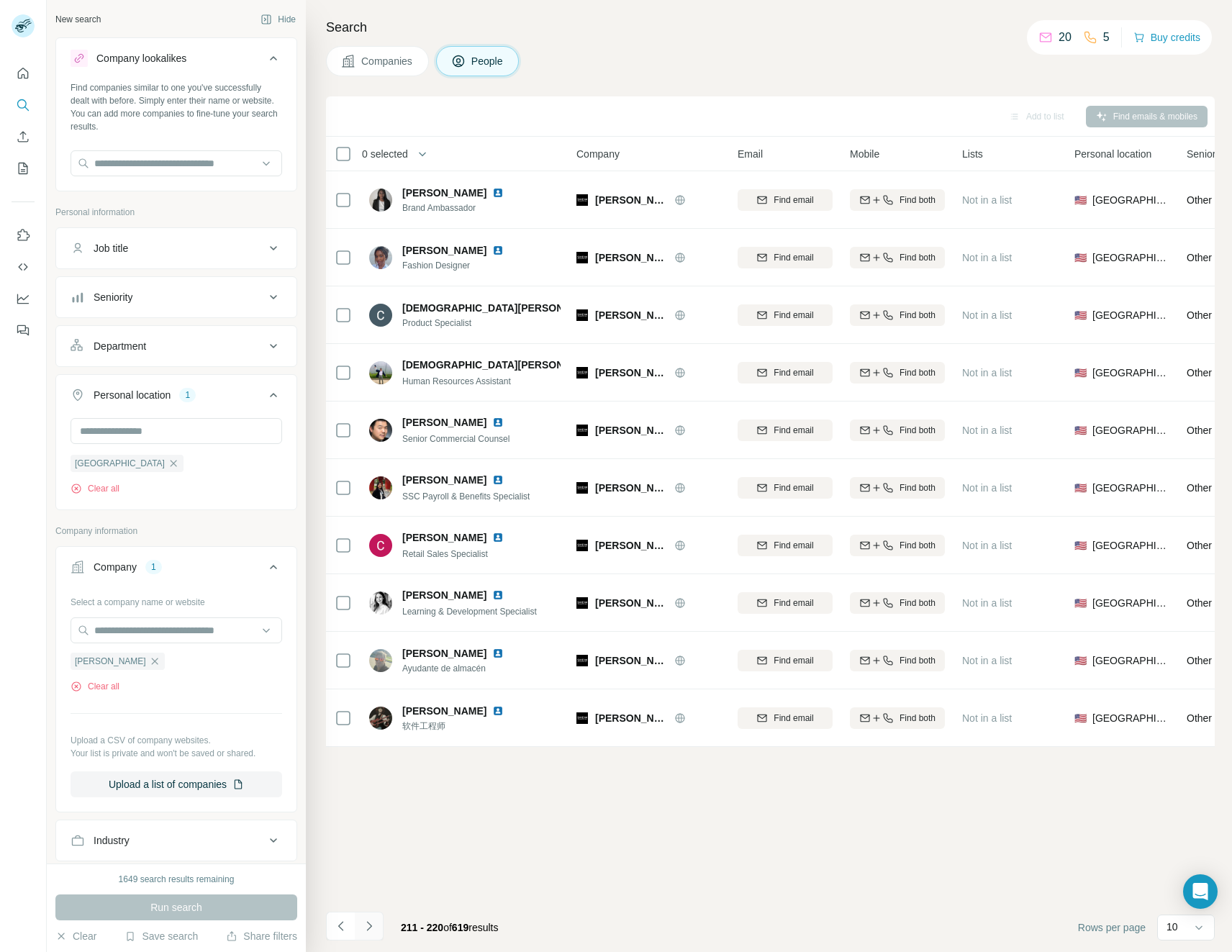
click at [373, 930] on icon "Navigate to next page" at bounding box center [369, 925] width 14 height 14
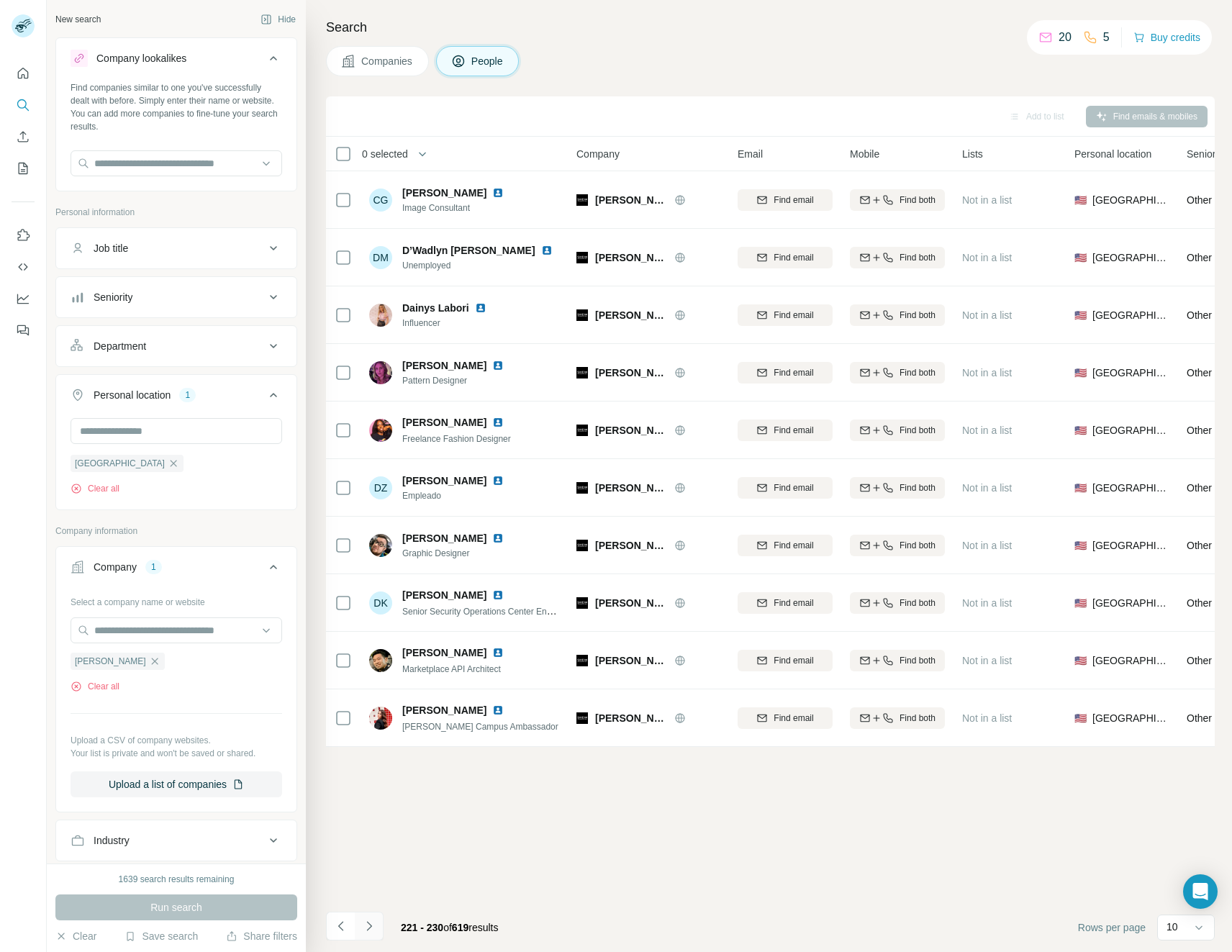
click at [373, 928] on icon "Navigate to next page" at bounding box center [369, 925] width 14 height 14
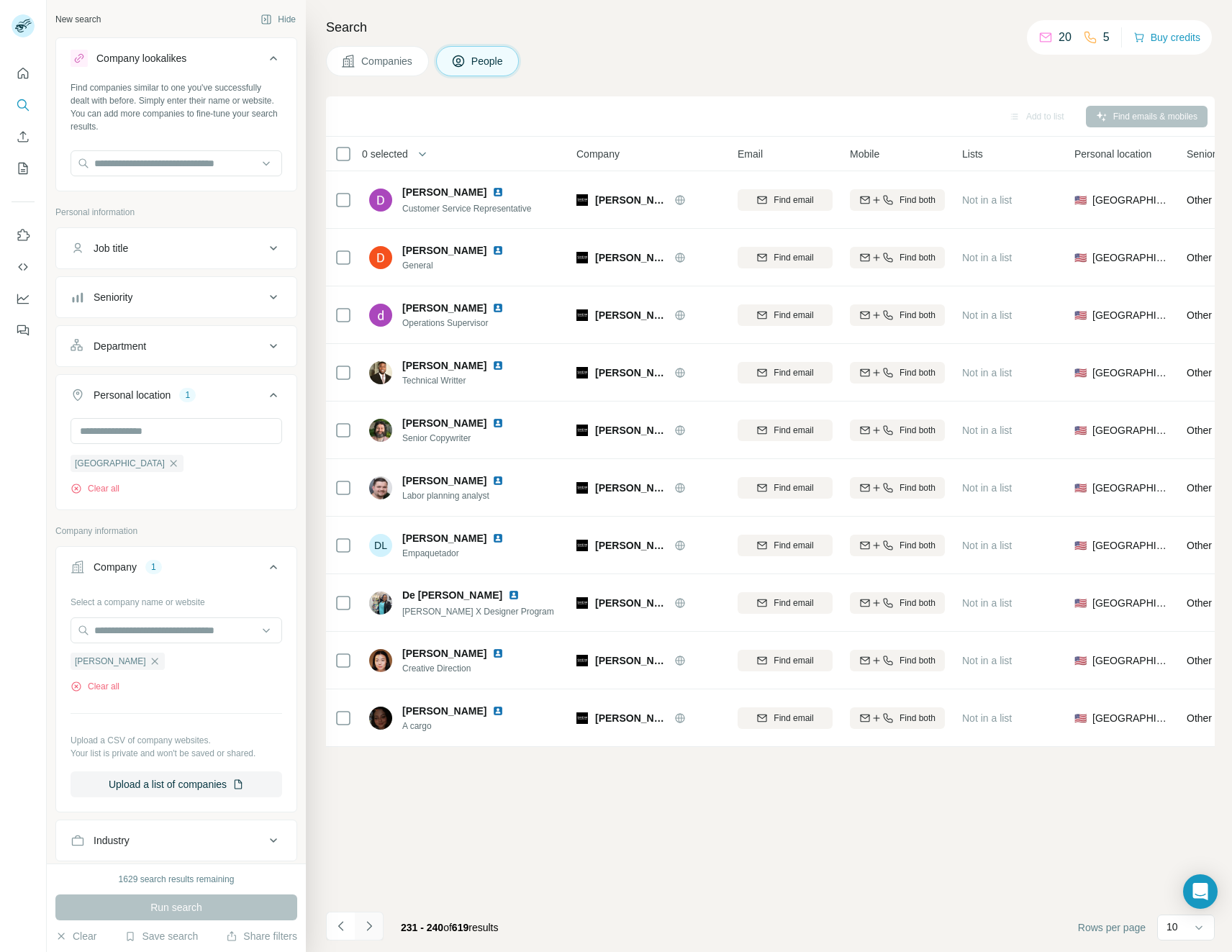
click at [373, 928] on icon "Navigate to next page" at bounding box center [369, 925] width 14 height 14
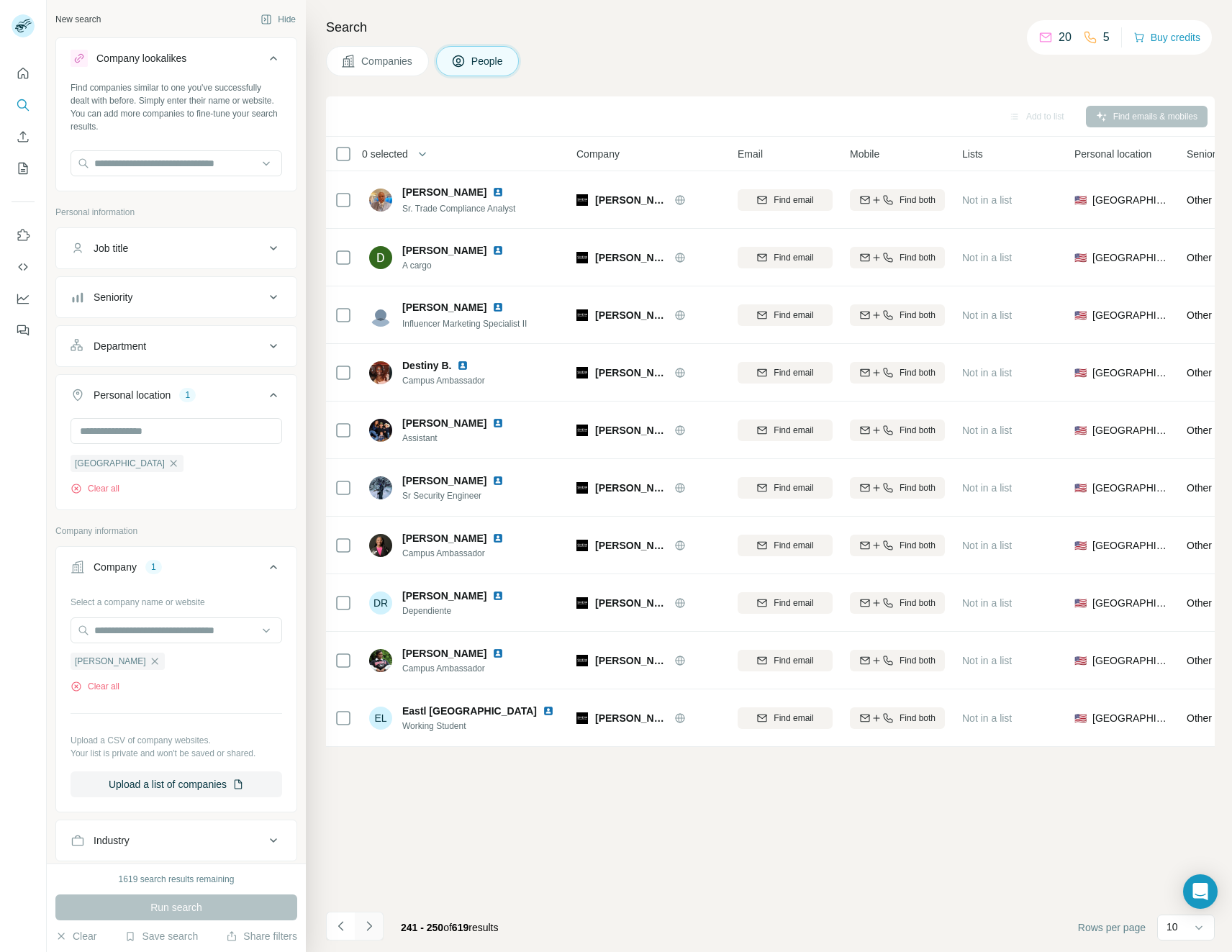
click at [373, 928] on icon "Navigate to next page" at bounding box center [369, 925] width 14 height 14
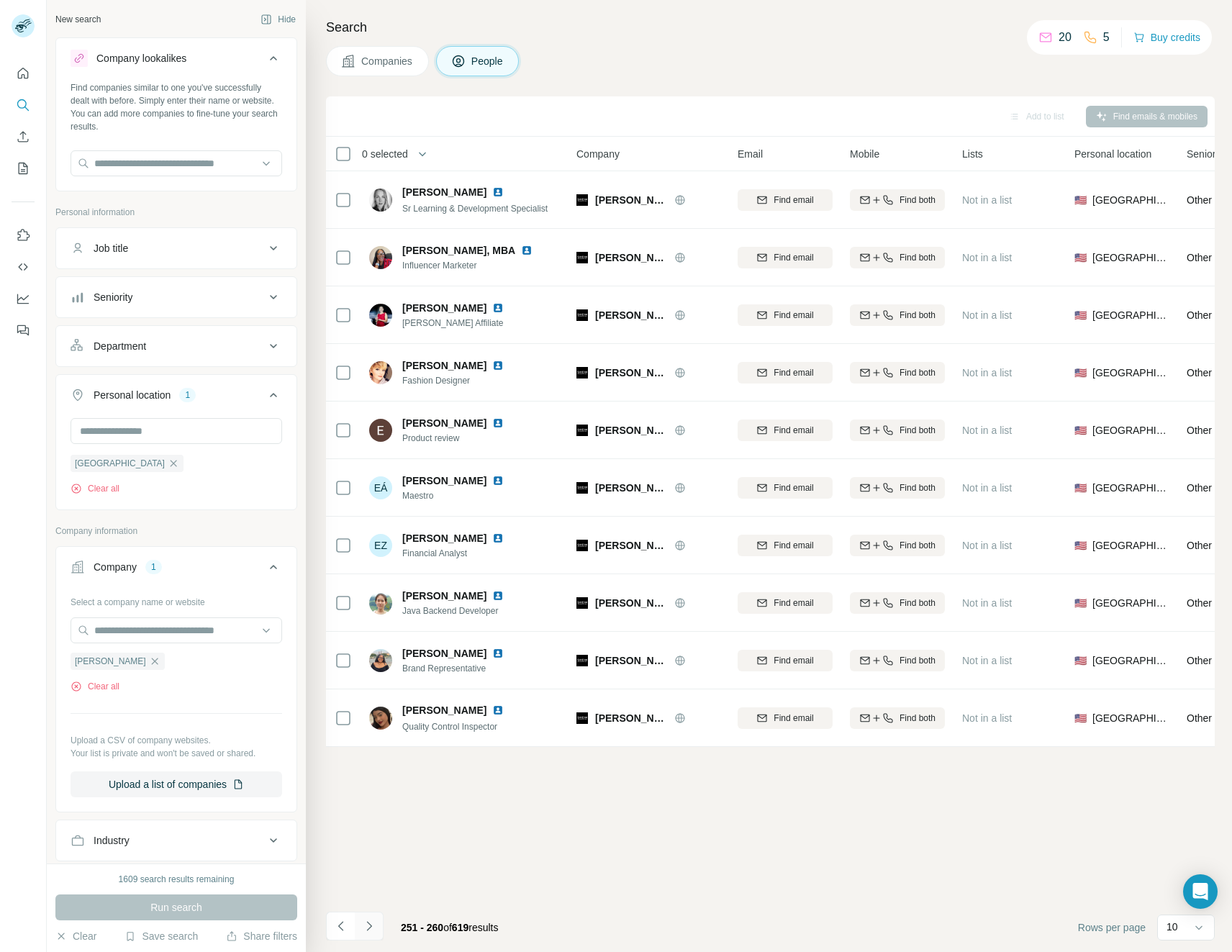
click at [373, 928] on icon "Navigate to next page" at bounding box center [369, 925] width 14 height 14
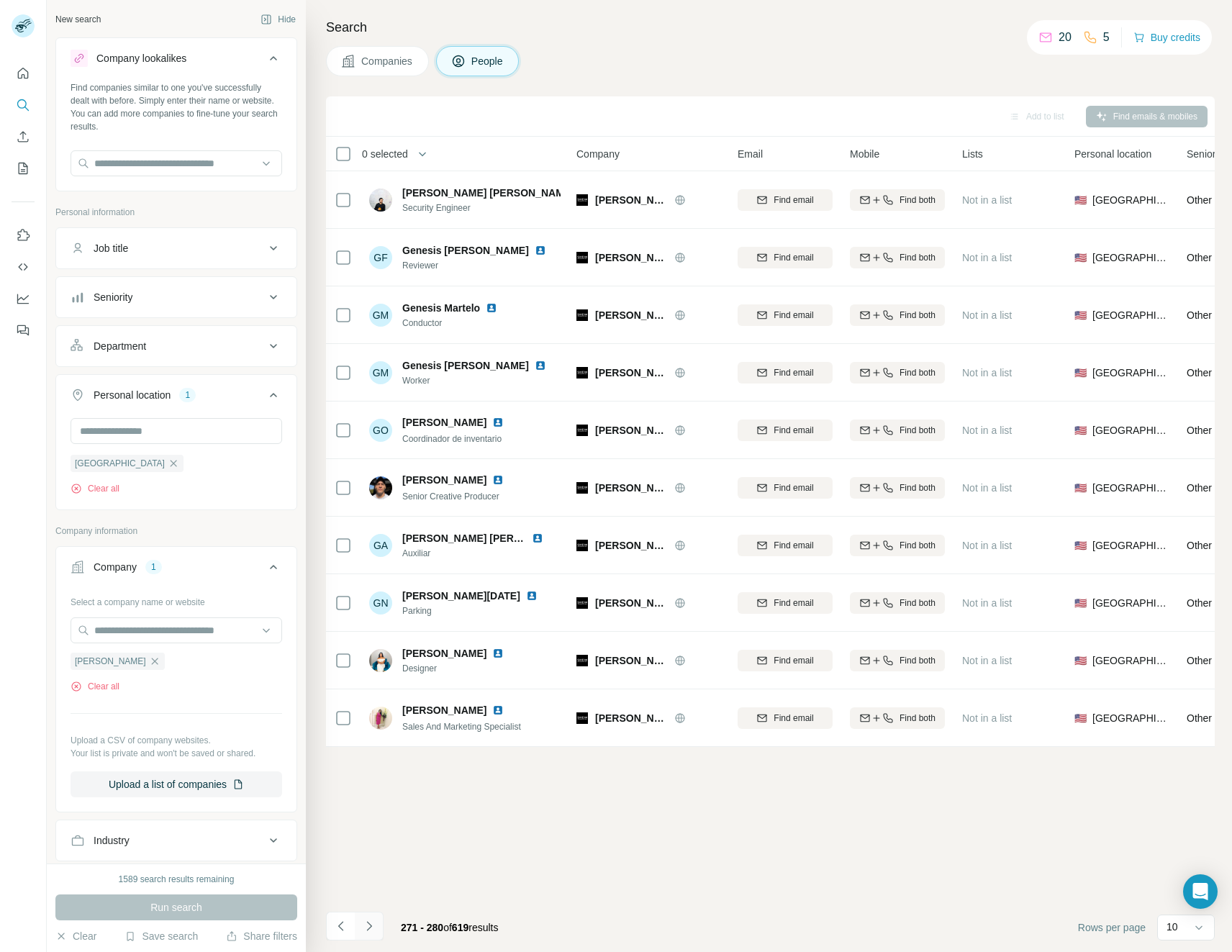
click at [373, 928] on icon "Navigate to next page" at bounding box center [369, 925] width 14 height 14
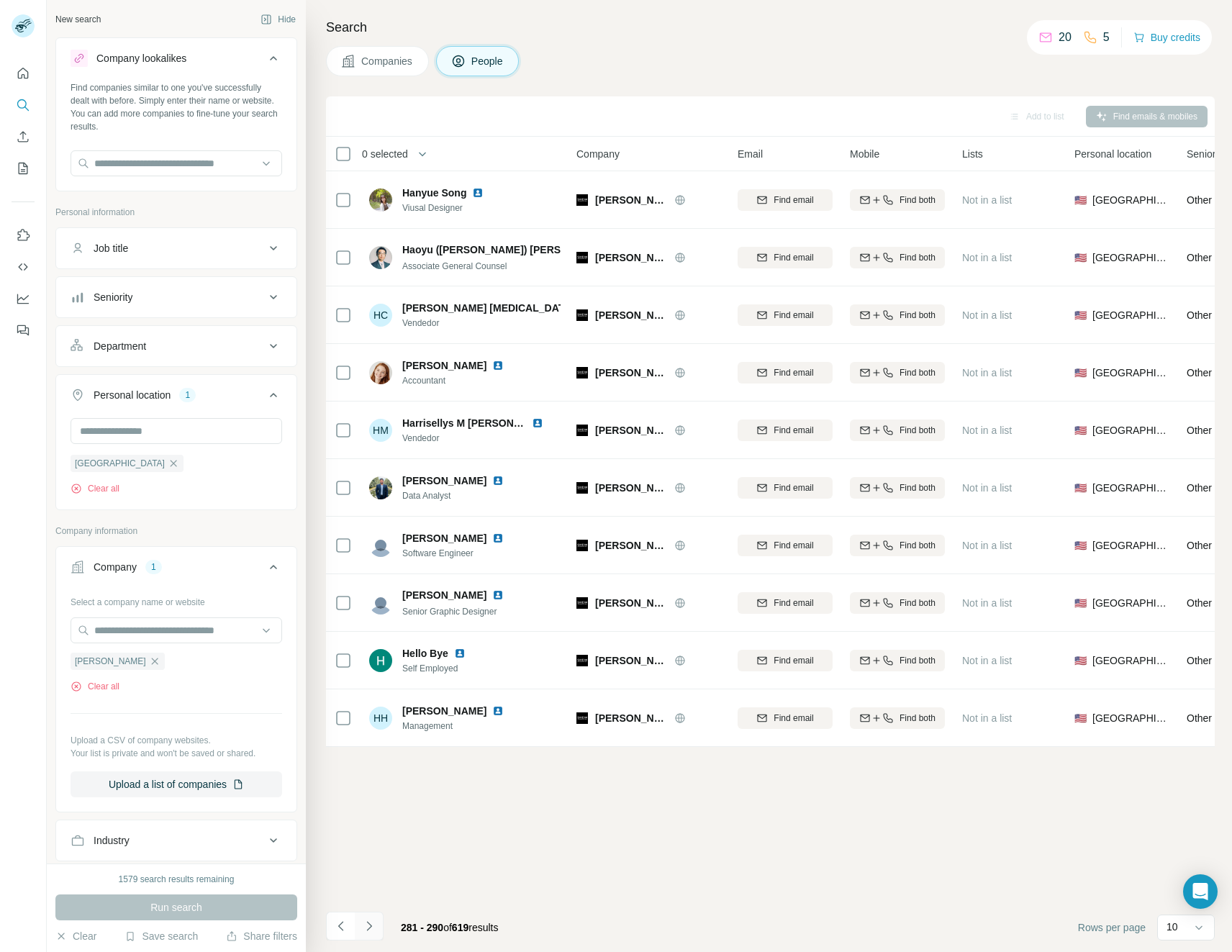
click at [373, 928] on icon "Navigate to next page" at bounding box center [369, 925] width 14 height 14
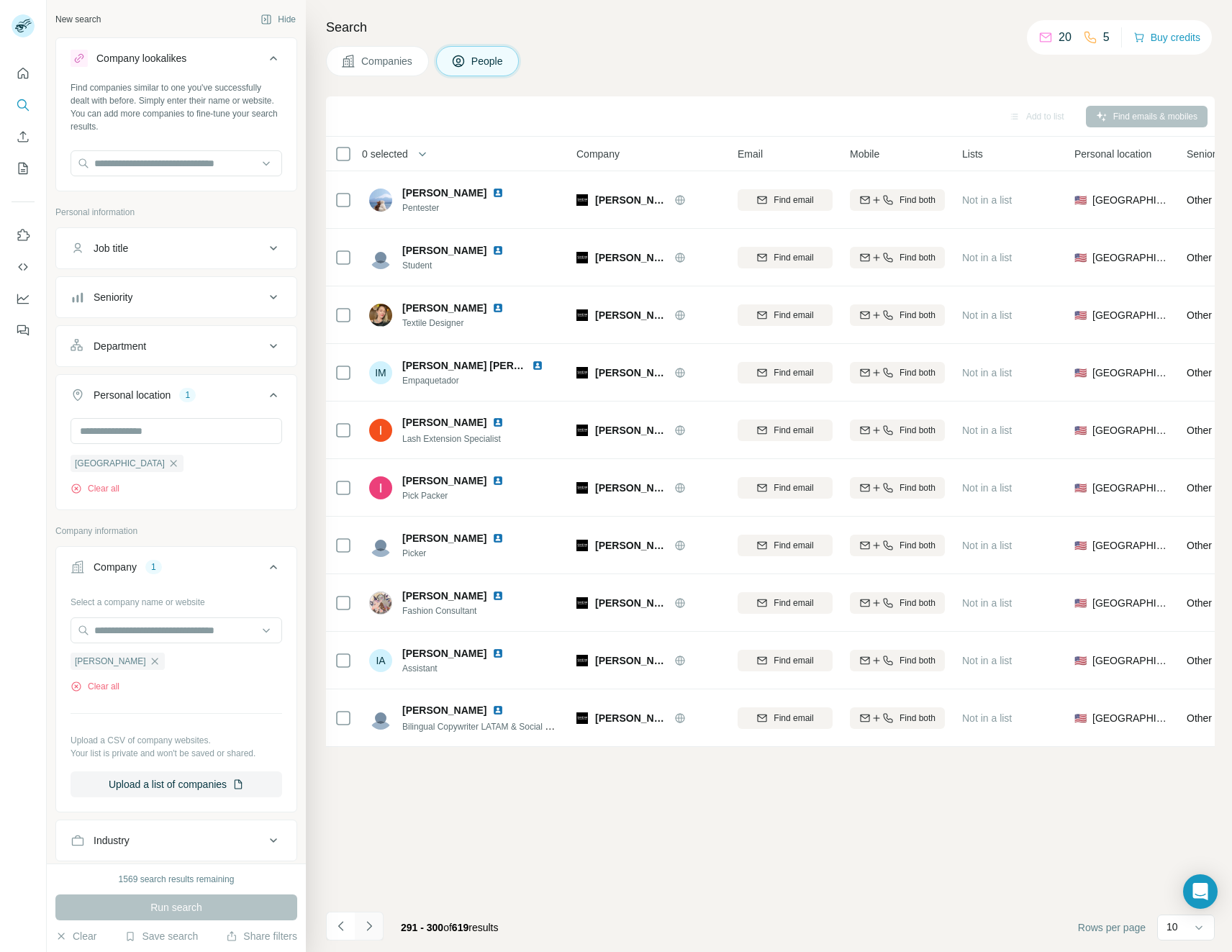
click at [373, 928] on icon "Navigate to next page" at bounding box center [369, 925] width 14 height 14
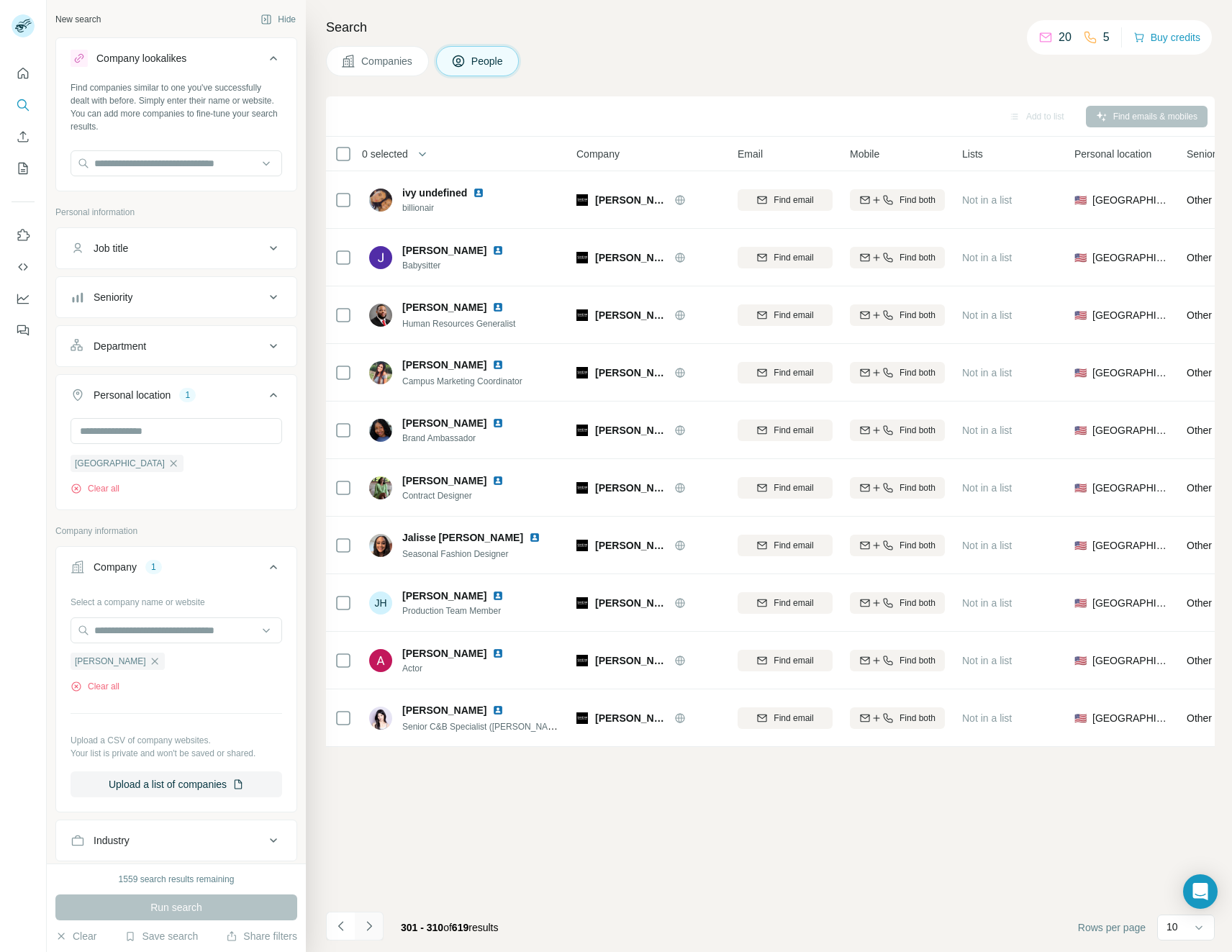
click at [373, 928] on icon "Navigate to next page" at bounding box center [369, 925] width 14 height 14
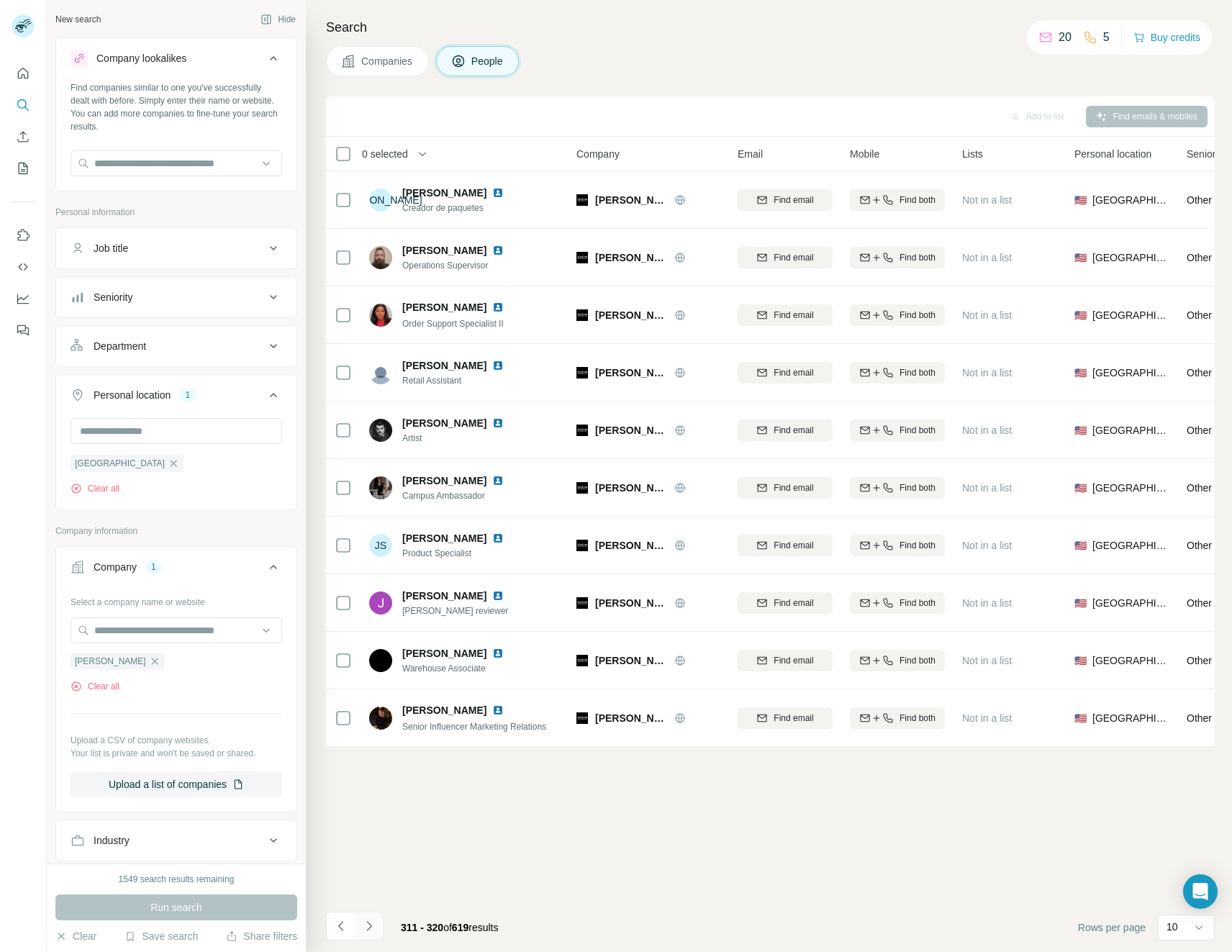
click at [373, 928] on icon "Navigate to next page" at bounding box center [369, 925] width 14 height 14
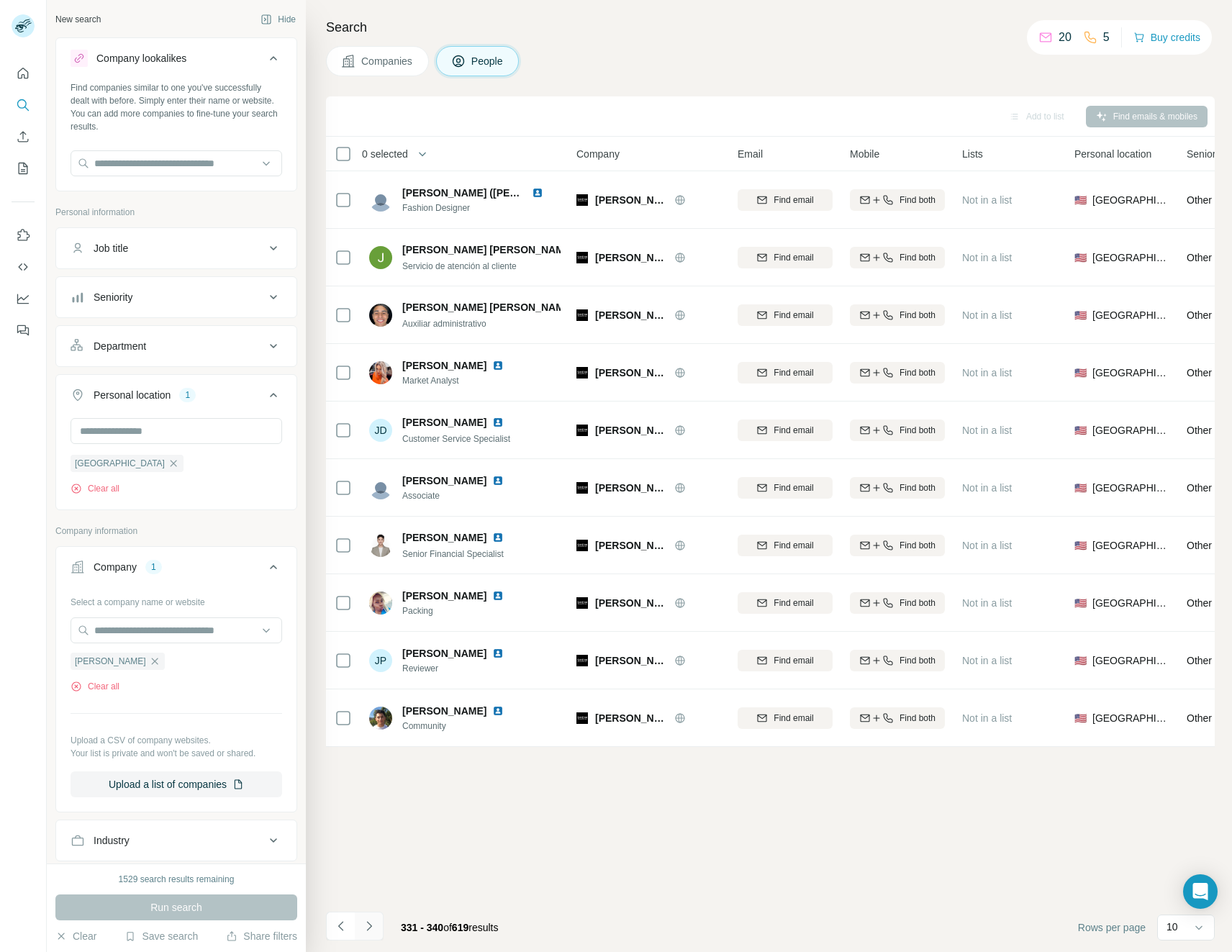
click at [373, 928] on icon "Navigate to next page" at bounding box center [369, 925] width 14 height 14
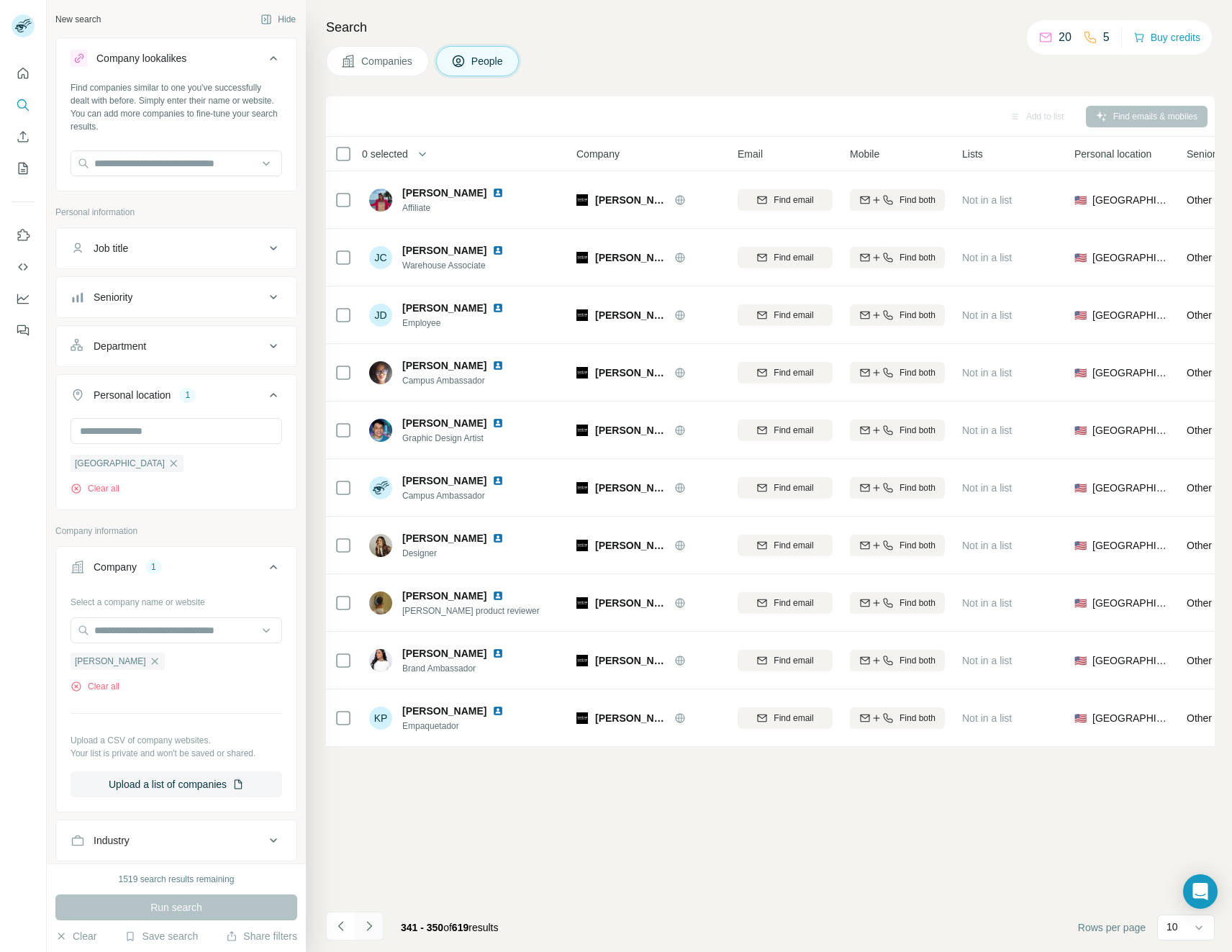
click at [373, 928] on icon "Navigate to next page" at bounding box center [369, 925] width 14 height 14
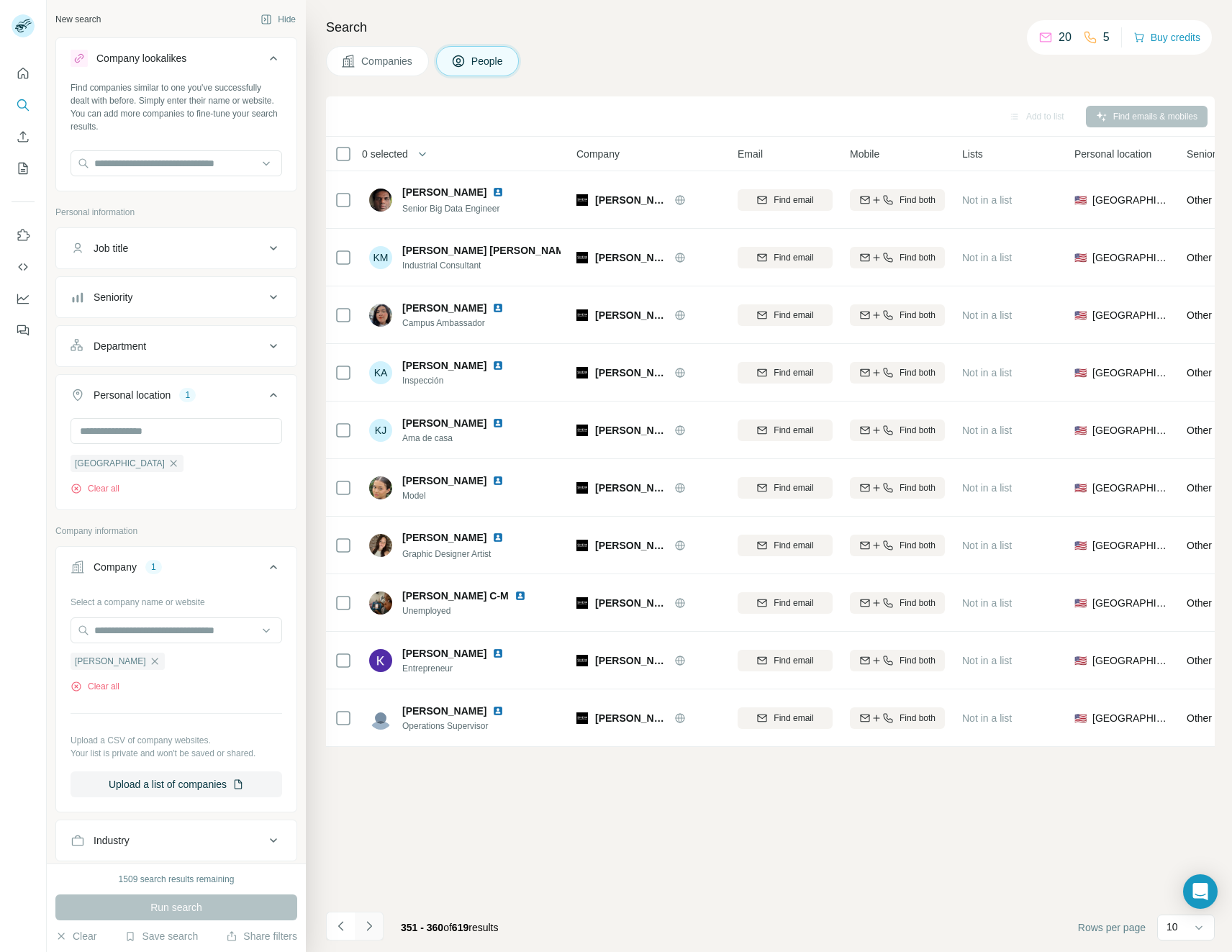
click at [373, 928] on icon "Navigate to next page" at bounding box center [369, 925] width 14 height 14
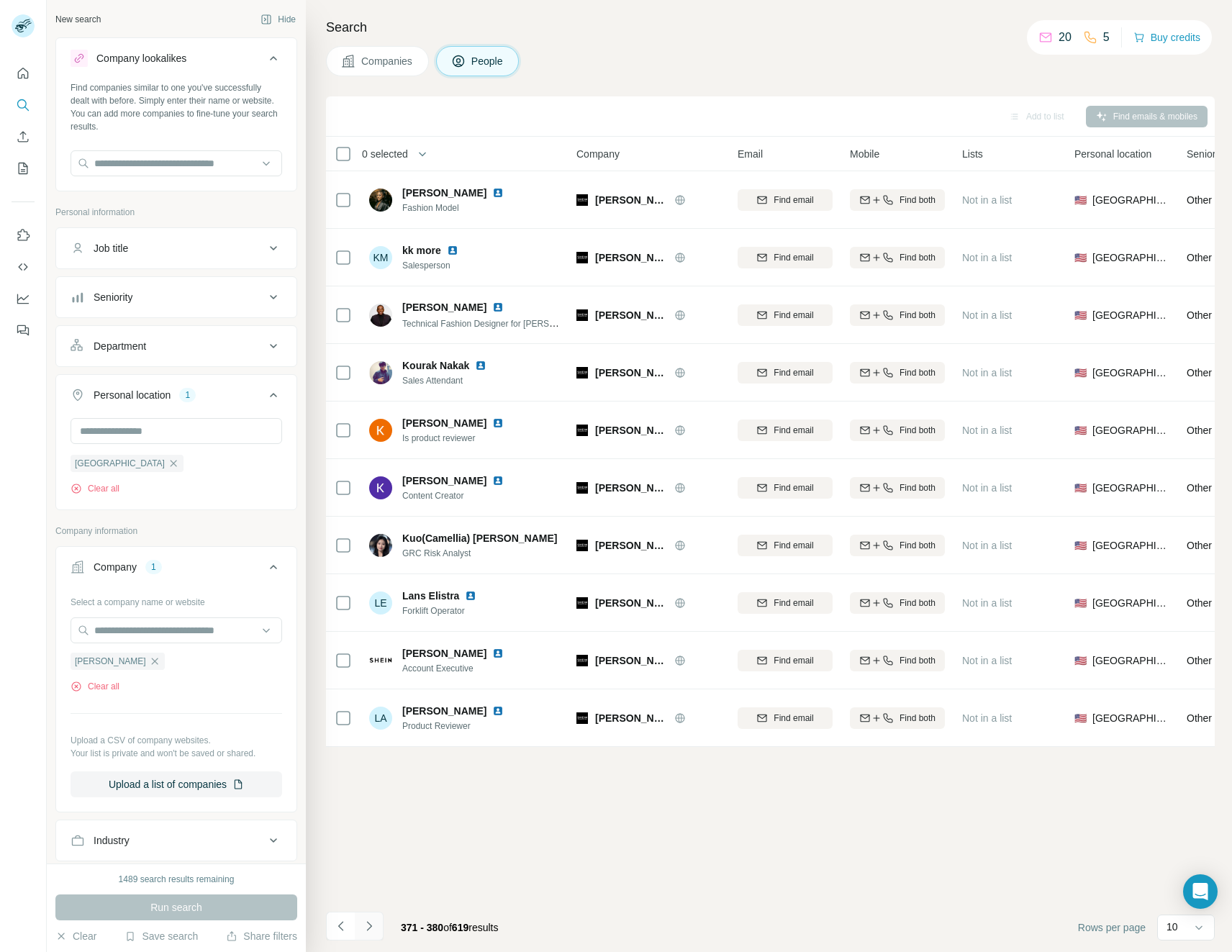
click at [373, 928] on icon "Navigate to next page" at bounding box center [369, 925] width 14 height 14
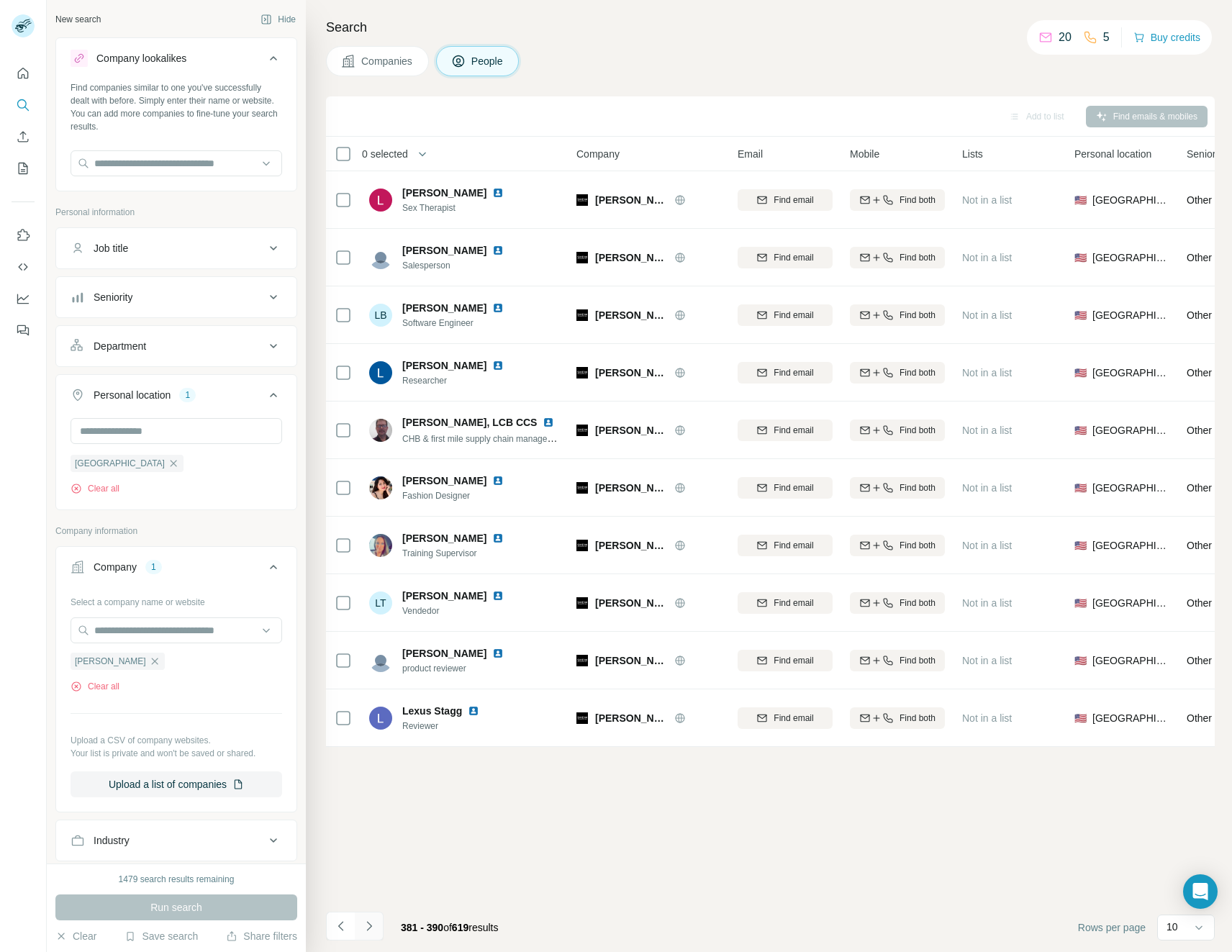
click at [373, 928] on icon "Navigate to next page" at bounding box center [369, 925] width 14 height 14
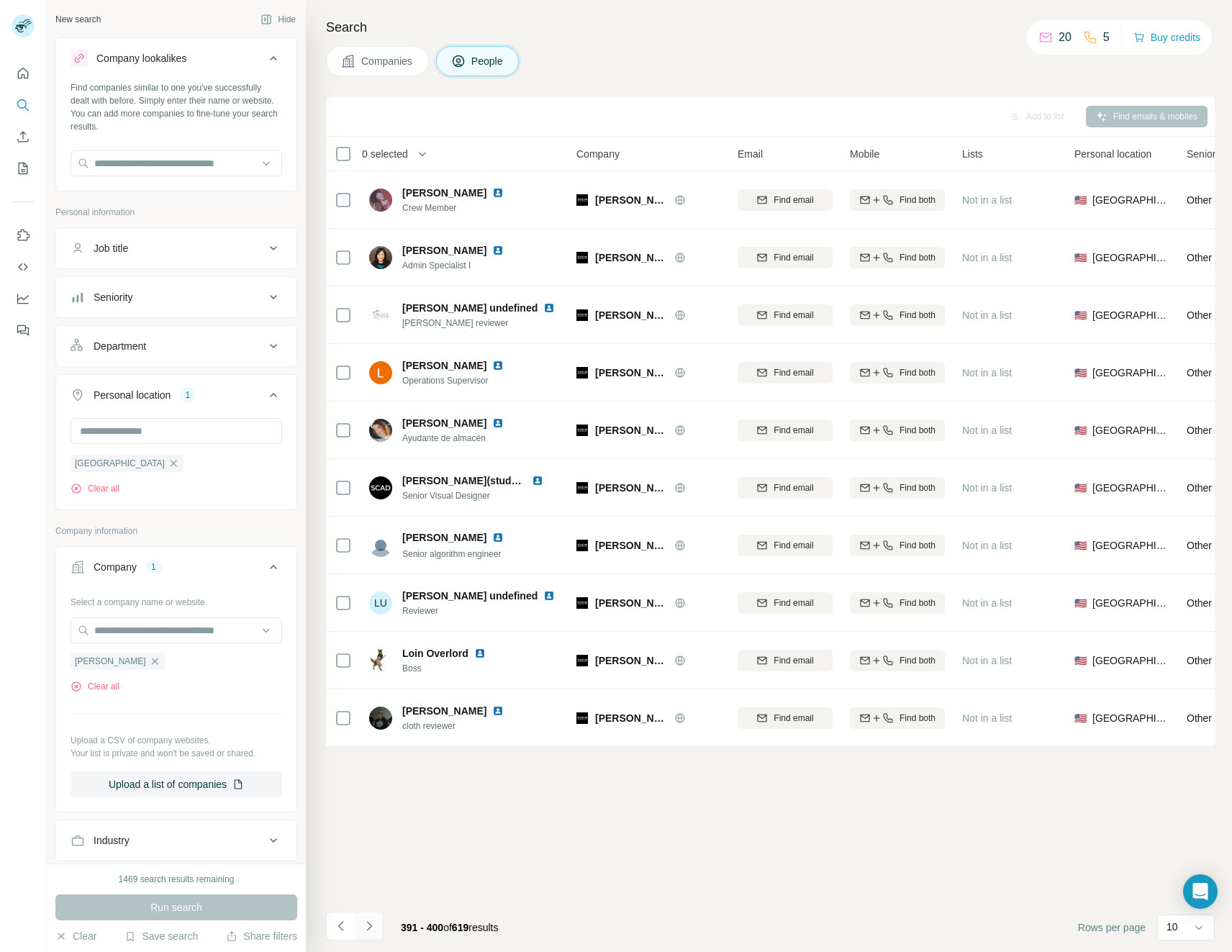
click at [373, 928] on icon "Navigate to next page" at bounding box center [369, 925] width 14 height 14
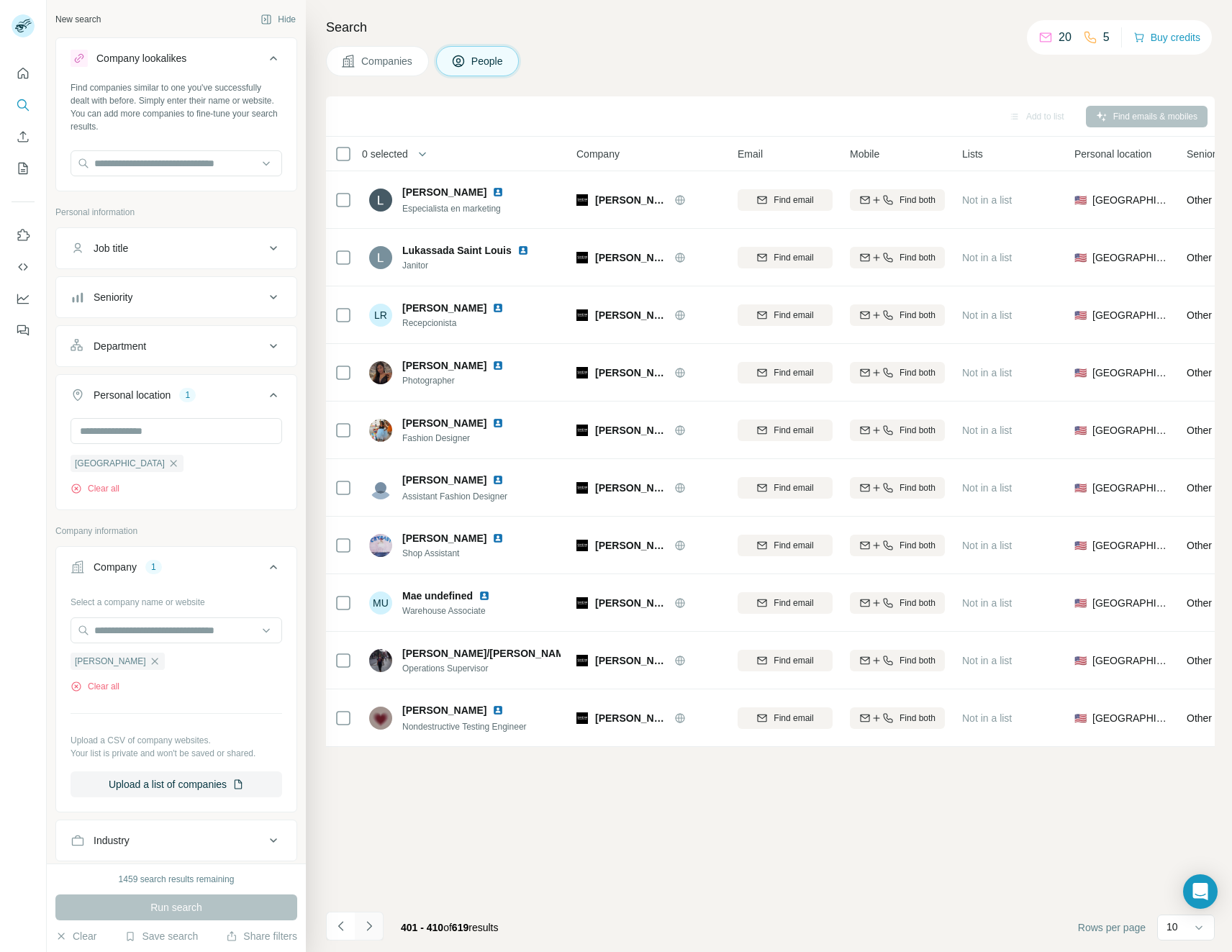
click at [373, 928] on icon "Navigate to next page" at bounding box center [369, 925] width 14 height 14
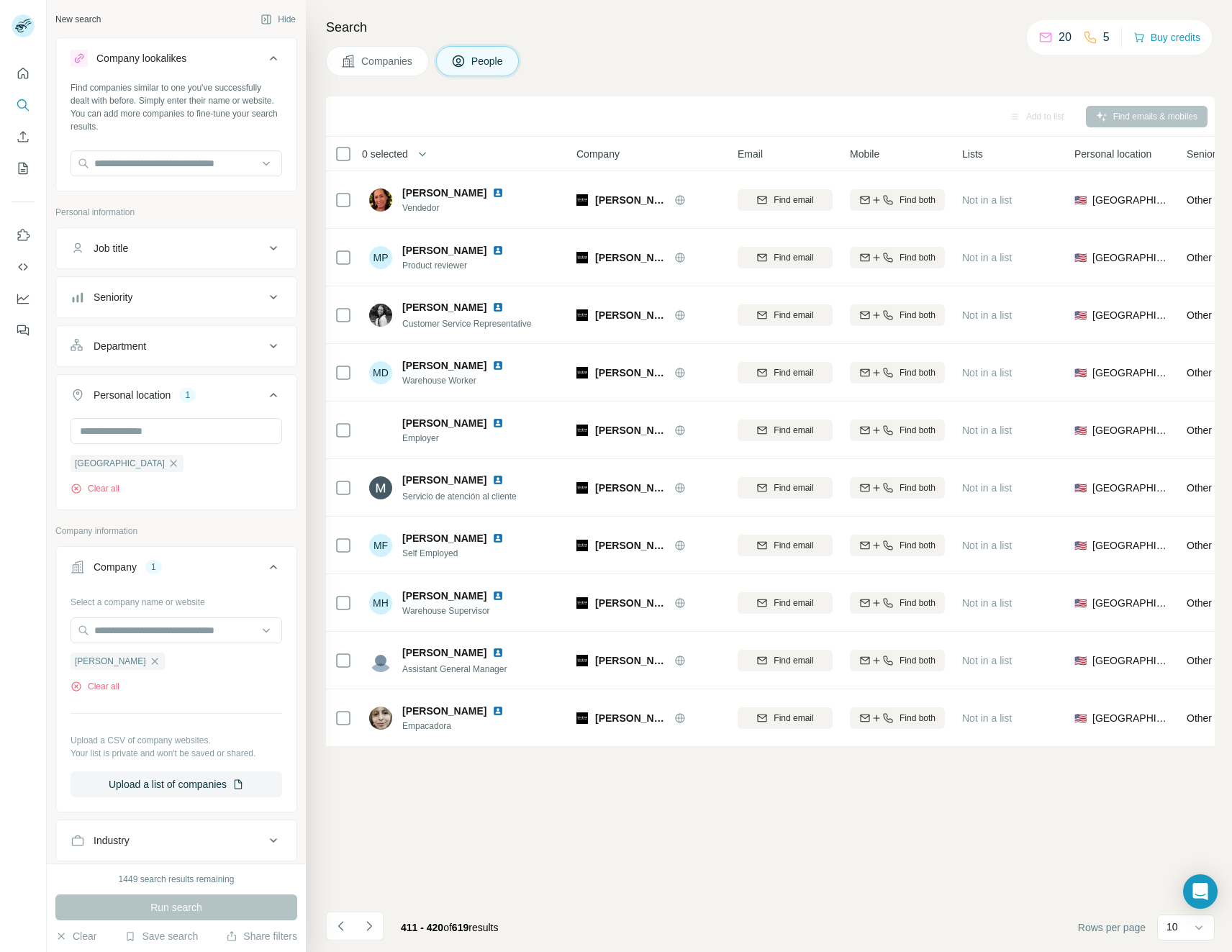
click at [265, 342] on icon at bounding box center [273, 346] width 17 height 17
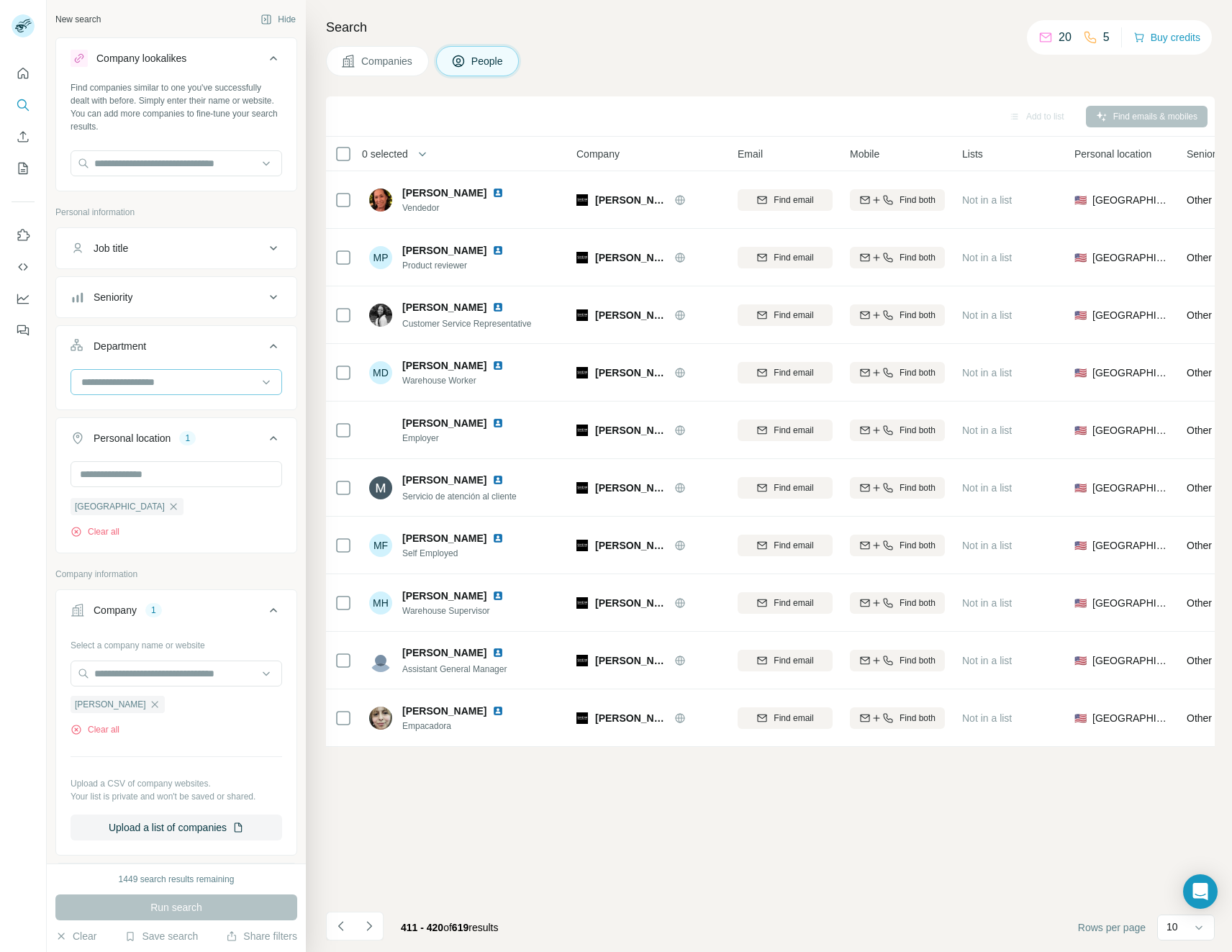
click at [189, 381] on input at bounding box center [168, 382] width 177 height 16
click at [209, 377] on input at bounding box center [168, 382] width 177 height 16
click at [209, 380] on input at bounding box center [168, 382] width 177 height 16
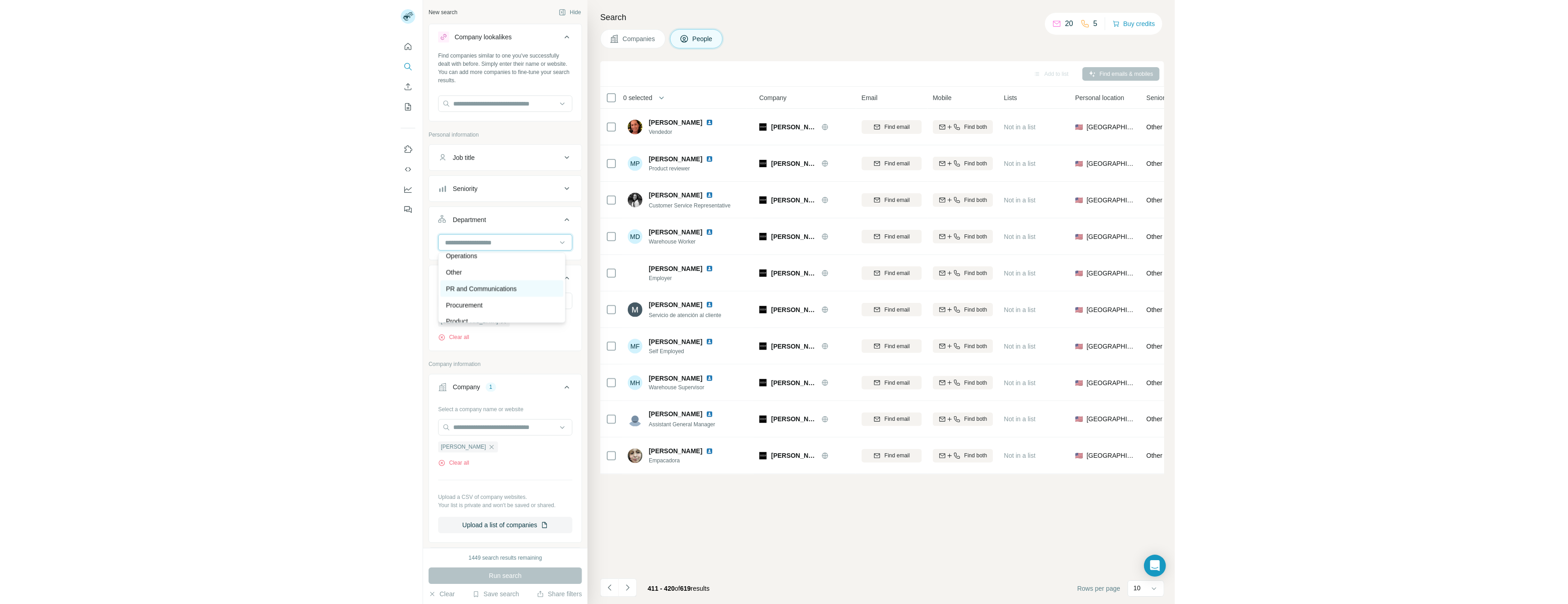
scroll to position [192, 0]
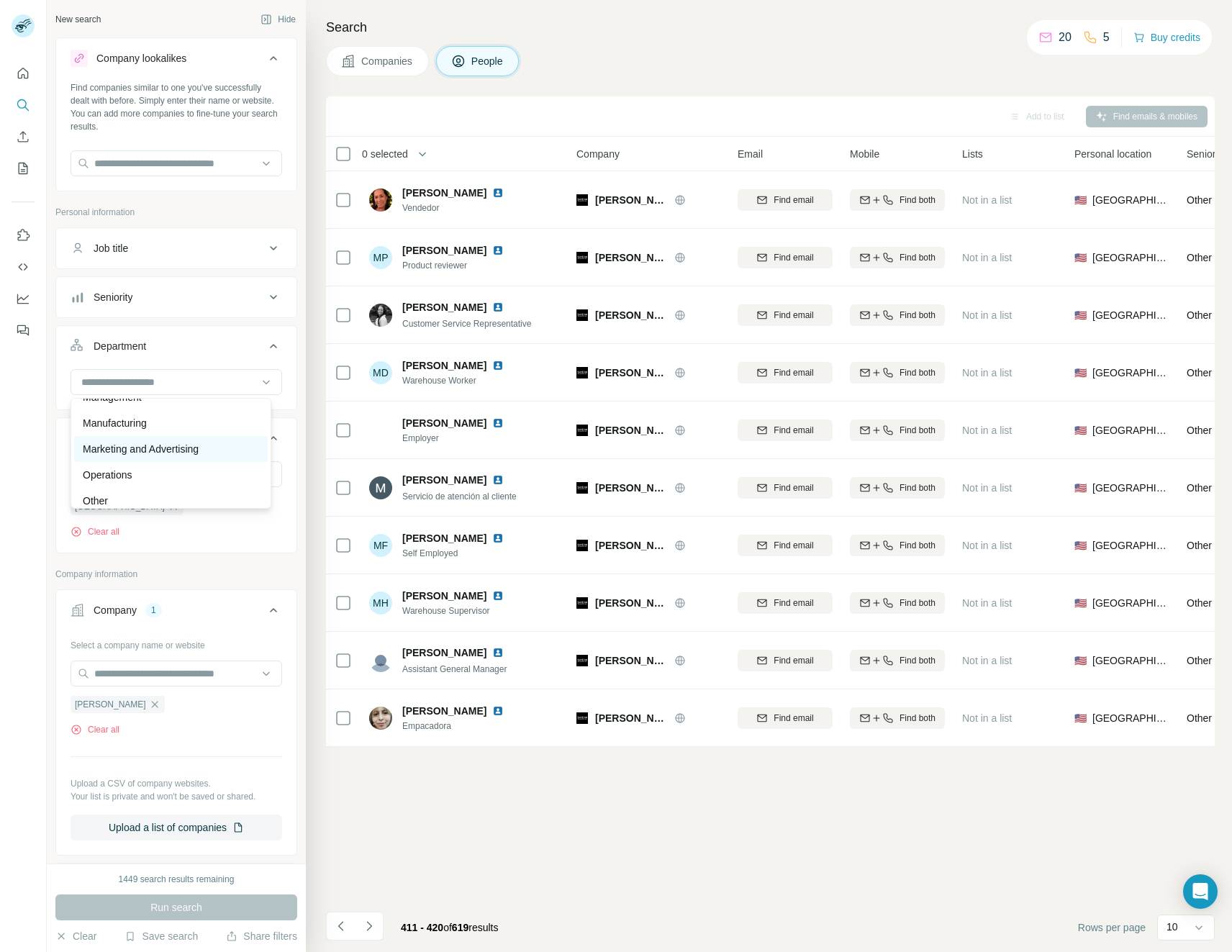
click at [198, 446] on p "Marketing and Advertising" at bounding box center [140, 449] width 116 height 14
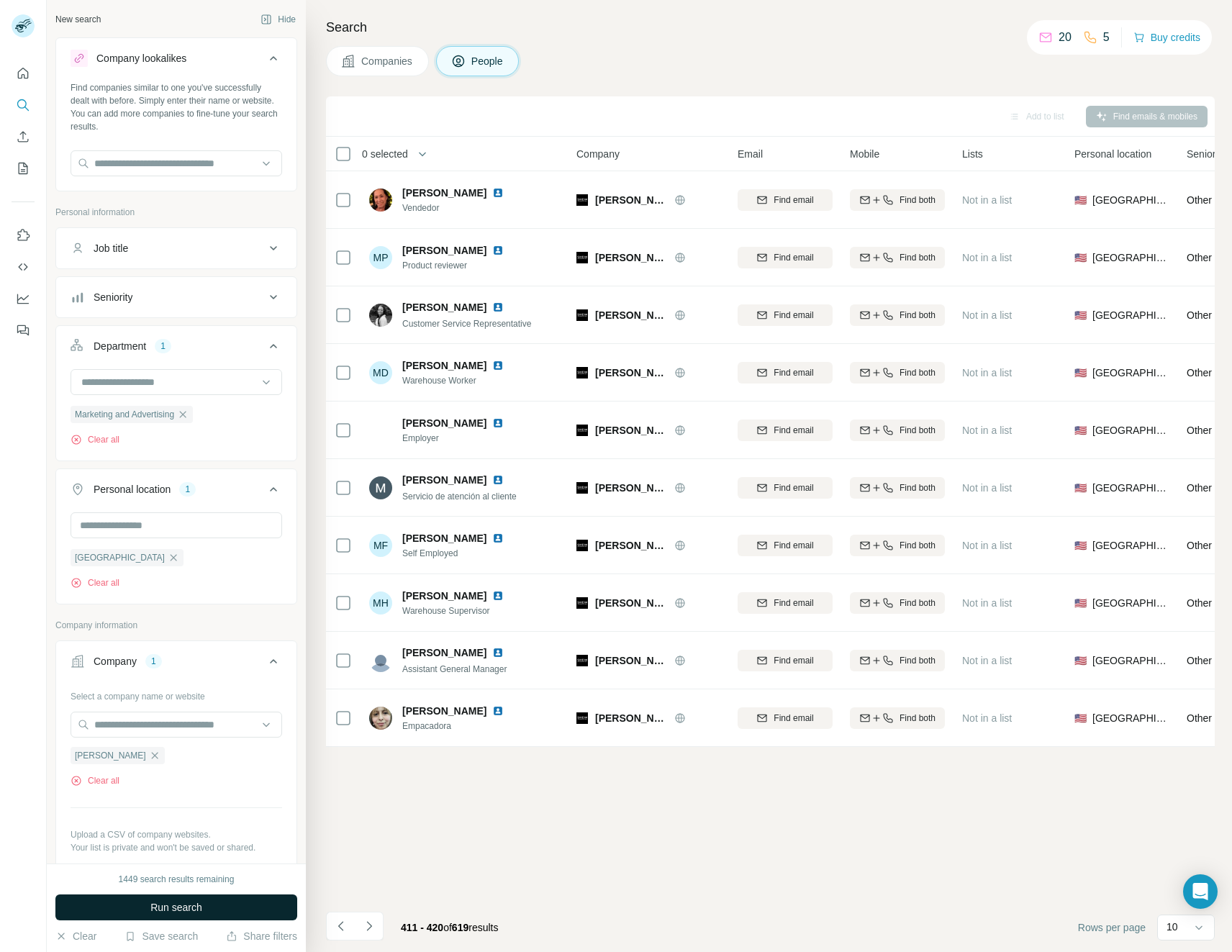
click at [219, 912] on button "Run search" at bounding box center [176, 907] width 242 height 26
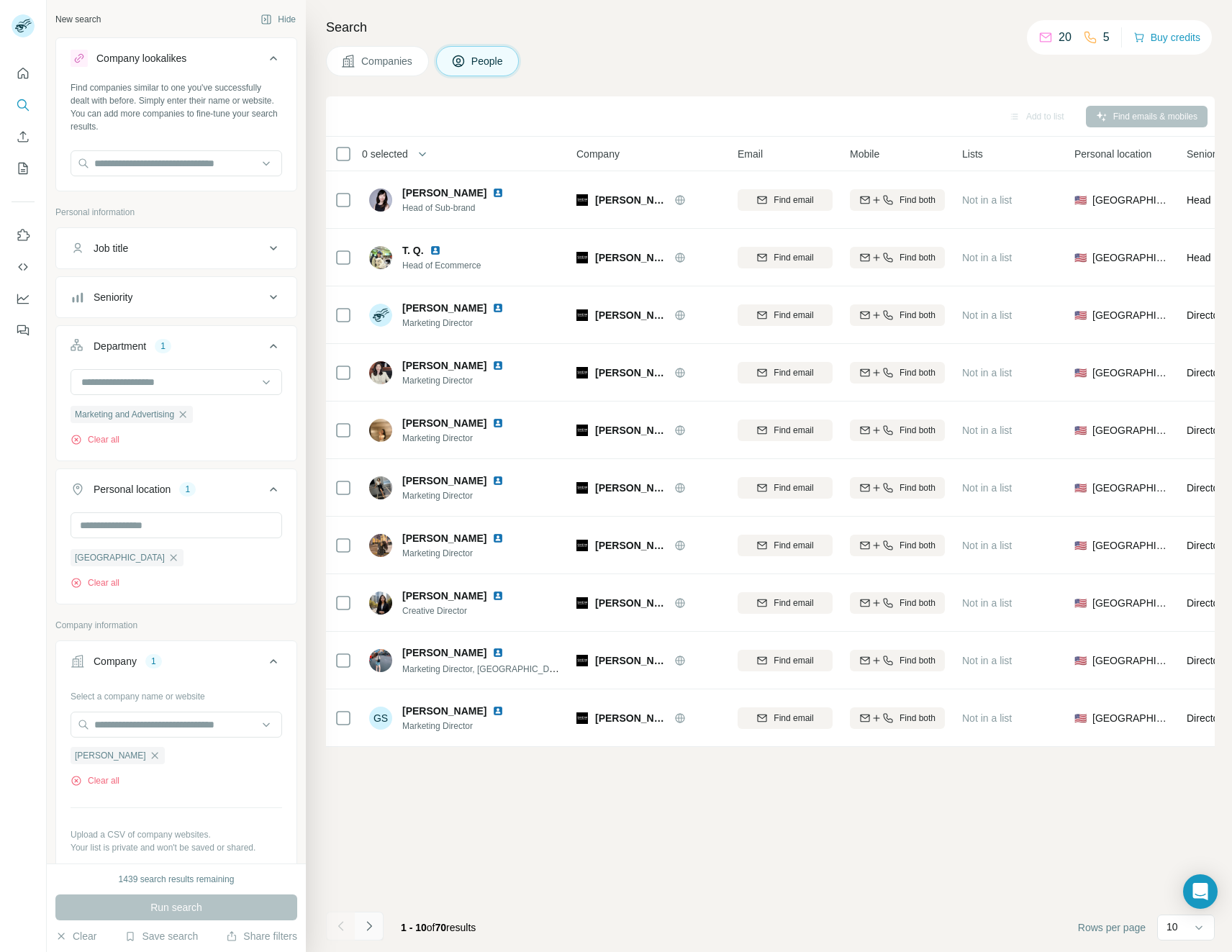
click at [364, 930] on icon "Navigate to next page" at bounding box center [369, 925] width 14 height 14
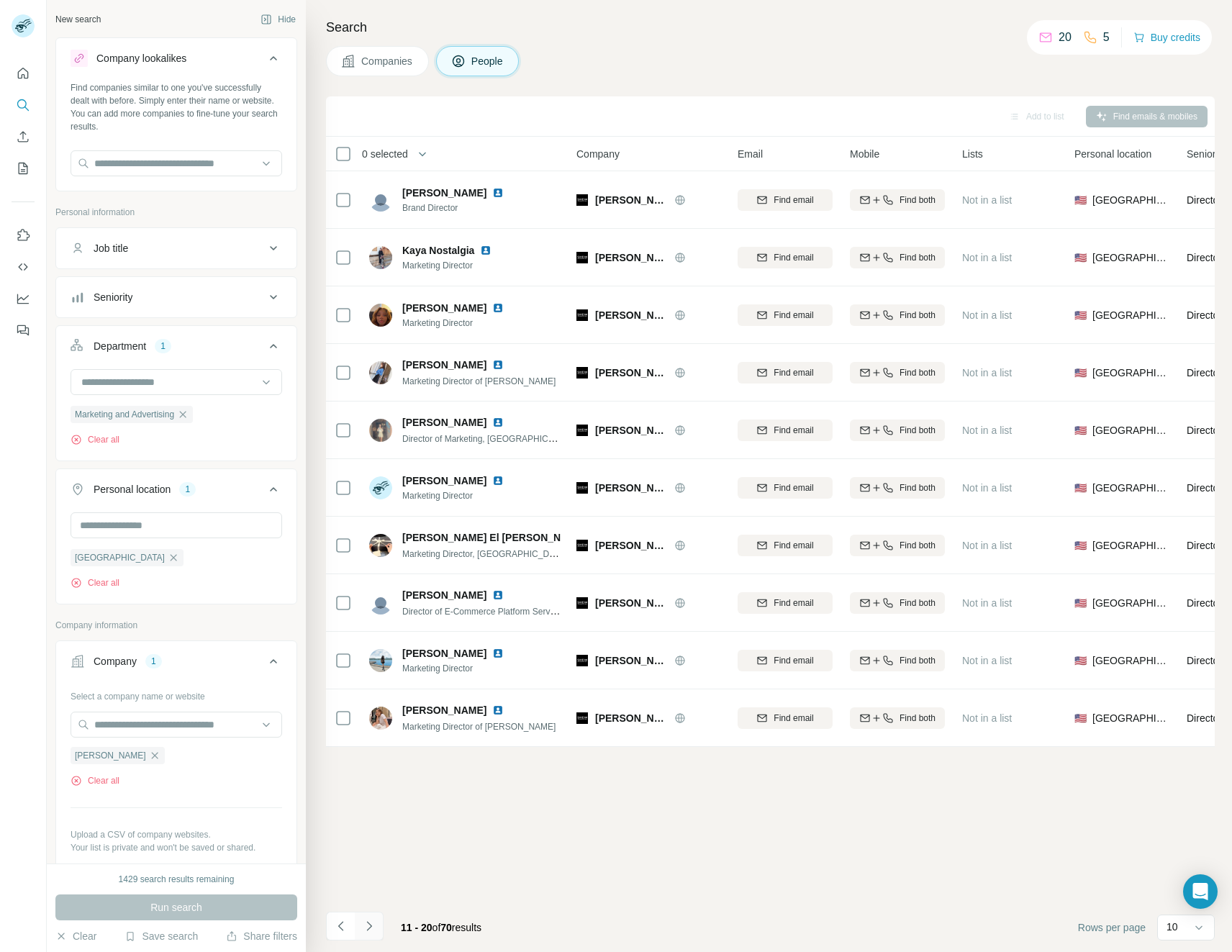
click at [364, 930] on icon "Navigate to next page" at bounding box center [369, 925] width 14 height 14
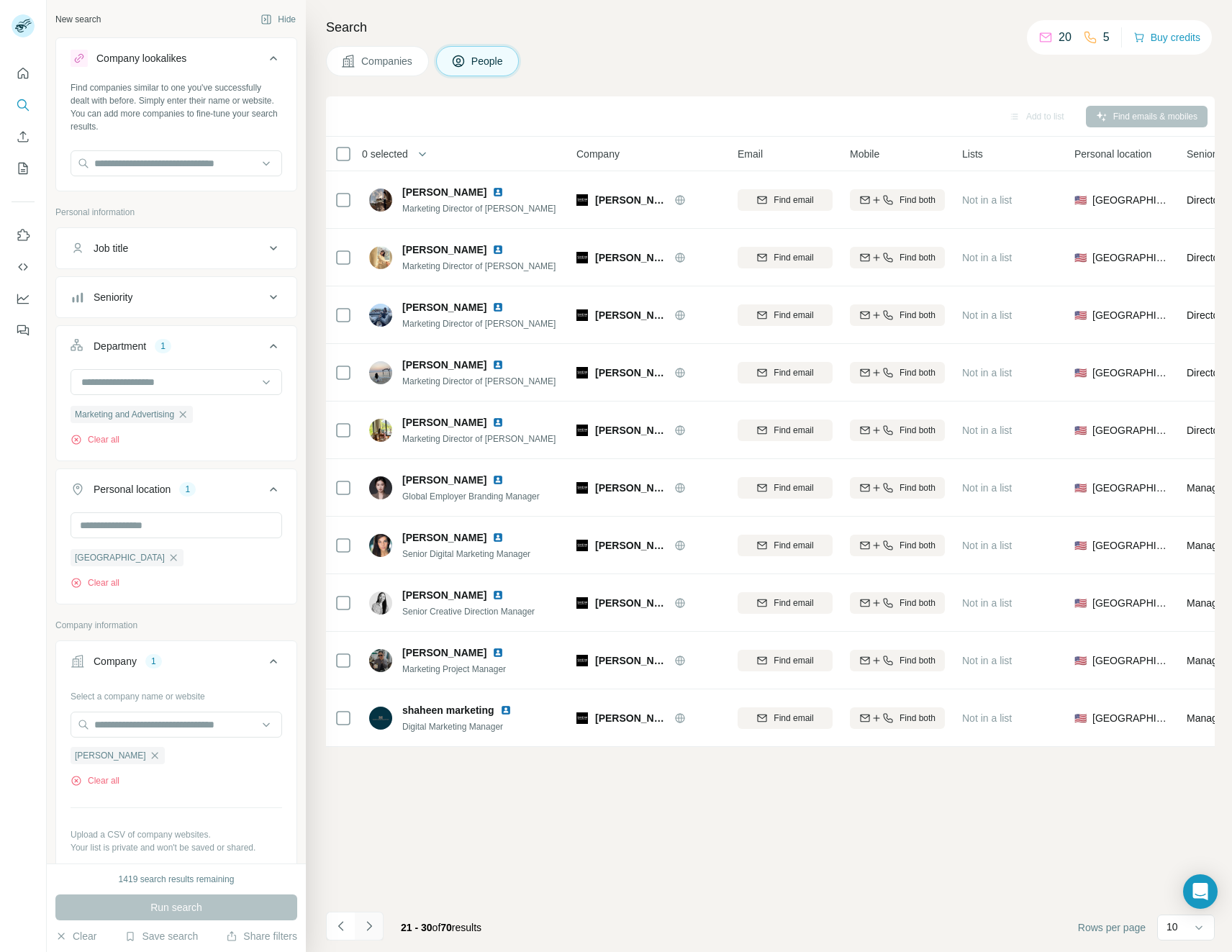
click at [364, 930] on icon "Navigate to next page" at bounding box center [369, 925] width 14 height 14
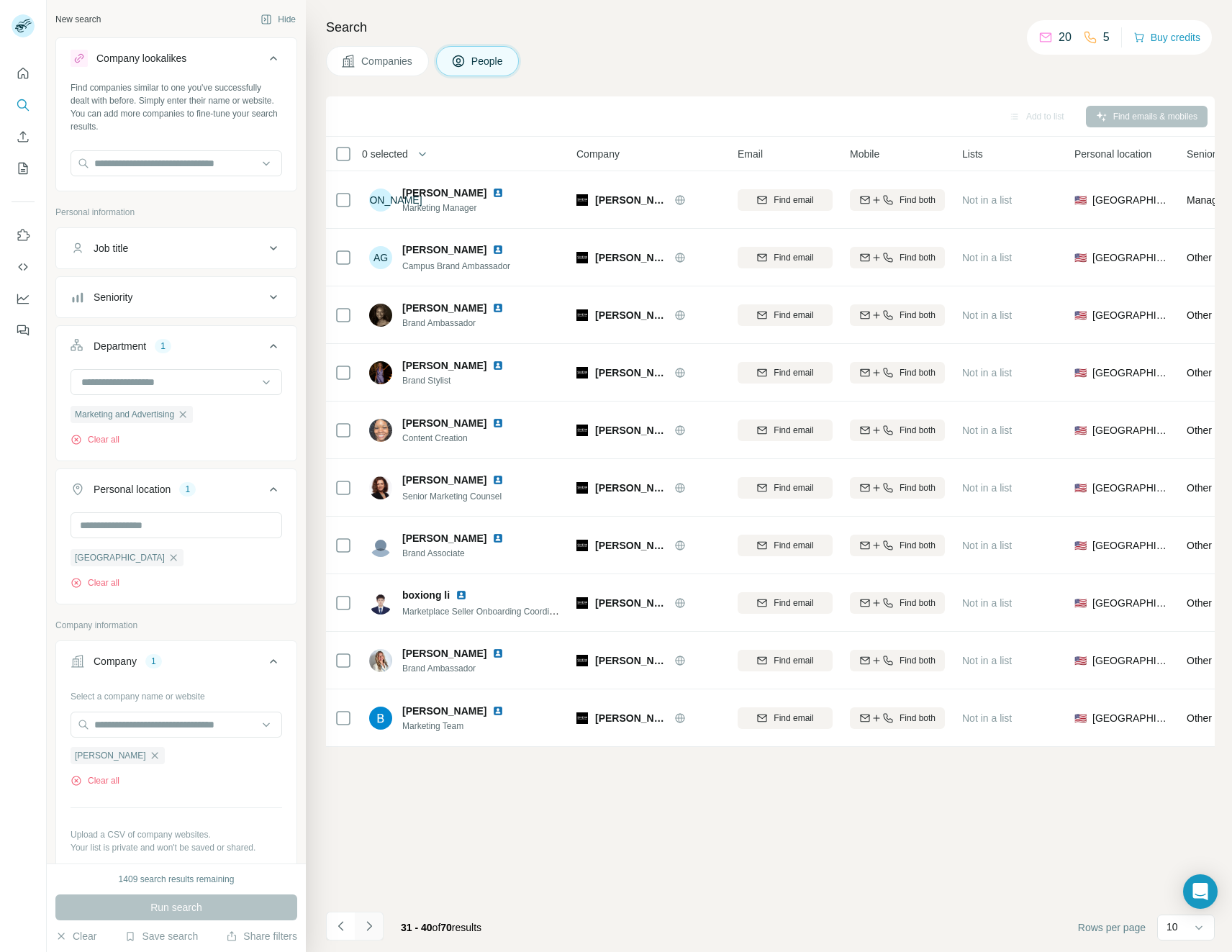
click at [364, 930] on icon "Navigate to next page" at bounding box center [369, 925] width 14 height 14
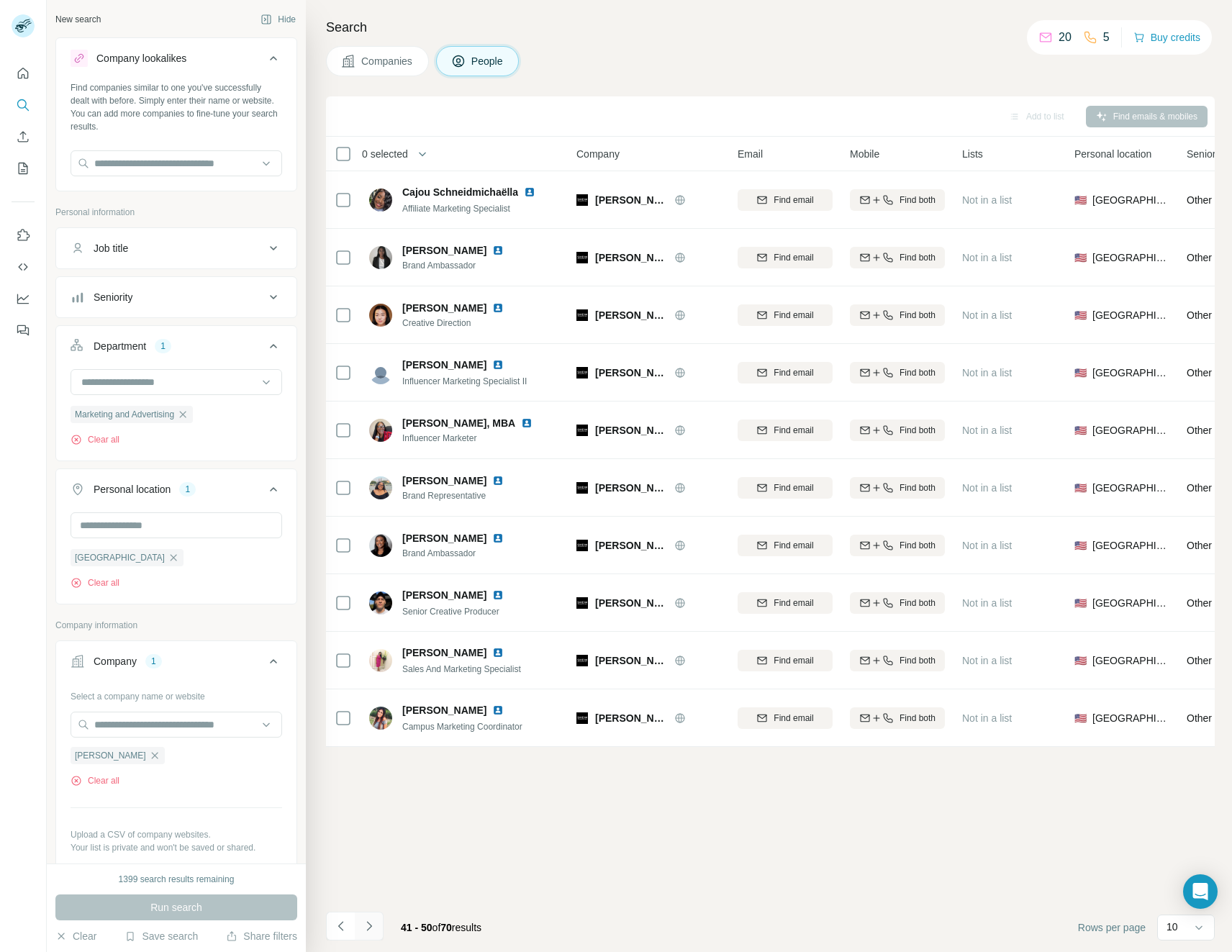
click at [364, 930] on icon "Navigate to next page" at bounding box center [369, 925] width 14 height 14
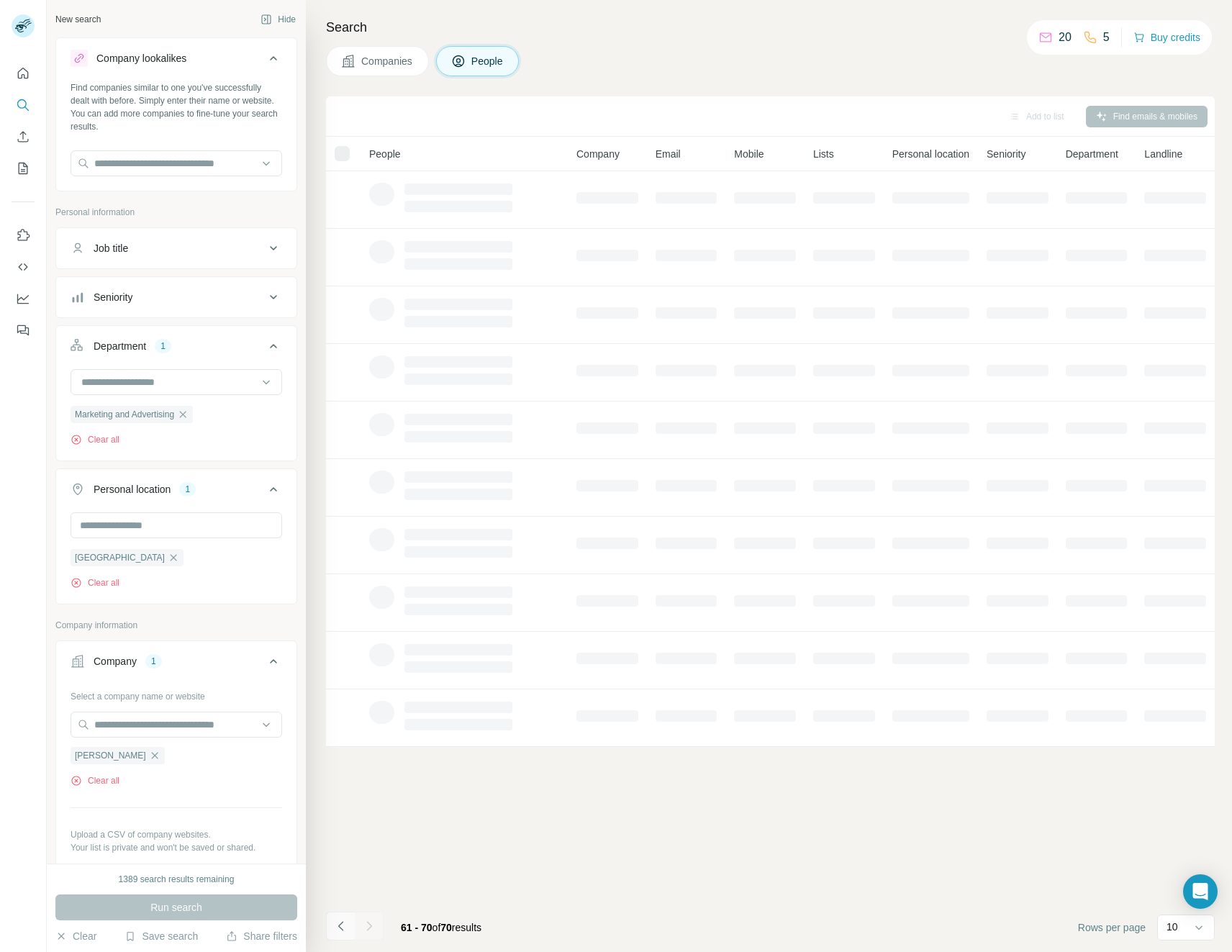
click at [342, 927] on icon "Navigate to previous page" at bounding box center [340, 925] width 14 height 14
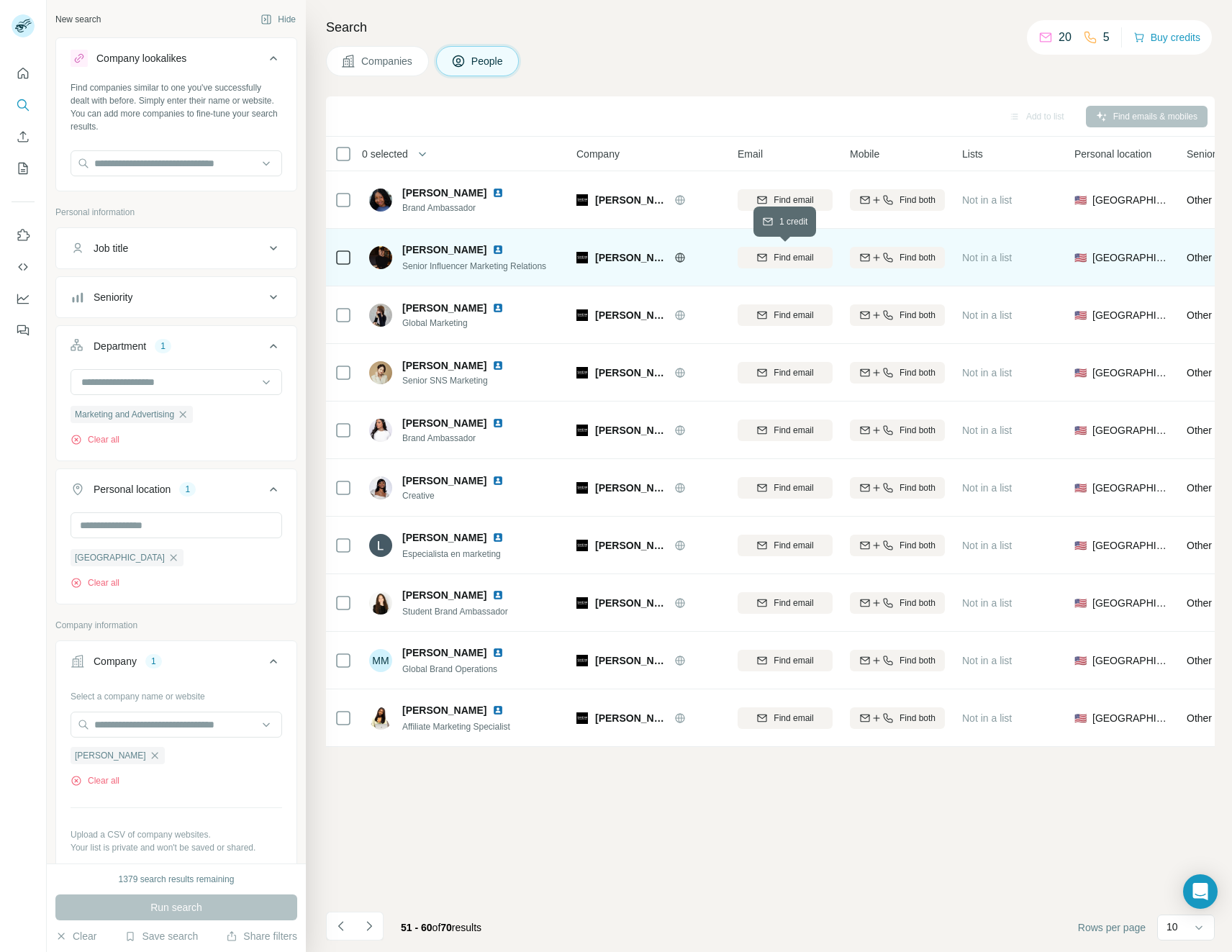
click at [778, 256] on span "Find email" at bounding box center [793, 258] width 39 height 13
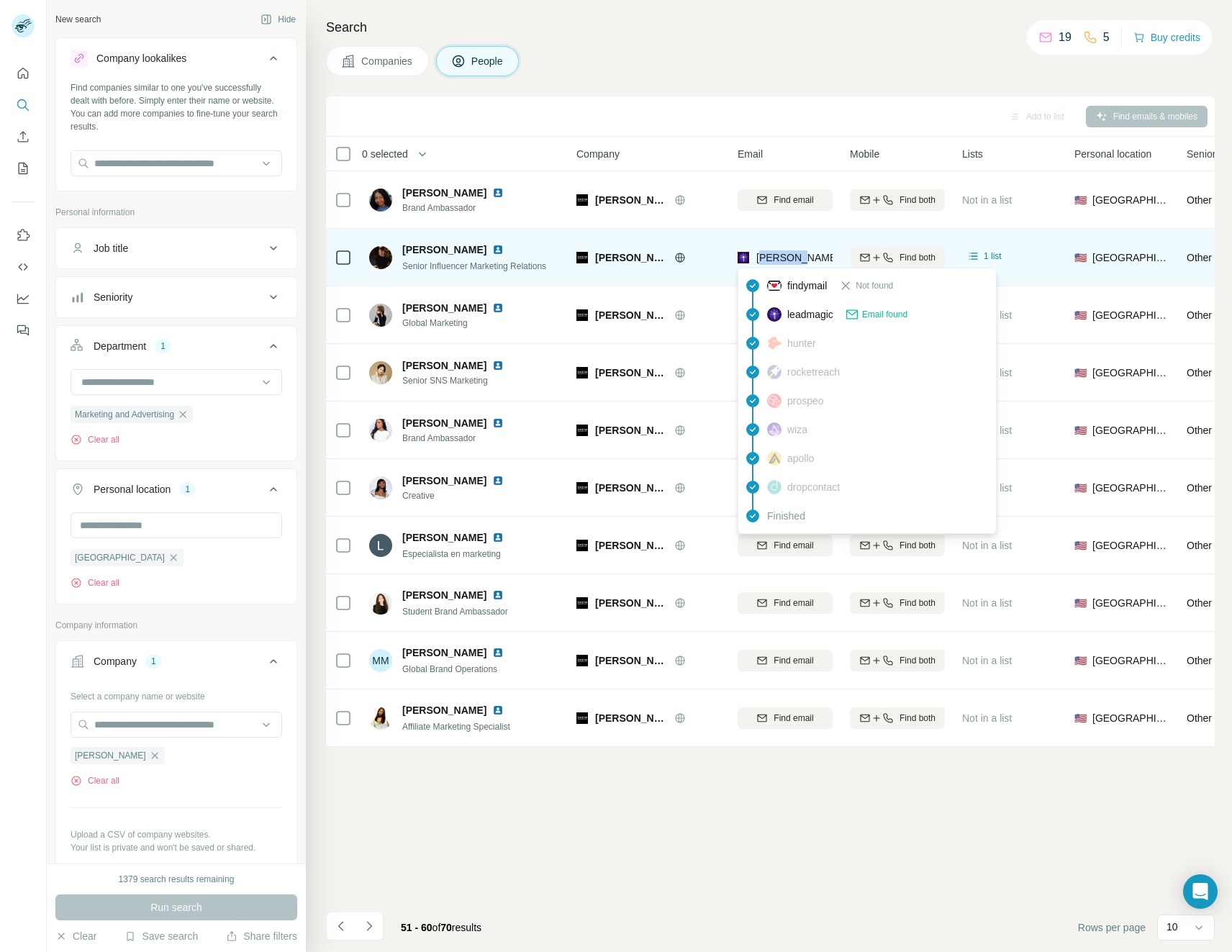
drag, startPoint x: 760, startPoint y: 255, endPoint x: 794, endPoint y: 254, distance: 34.0
click at [794, 254] on span "[PERSON_NAME][EMAIL_ADDRESS][PERSON_NAME][PERSON_NAME][DOMAIN_NAME]" at bounding box center [966, 258] width 420 height 12
drag, startPoint x: 794, startPoint y: 254, endPoint x: 767, endPoint y: 257, distance: 27.2
click at [767, 257] on span "[PERSON_NAME][EMAIL_ADDRESS][PERSON_NAME][PERSON_NAME][DOMAIN_NAME]" at bounding box center [966, 258] width 420 height 12
click at [779, 255] on span "[PERSON_NAME][EMAIL_ADDRESS][PERSON_NAME][PERSON_NAME][DOMAIN_NAME]" at bounding box center [966, 258] width 420 height 12
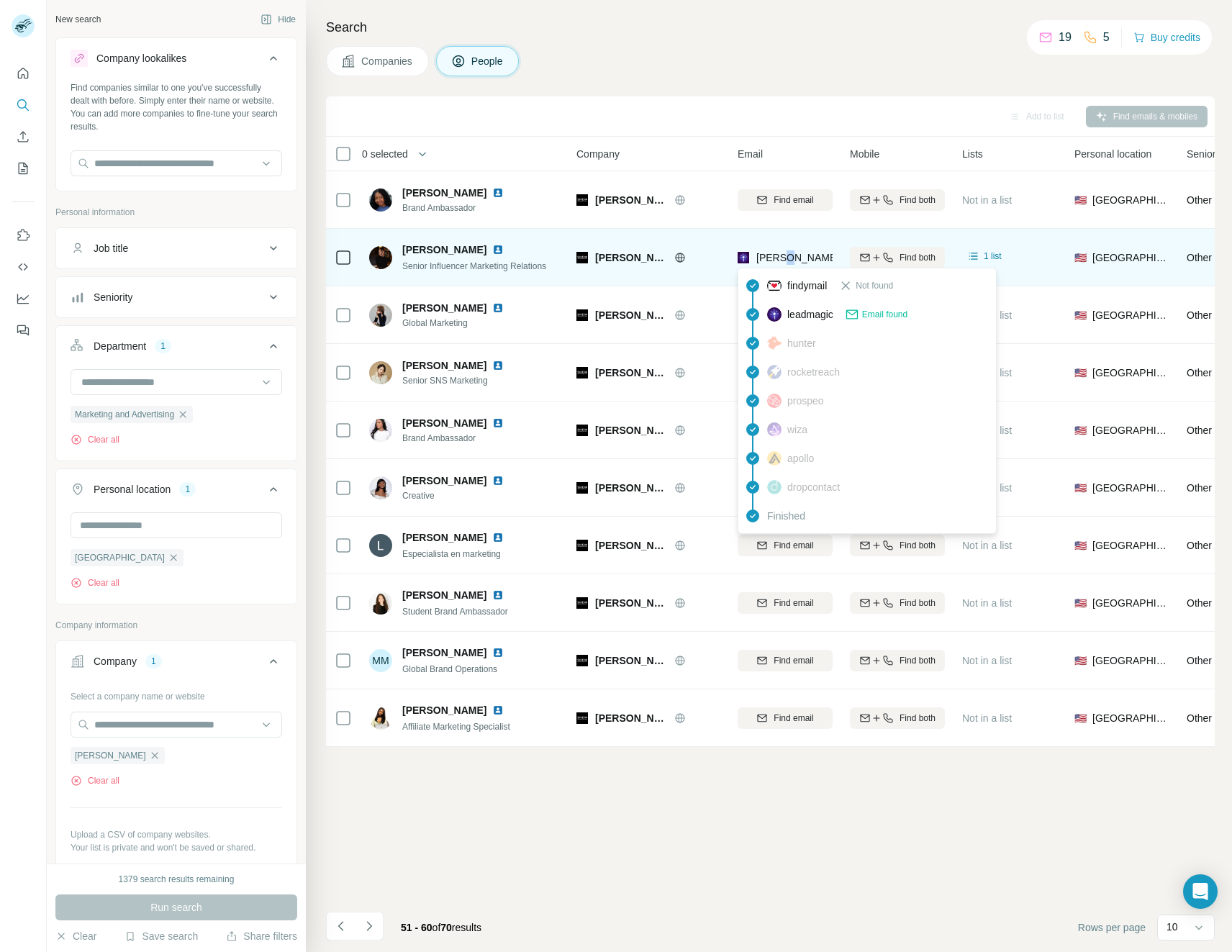
click at [779, 255] on span "[PERSON_NAME][EMAIL_ADDRESS][PERSON_NAME][PERSON_NAME][DOMAIN_NAME]" at bounding box center [966, 258] width 420 height 12
drag, startPoint x: 779, startPoint y: 255, endPoint x: 829, endPoint y: 261, distance: 50.4
click at [829, 261] on div "[PERSON_NAME][EMAIL_ADDRESS][PERSON_NAME][PERSON_NAME][DOMAIN_NAME]" at bounding box center [950, 257] width 427 height 14
click at [829, 261] on span "[PERSON_NAME][EMAIL_ADDRESS][PERSON_NAME][PERSON_NAME][DOMAIN_NAME]" at bounding box center [966, 258] width 420 height 12
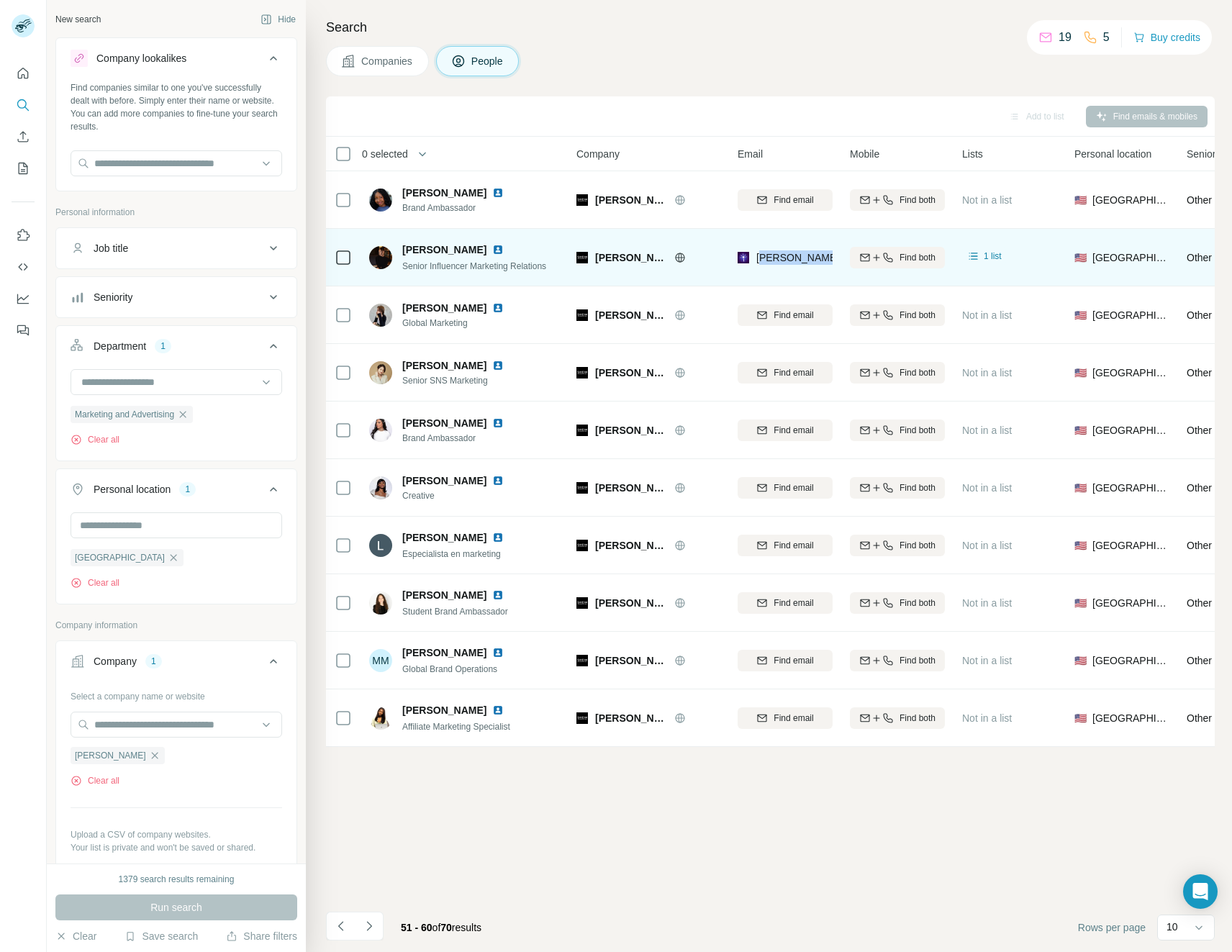
drag, startPoint x: 758, startPoint y: 255, endPoint x: 847, endPoint y: 260, distance: 89.1
click at [0, 0] on tr "[PERSON_NAME] Senior Influencer Marketing Relations Shein [EMAIL_ADDRESS][PERSO…" at bounding box center [0, 0] width 0 height 0
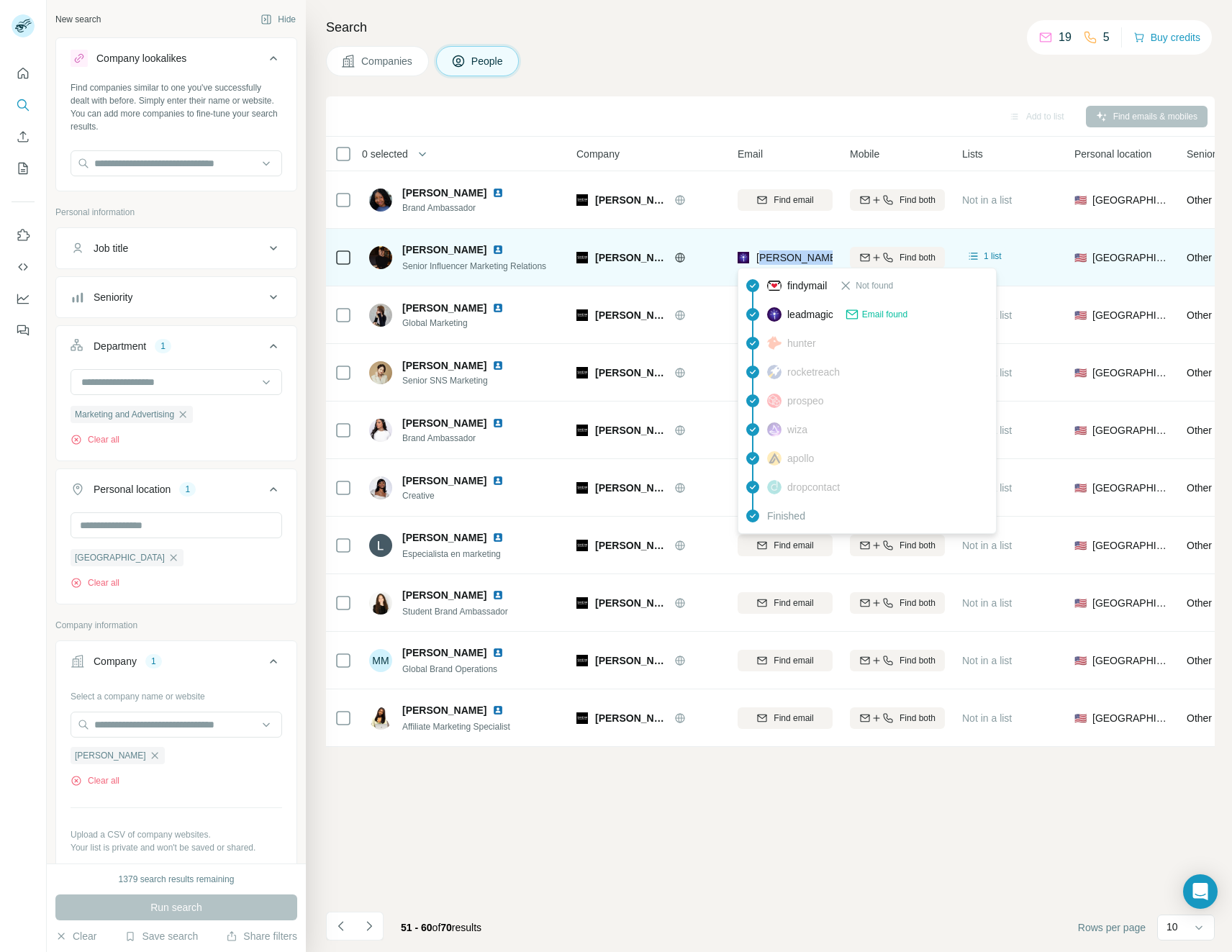
drag, startPoint x: 847, startPoint y: 260, endPoint x: 788, endPoint y: 256, distance: 59.1
click at [788, 256] on span "[PERSON_NAME][EMAIL_ADDRESS][PERSON_NAME][PERSON_NAME][DOMAIN_NAME]" at bounding box center [966, 258] width 420 height 12
drag, startPoint x: 753, startPoint y: 254, endPoint x: 875, endPoint y: 246, distance: 122.3
click at [0, 0] on tr "[PERSON_NAME] Senior Influencer Marketing Relations Shein [EMAIL_ADDRESS][PERSO…" at bounding box center [0, 0] width 0 height 0
copy tr "[PERSON_NAME][EMAIL_ADDRESS][PERSON_NAME][PERSON_NAME][DOMAIN_NAME]"
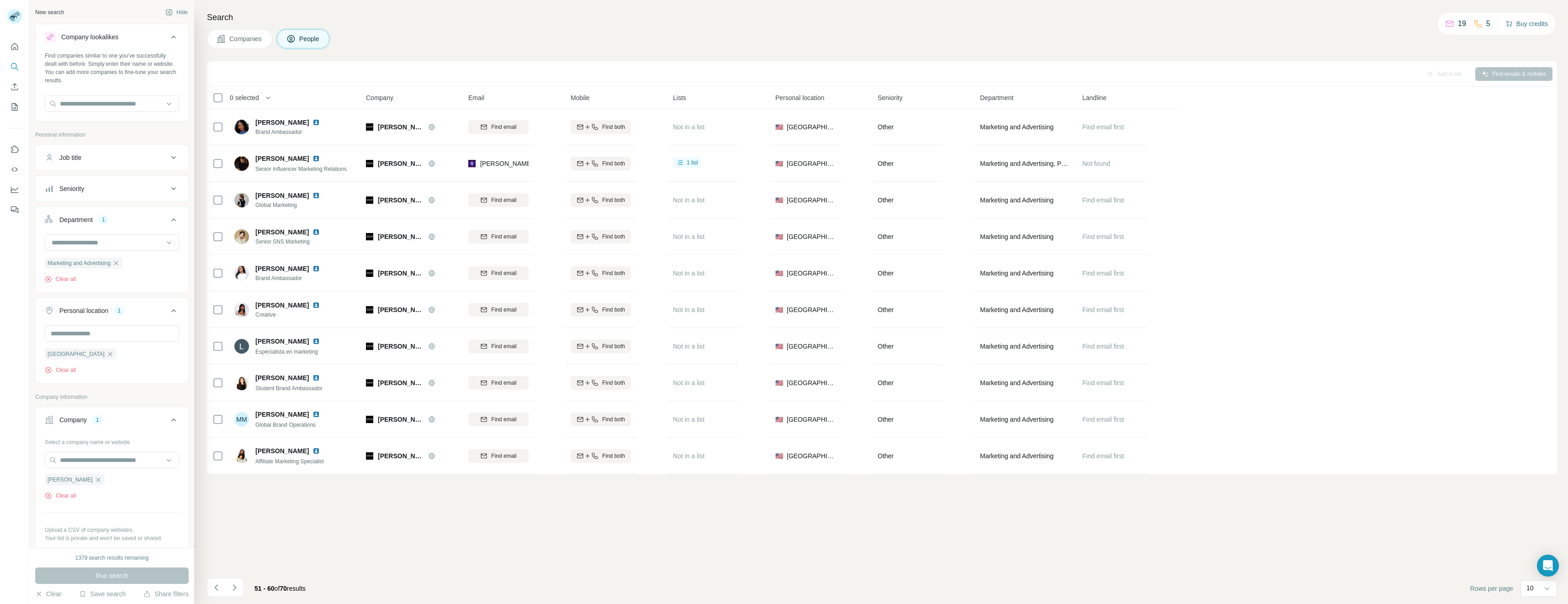
click at [782, 21] on button "Buy credits" at bounding box center [1527, 24] width 43 height 13
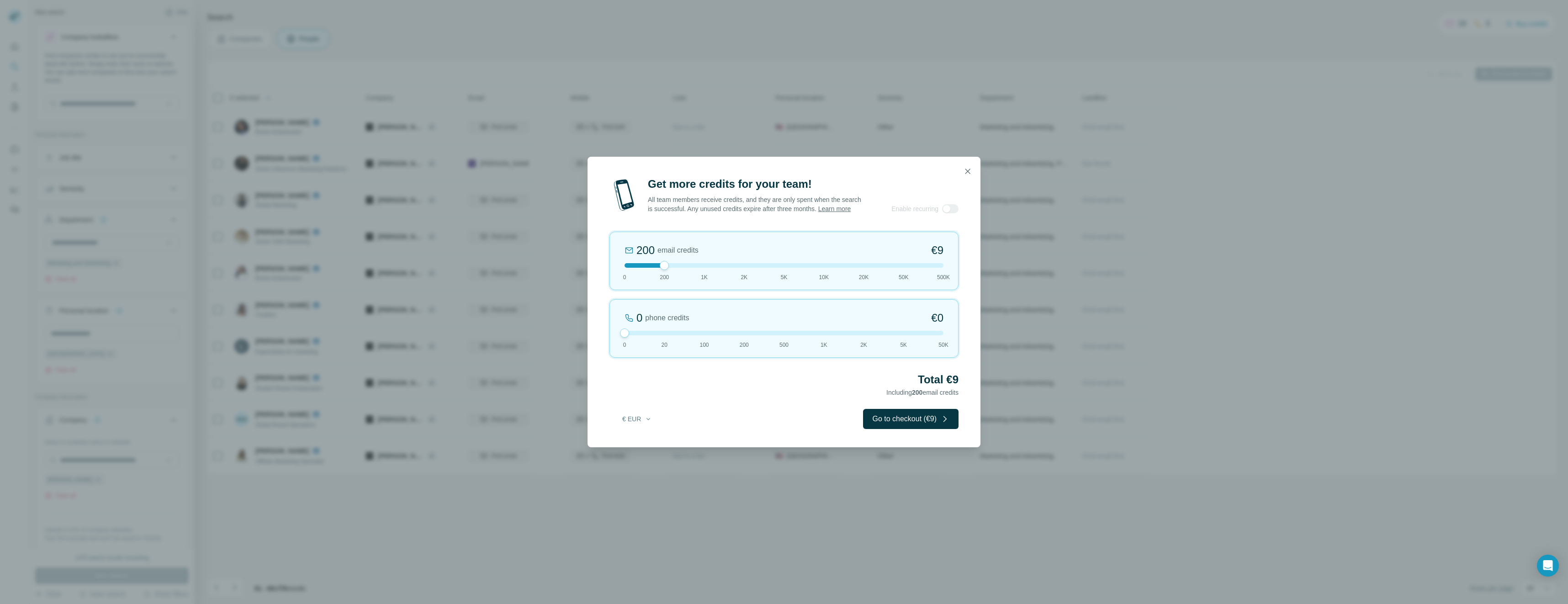
drag, startPoint x: 662, startPoint y: 332, endPoint x: 584, endPoint y: 328, distance: 78.1
click at [585, 328] on div "Get more credits for your team! All team members receive credits, and they are …" at bounding box center [784, 302] width 1568 height 604
click at [649, 423] on button "€ EUR" at bounding box center [637, 419] width 43 height 16
click at [644, 443] on div "$ USD" at bounding box center [656, 440] width 77 height 9
click at [782, 167] on icon "button" at bounding box center [967, 171] width 9 height 9
